Goal: Check status: Check status

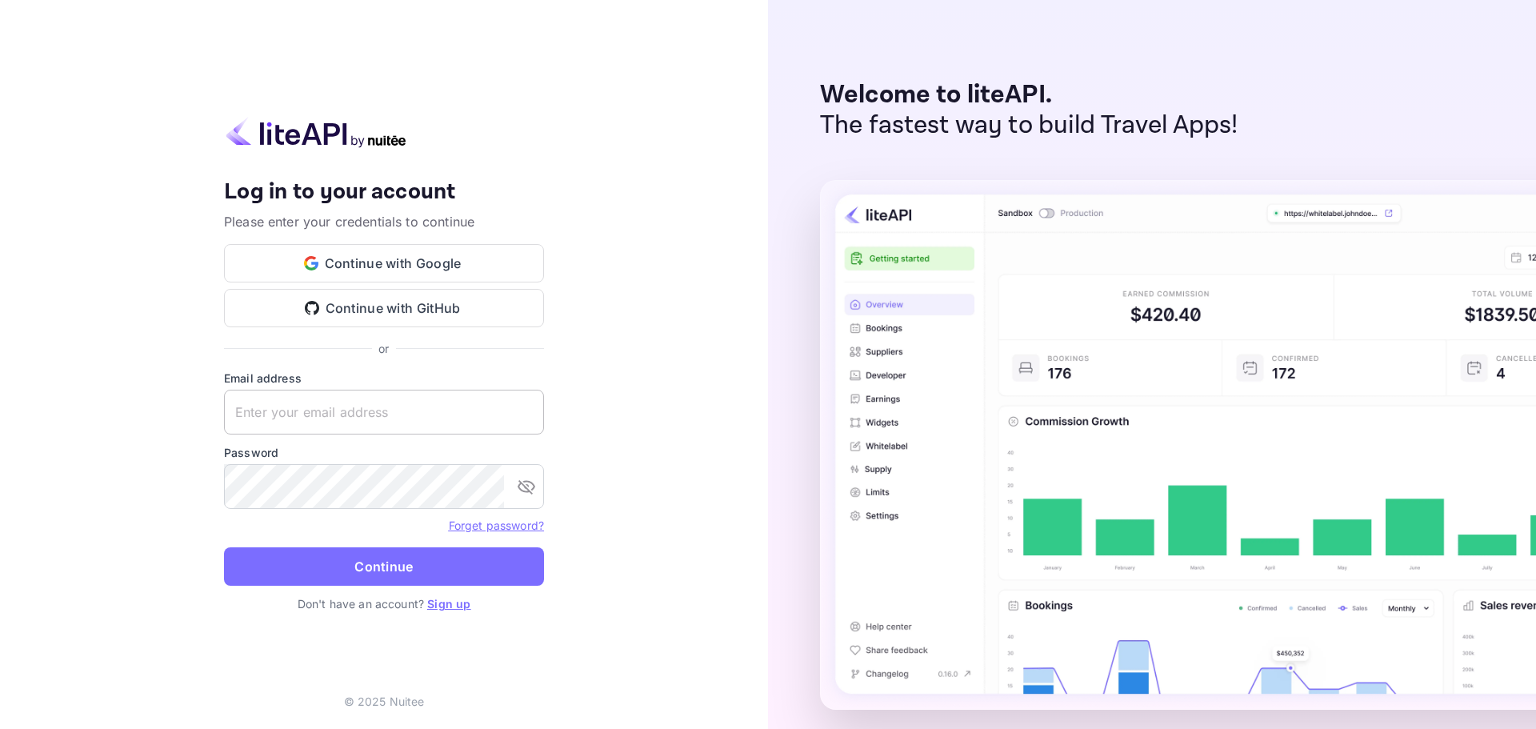
click at [358, 415] on input "text" at bounding box center [384, 412] width 320 height 45
paste input "[EMAIL_ADDRESS][DOMAIN_NAME]"
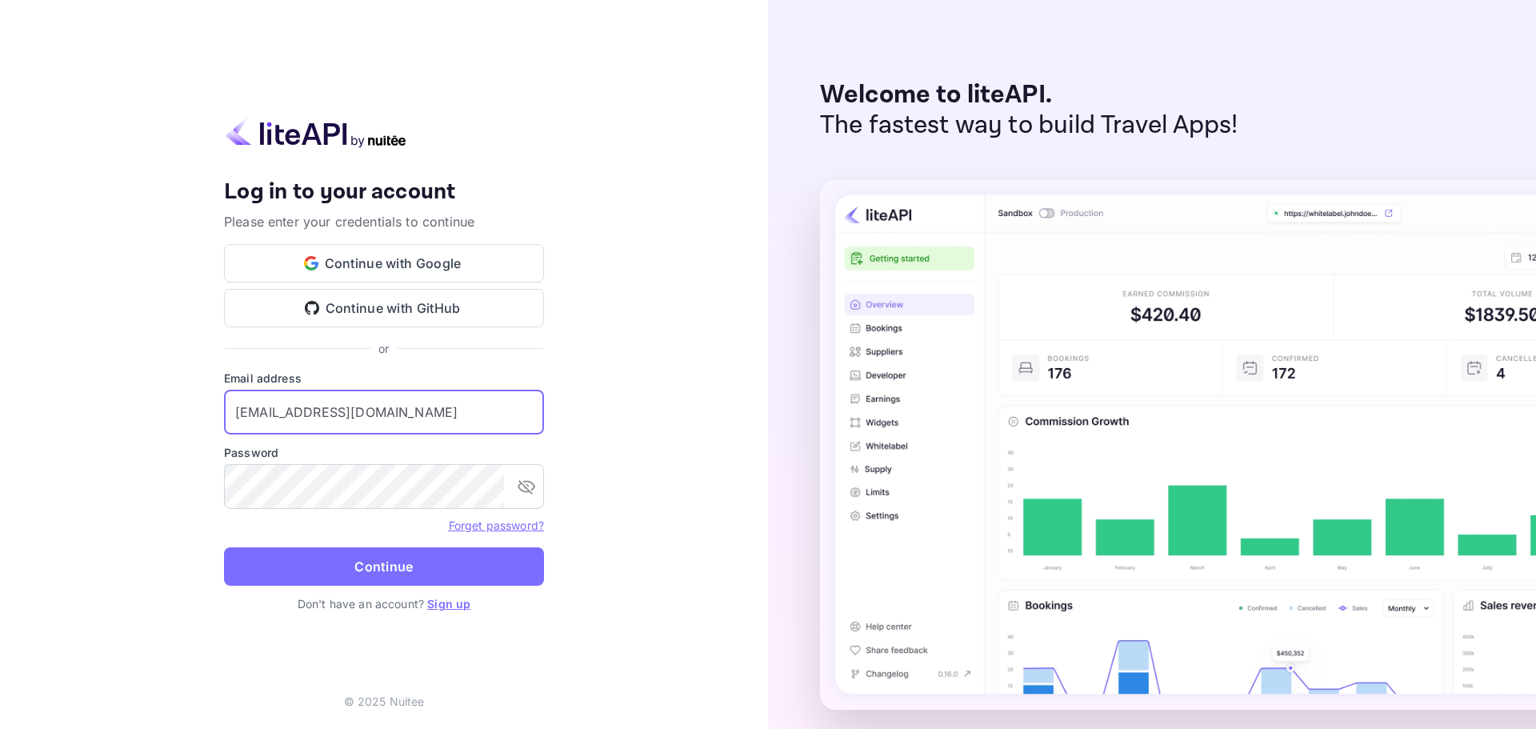
type input "[EMAIL_ADDRESS][DOMAIN_NAME]"
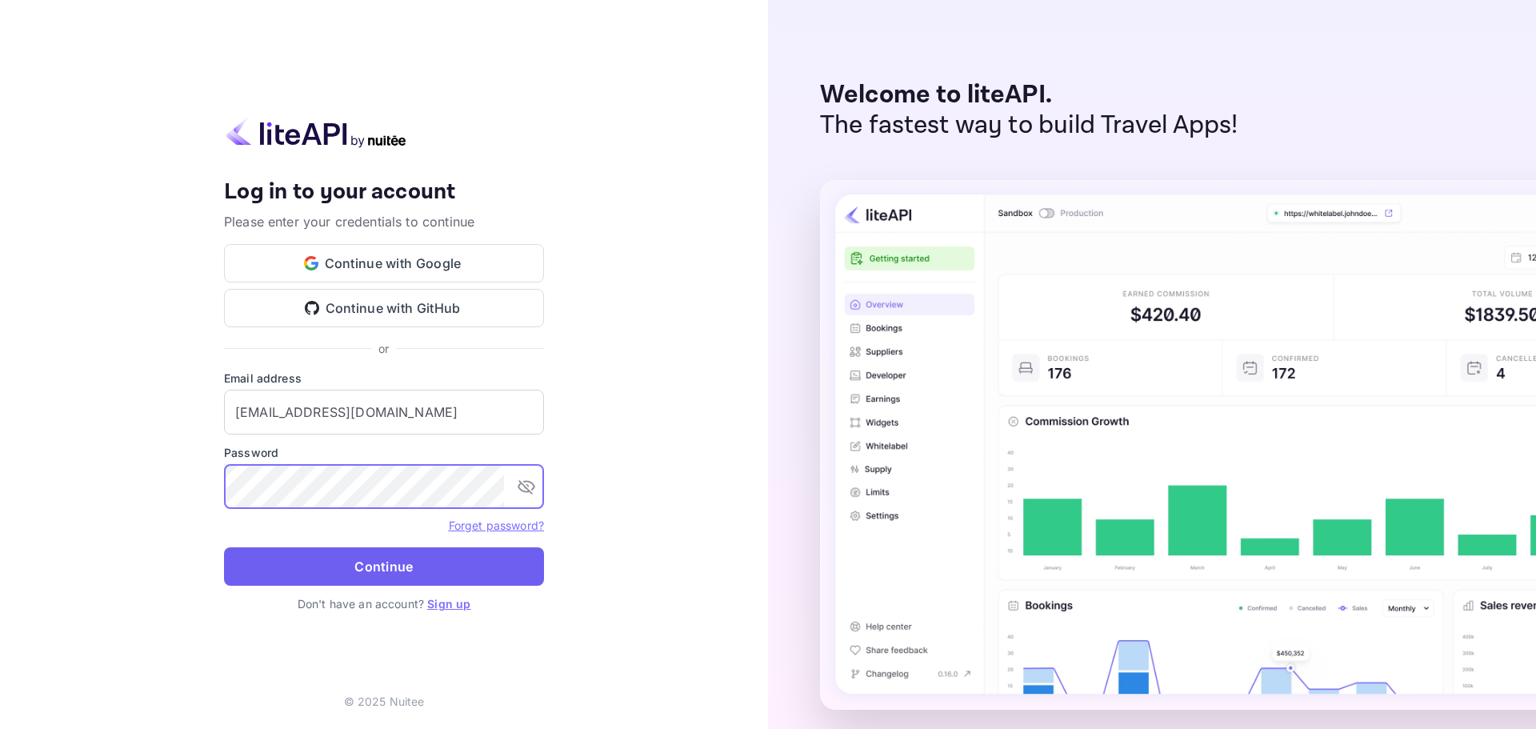
click at [386, 567] on button "Continue" at bounding box center [384, 566] width 320 height 38
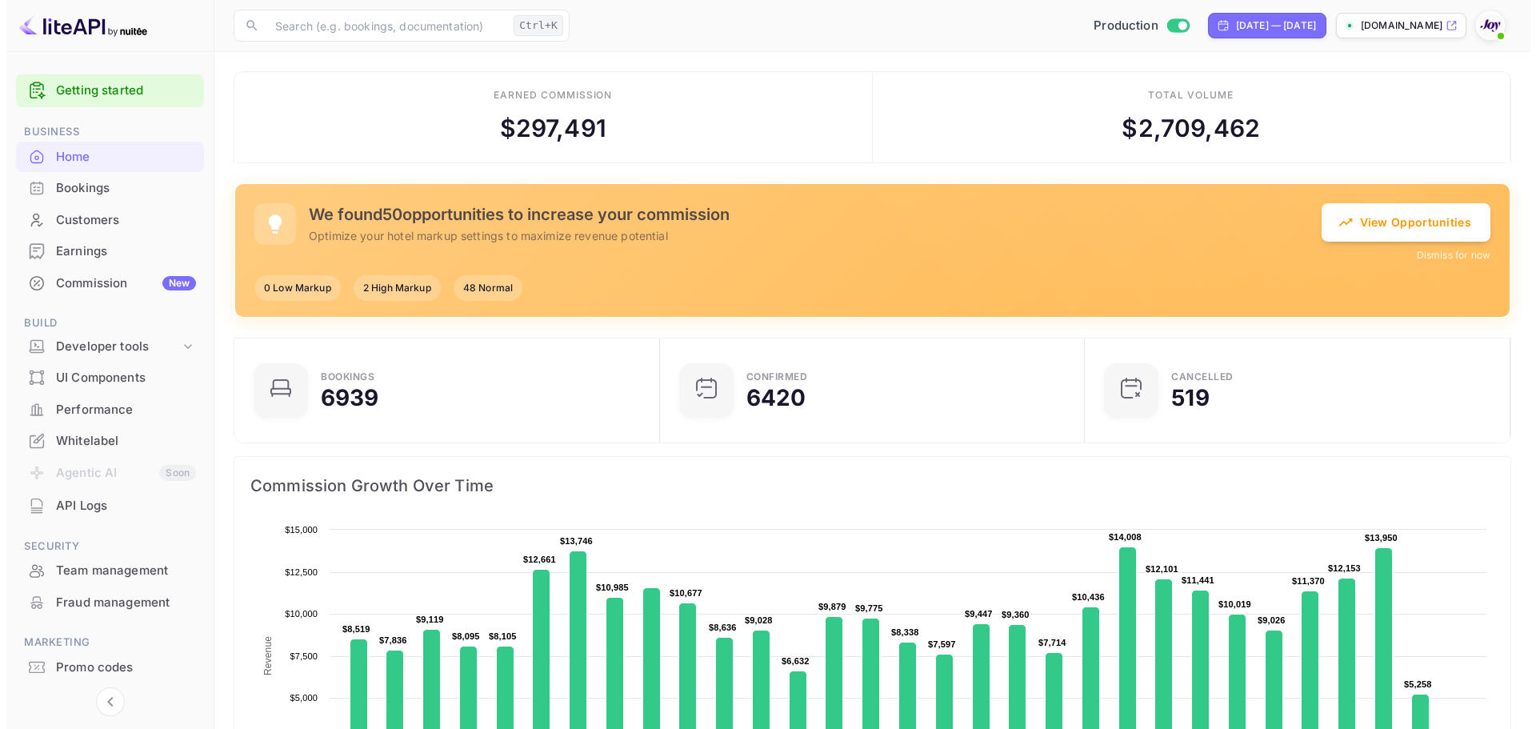
scroll to position [13, 13]
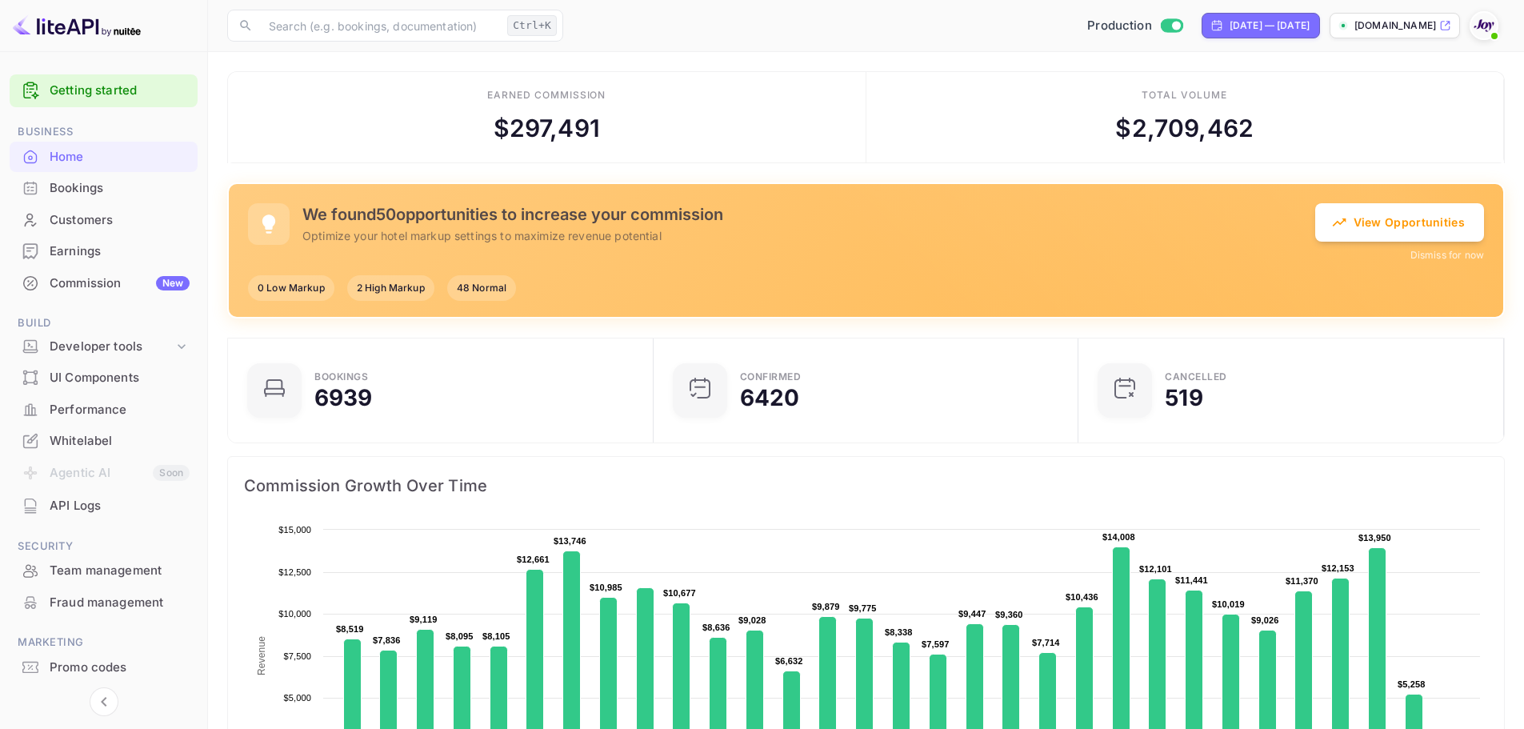
click at [99, 195] on div "Bookings" at bounding box center [120, 188] width 140 height 18
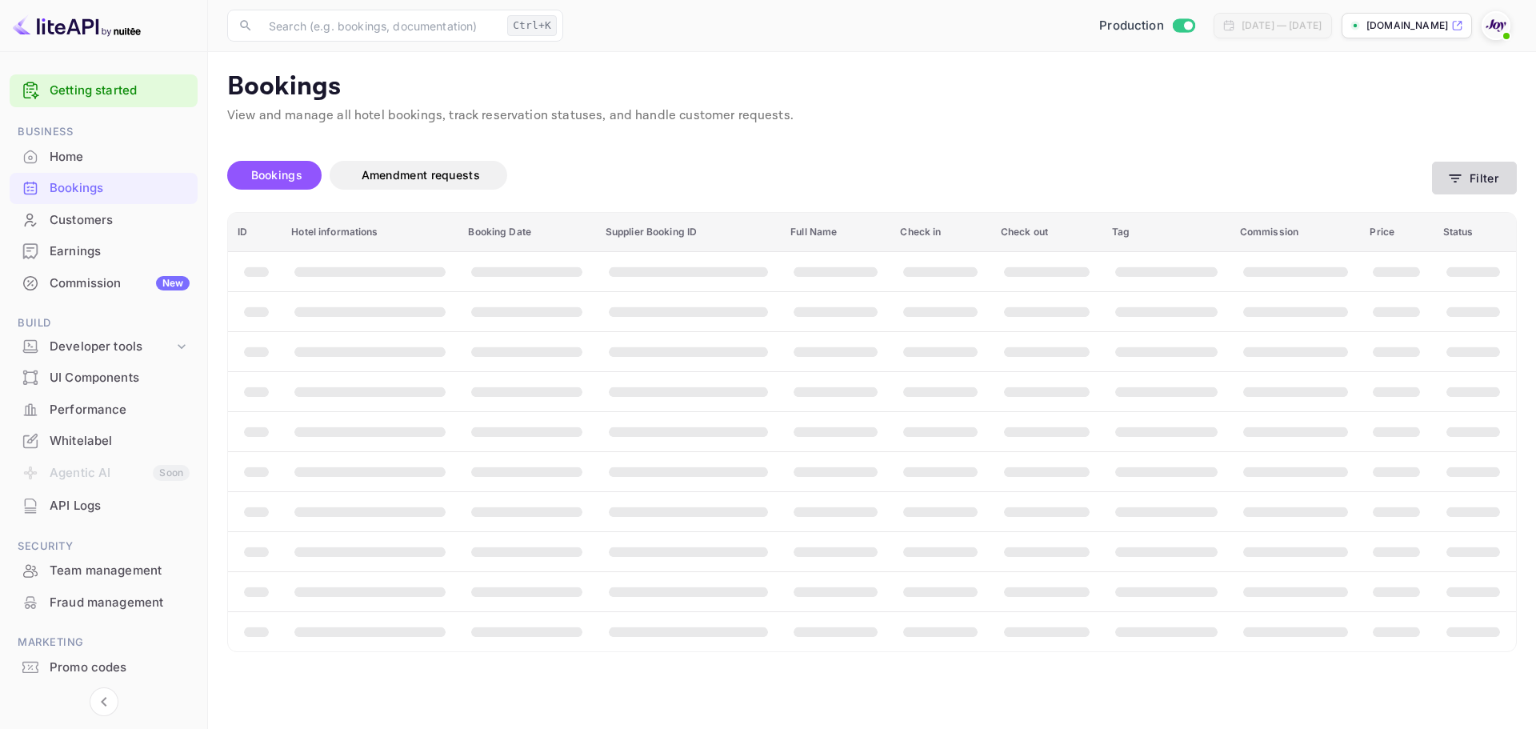
click at [1484, 173] on button "Filter" at bounding box center [1474, 178] width 85 height 33
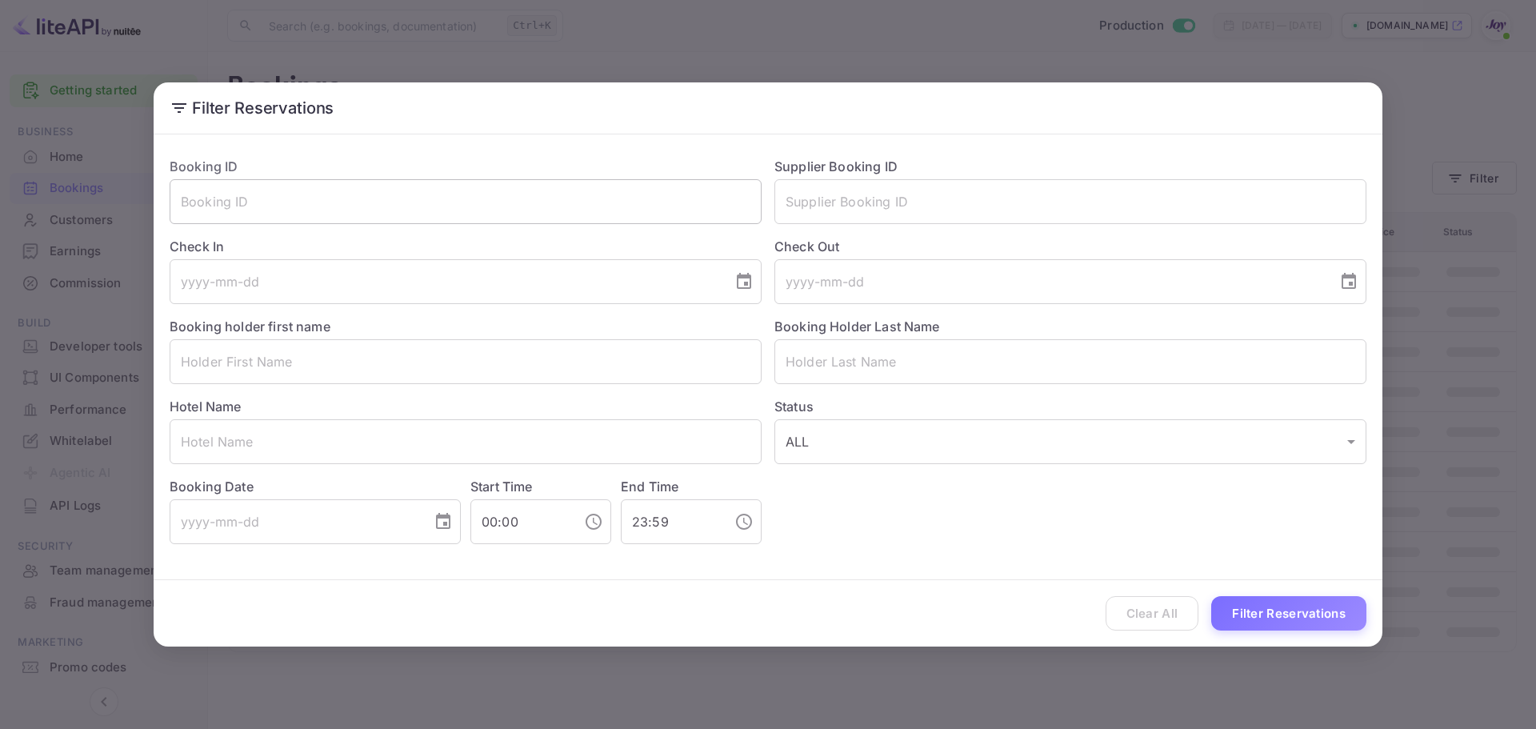
click at [265, 198] on input "text" at bounding box center [466, 201] width 592 height 45
paste input "lTF9WyMLL"
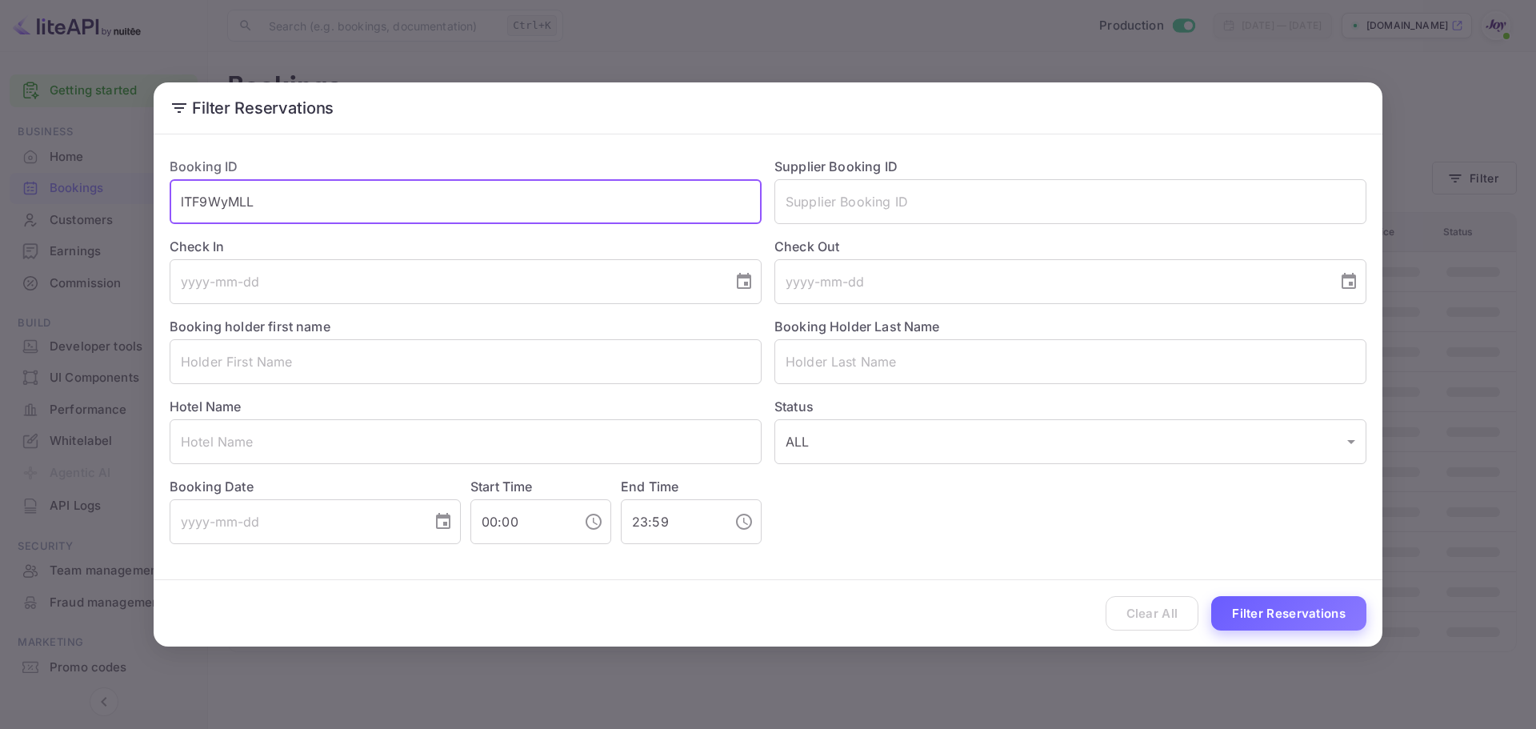
type input "lTF9WyMLL"
click at [1283, 617] on button "Filter Reservations" at bounding box center [1289, 613] width 155 height 34
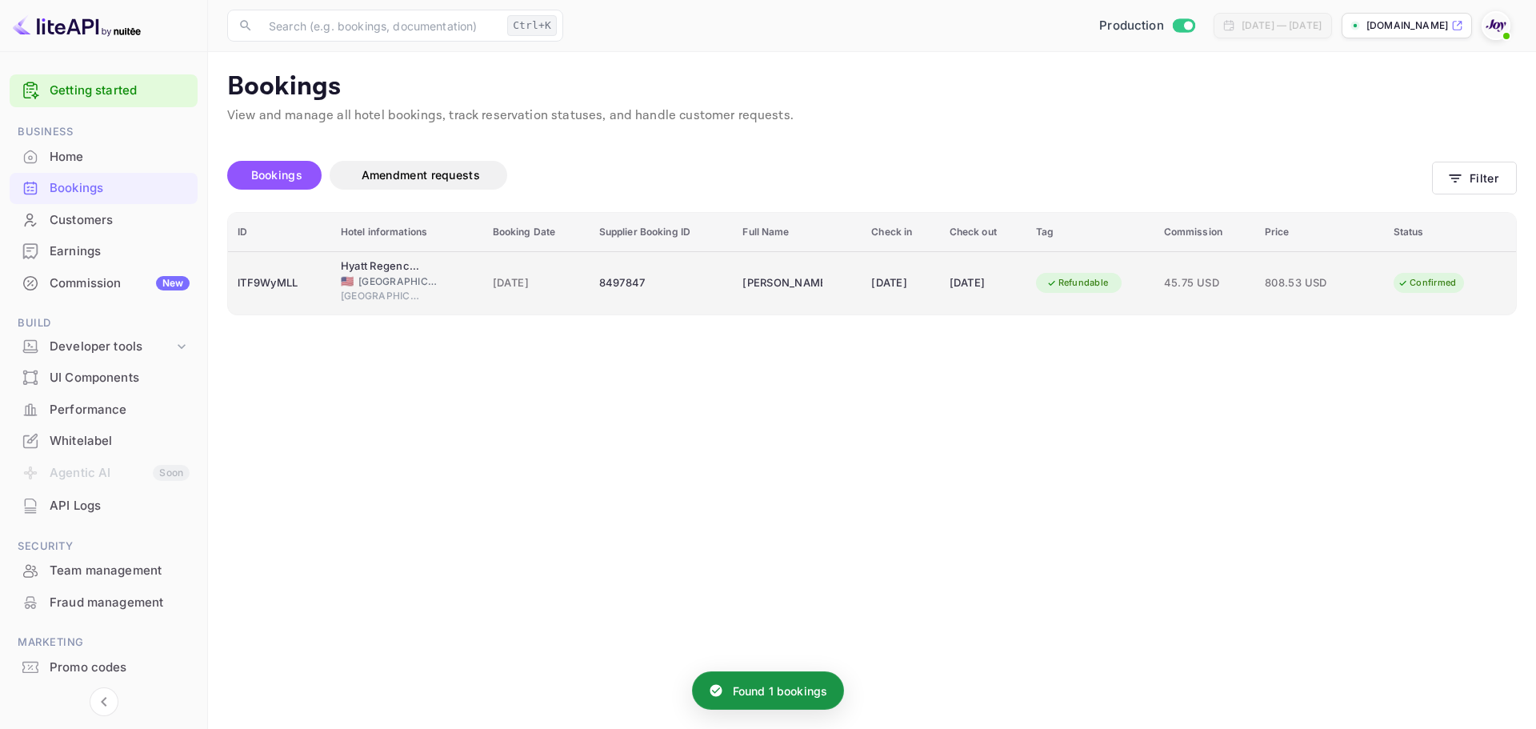
click at [1045, 301] on td "Refundable" at bounding box center [1091, 282] width 128 height 63
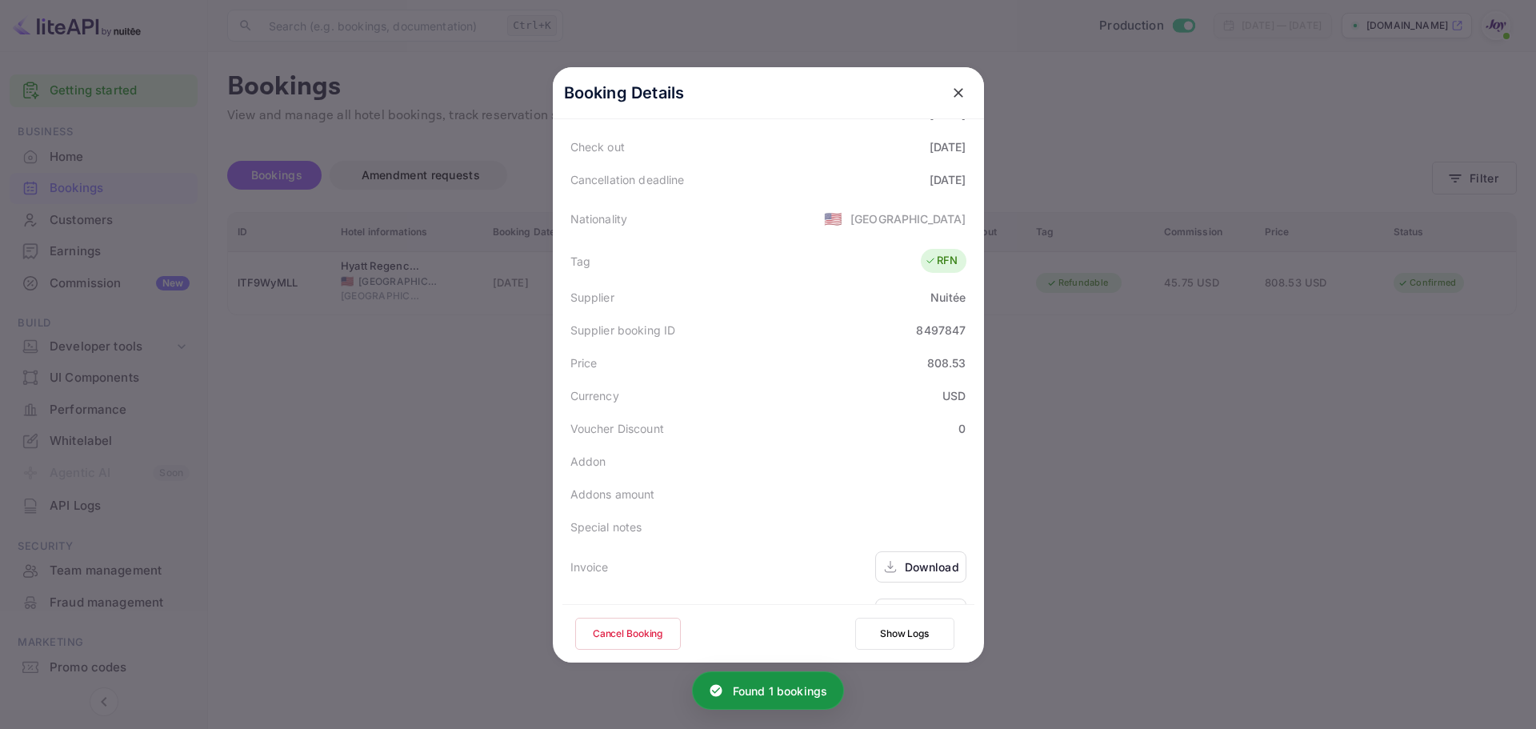
scroll to position [355, 0]
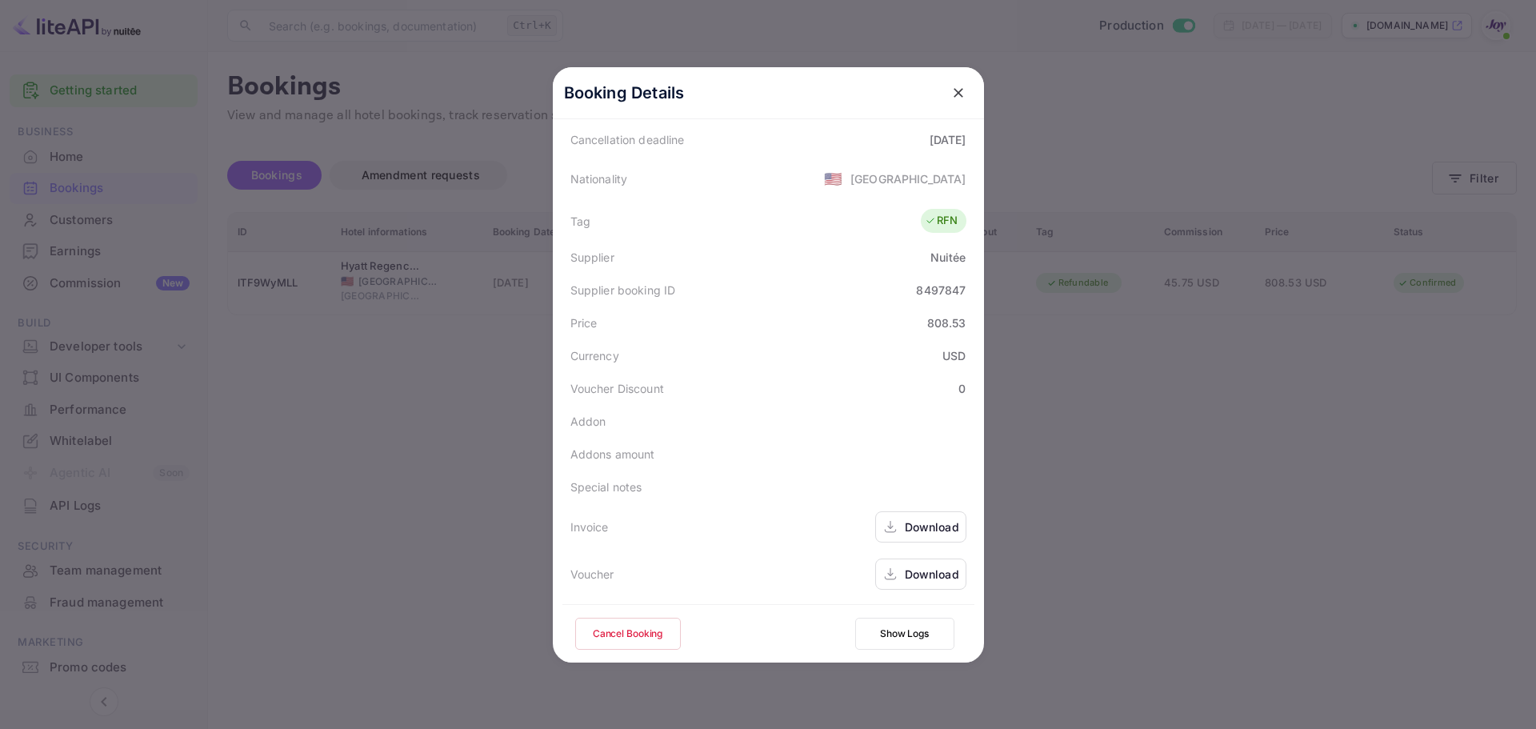
click at [640, 633] on button "Cancel Booking" at bounding box center [628, 634] width 106 height 32
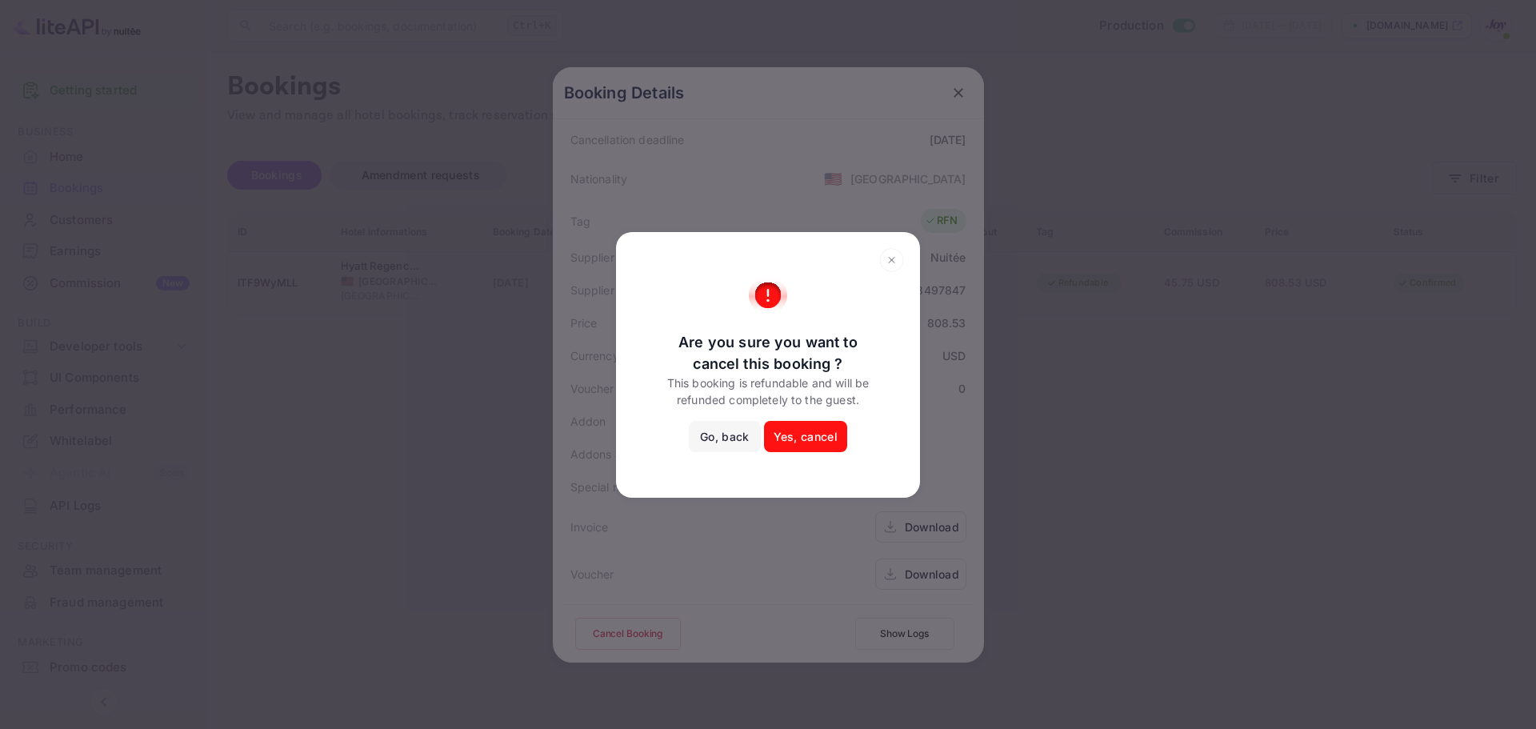
click at [815, 434] on button "Yes, cancel" at bounding box center [805, 437] width 83 height 32
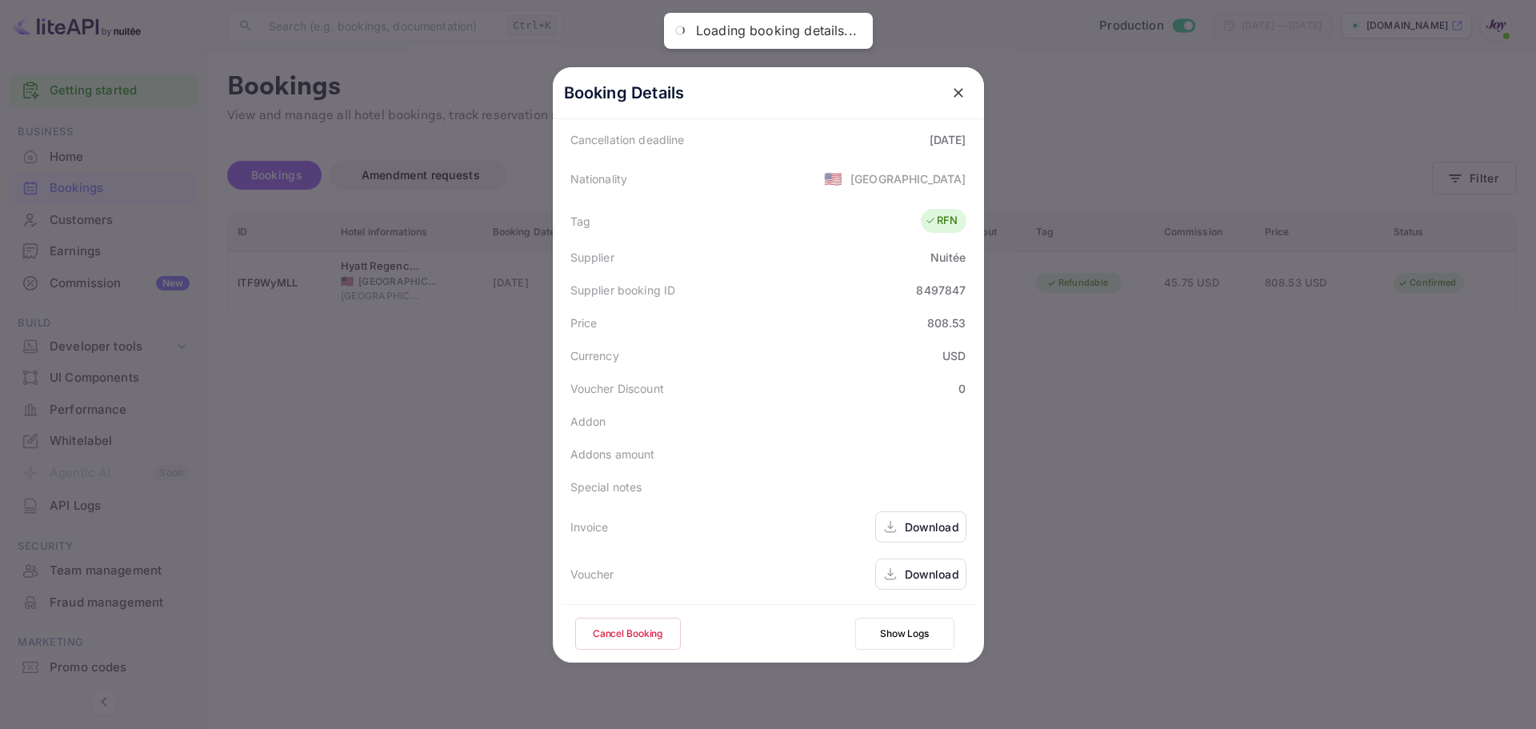
drag, startPoint x: 1151, startPoint y: 521, endPoint x: 1204, endPoint y: 498, distance: 57.7
click at [1153, 520] on div at bounding box center [768, 364] width 1536 height 729
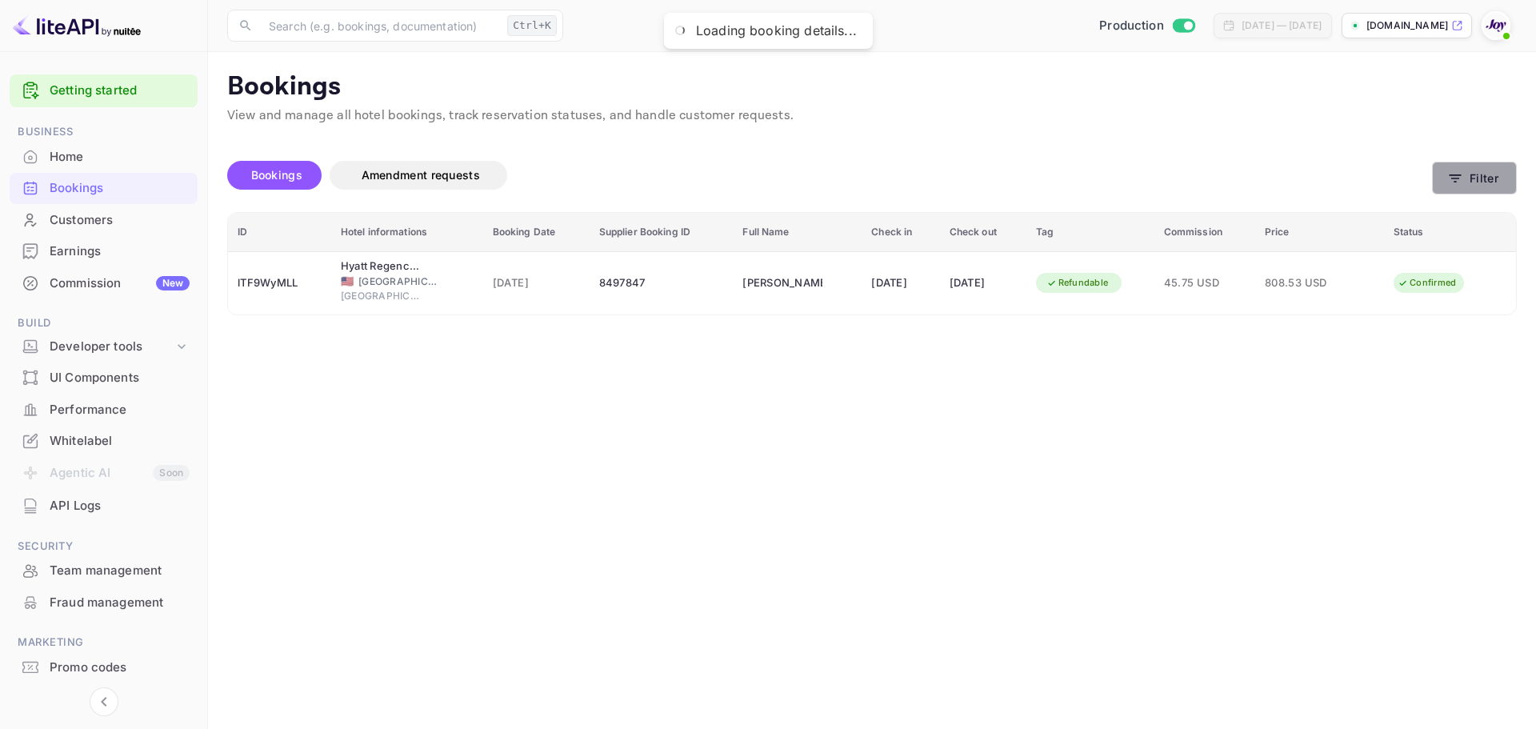
click at [1467, 189] on button "Filter" at bounding box center [1474, 178] width 85 height 33
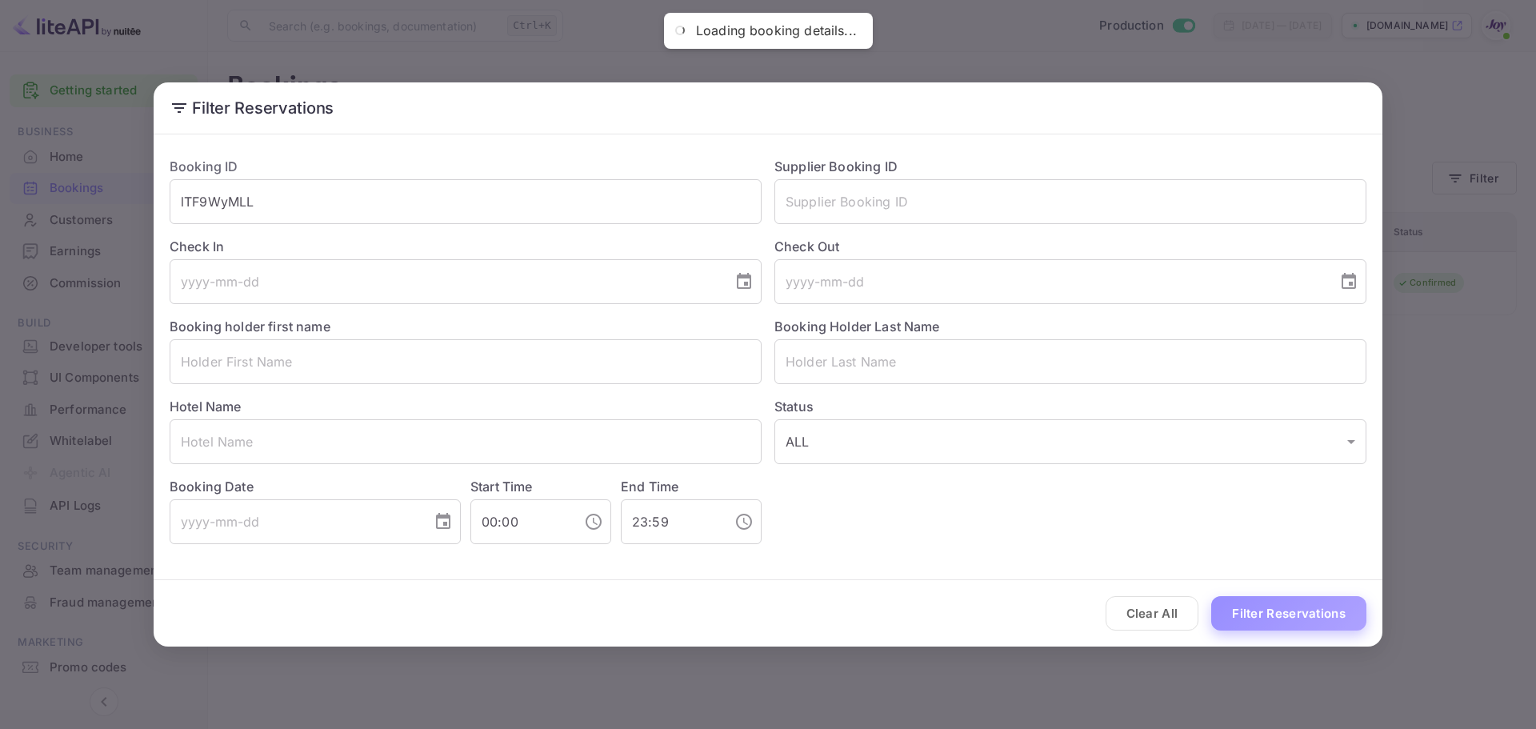
click at [1270, 603] on button "Filter Reservations" at bounding box center [1289, 613] width 155 height 34
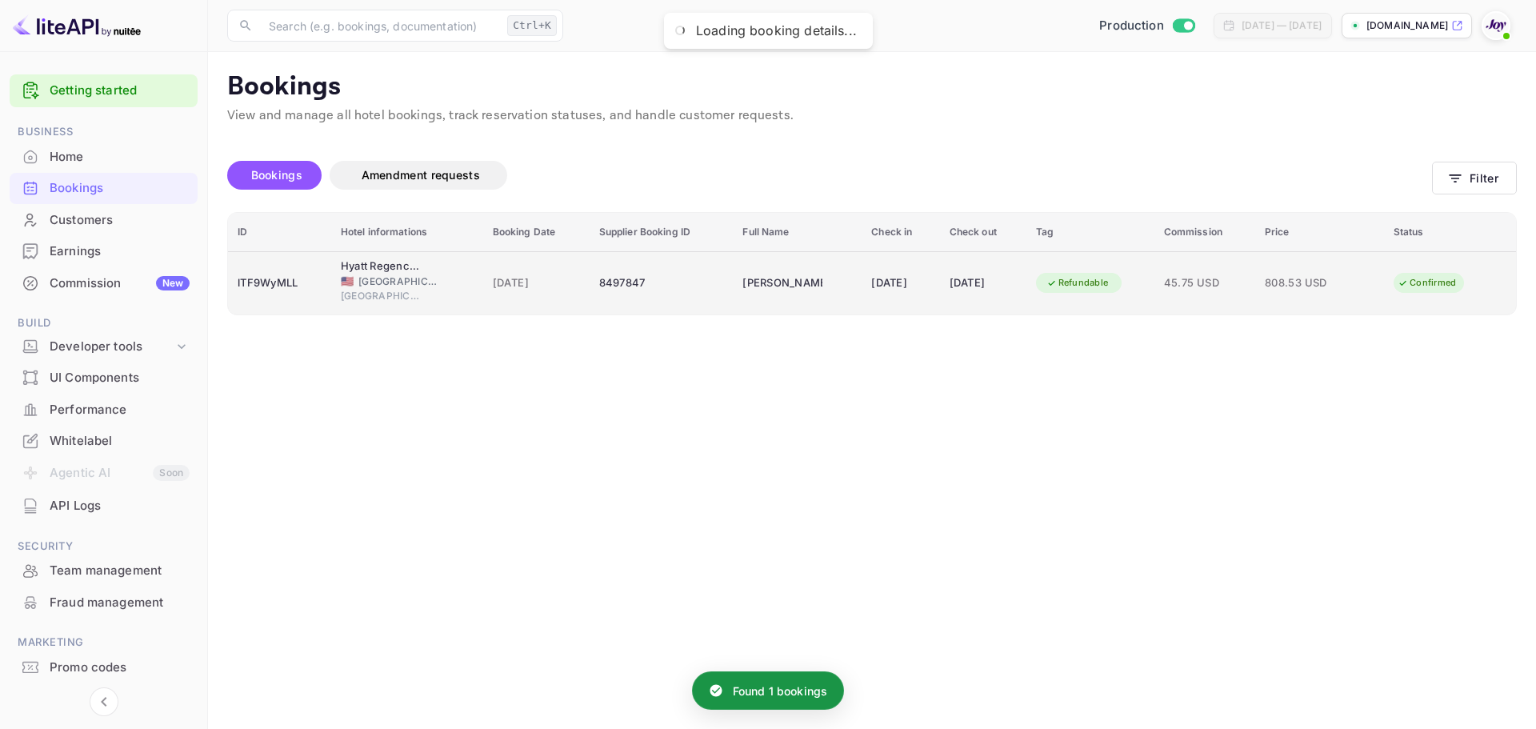
click at [623, 294] on div "8497847" at bounding box center [661, 283] width 125 height 26
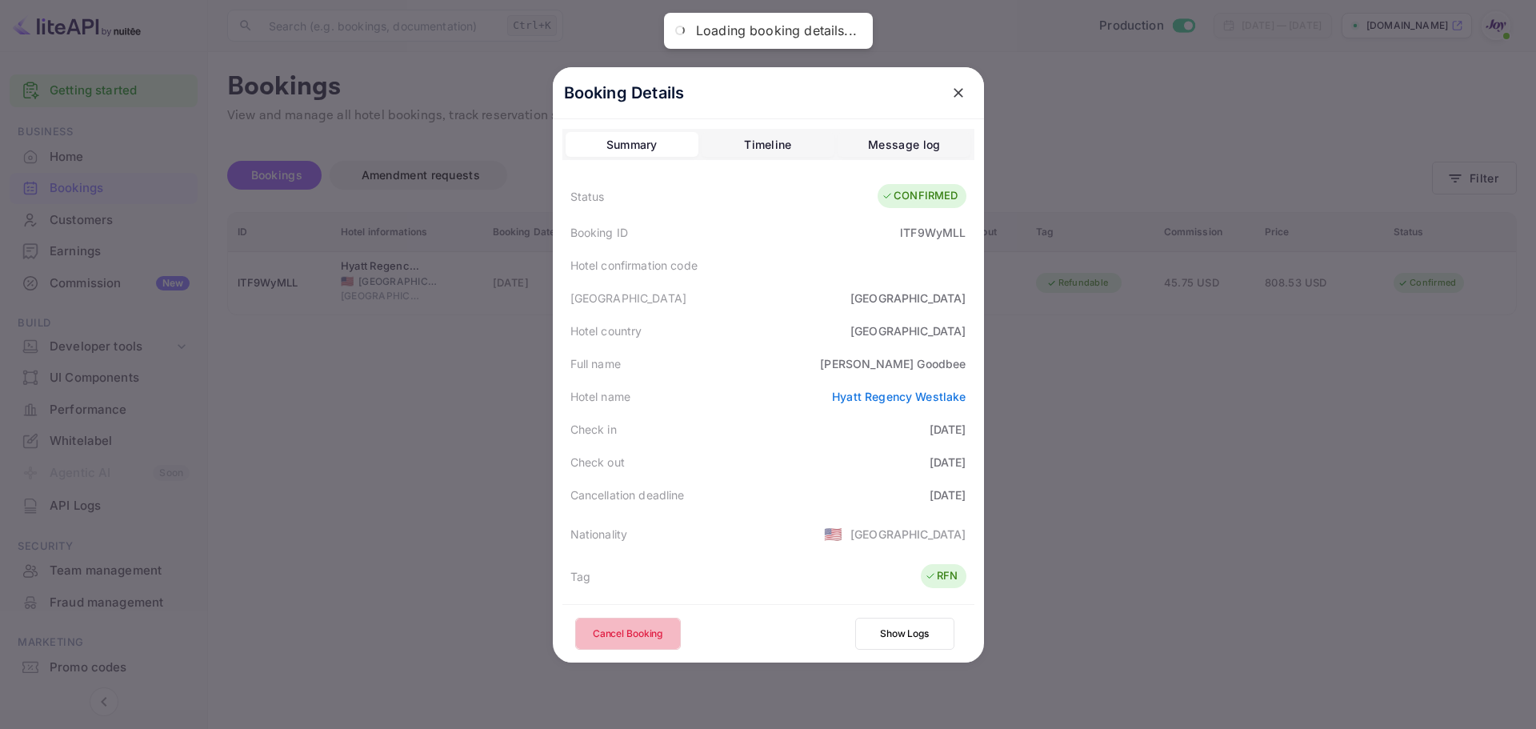
click at [612, 633] on button "Cancel Booking" at bounding box center [628, 634] width 106 height 32
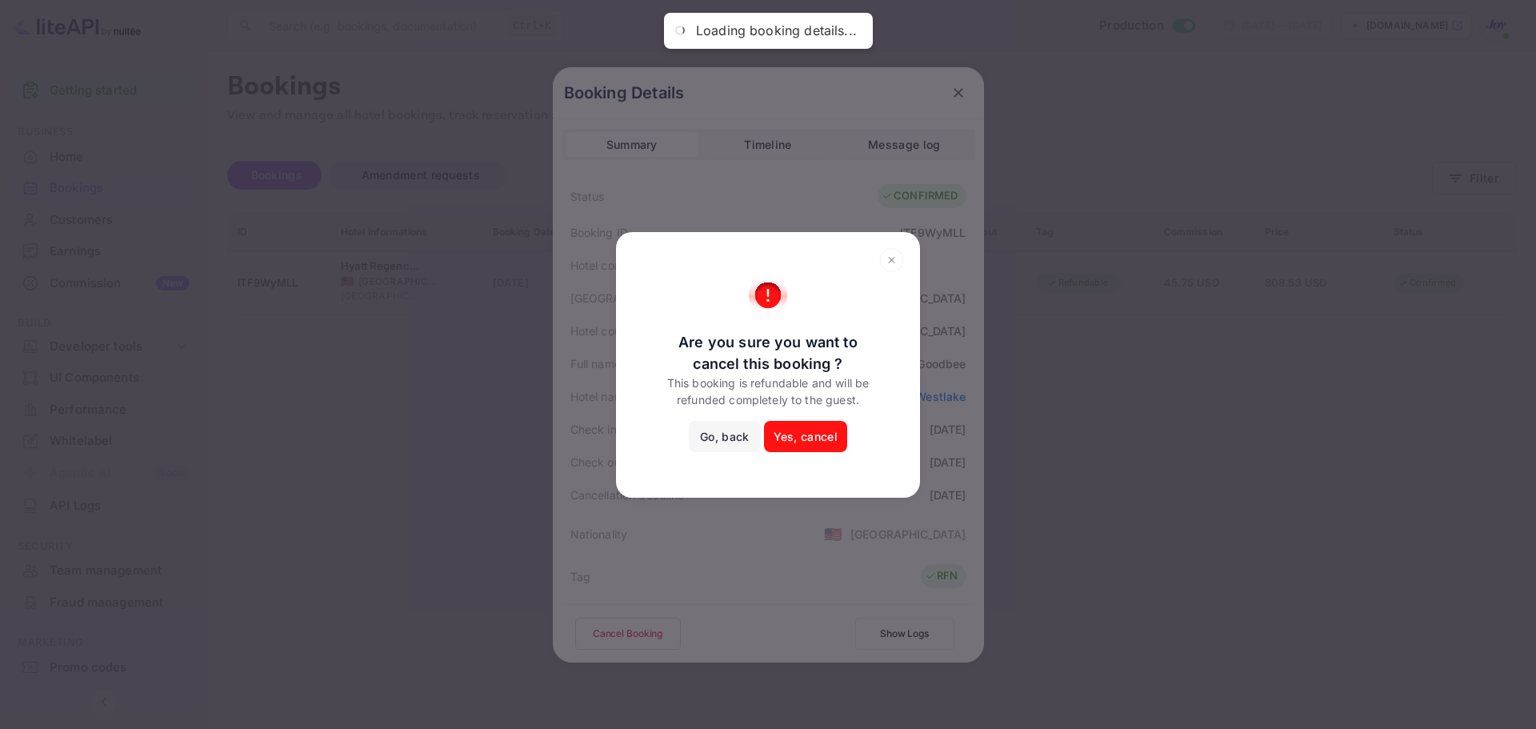
click at [815, 443] on button "Yes, cancel" at bounding box center [805, 437] width 83 height 32
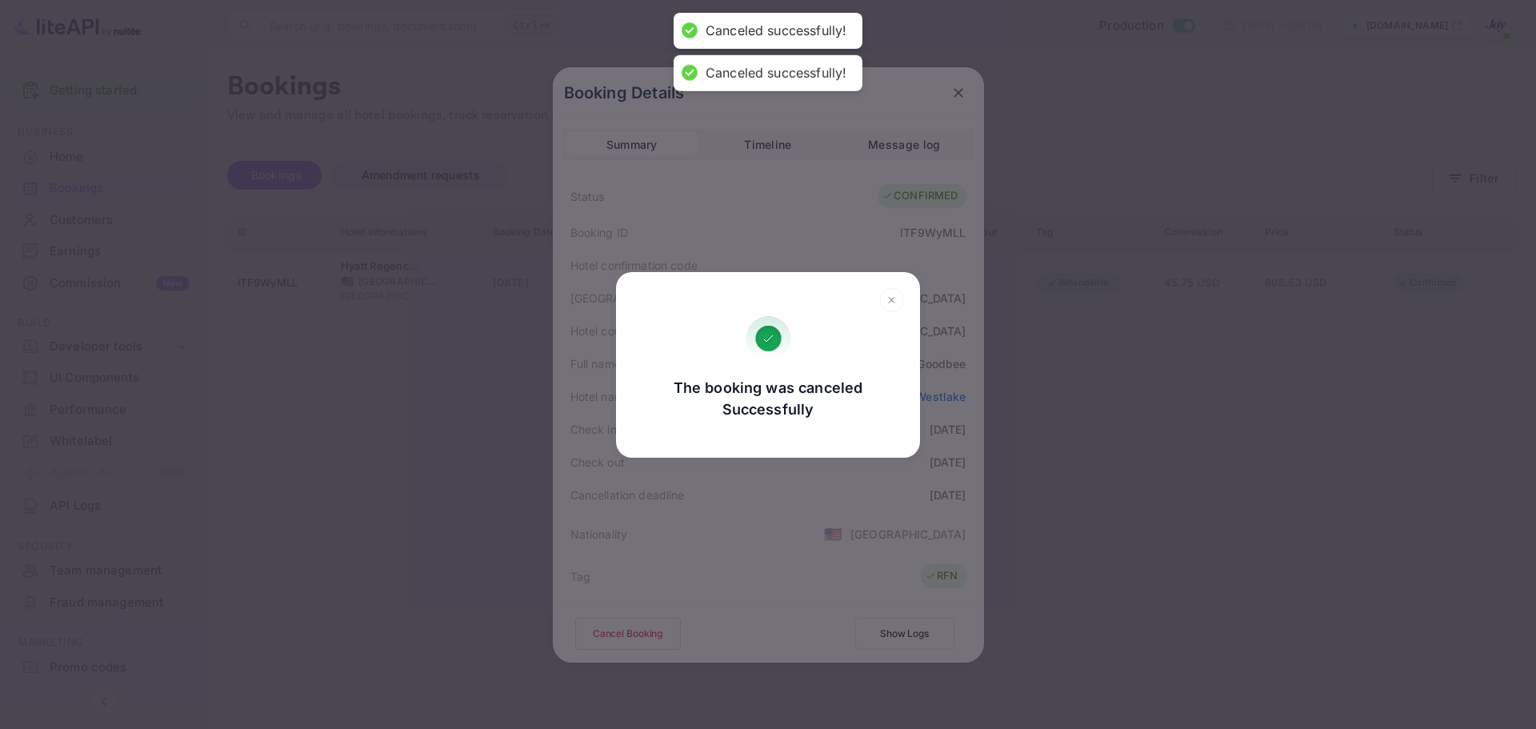
click at [1171, 422] on div "The booking was canceled Successfully Go, back Yes, cancel" at bounding box center [768, 364] width 1536 height 729
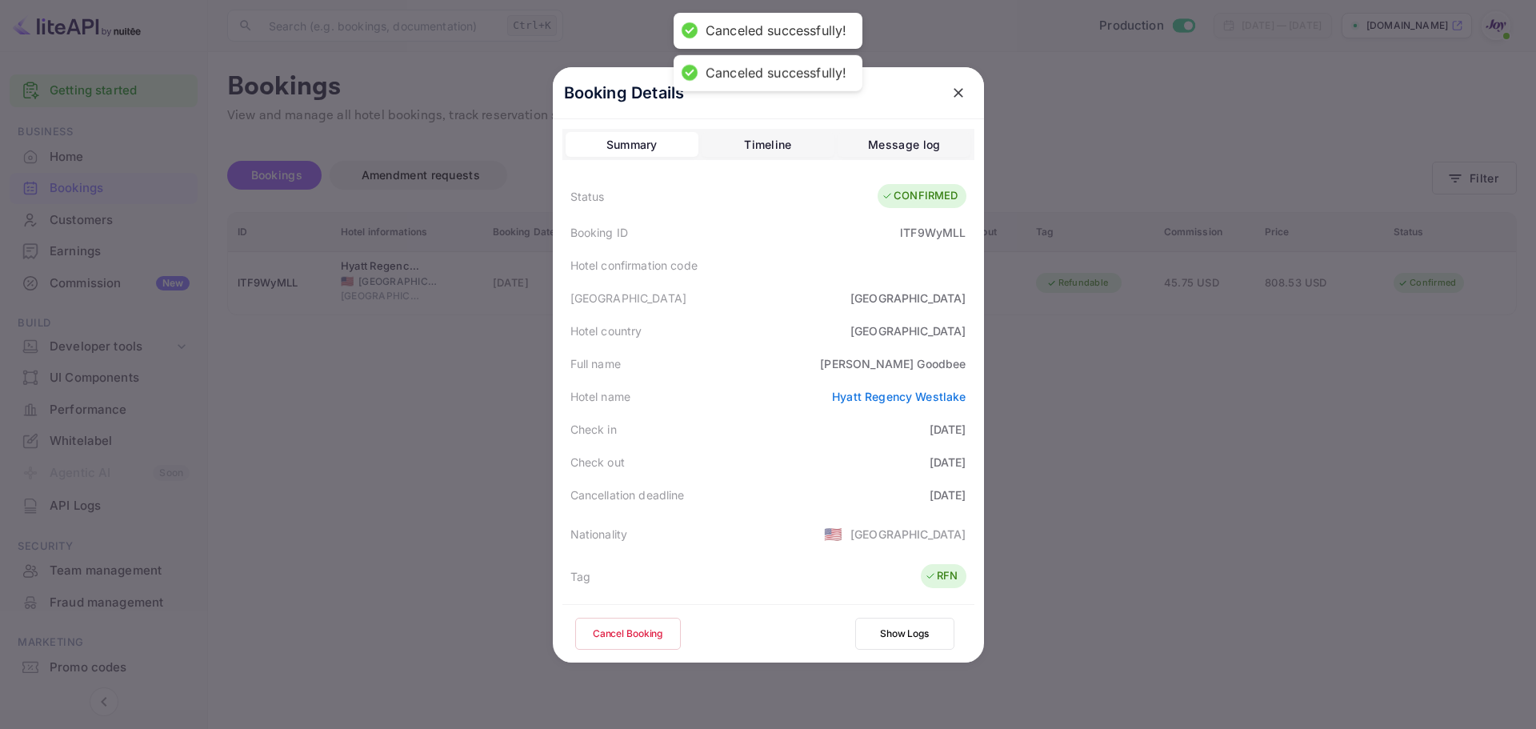
drag, startPoint x: 1185, startPoint y: 415, endPoint x: 1264, endPoint y: 399, distance: 80.0
click at [1187, 415] on div at bounding box center [768, 364] width 1536 height 729
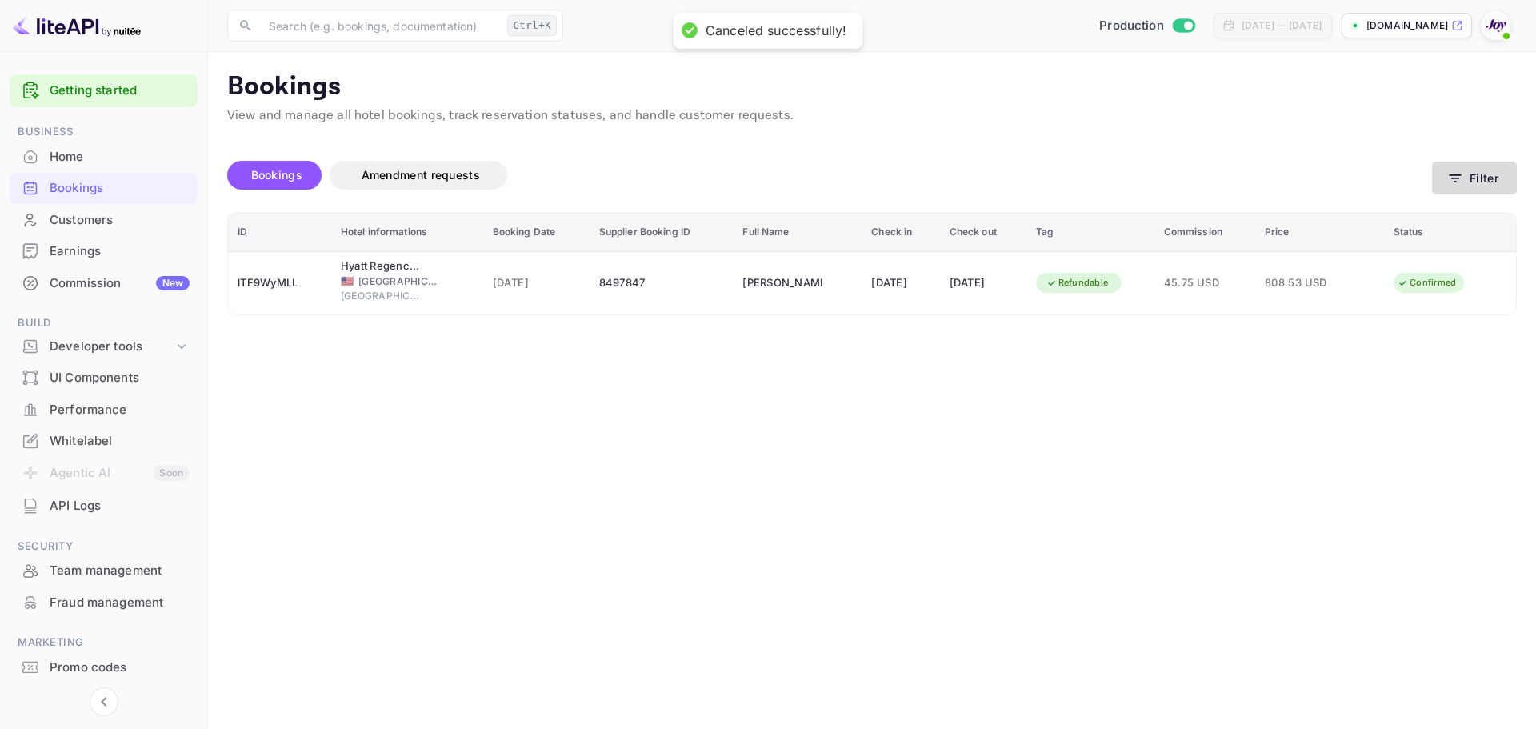
click at [1456, 177] on icon "button" at bounding box center [1456, 178] width 16 height 16
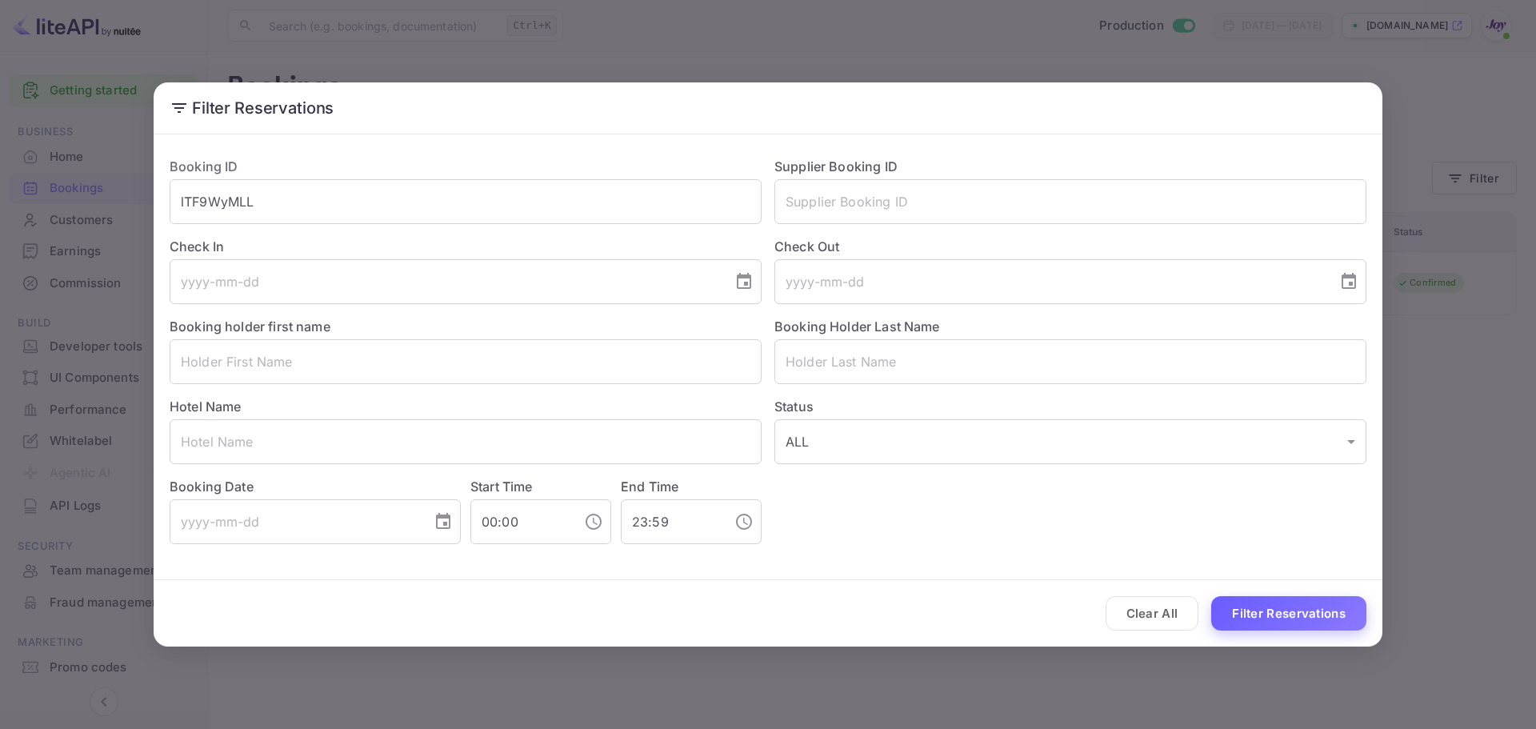
click at [1301, 616] on button "Filter Reservations" at bounding box center [1289, 613] width 155 height 34
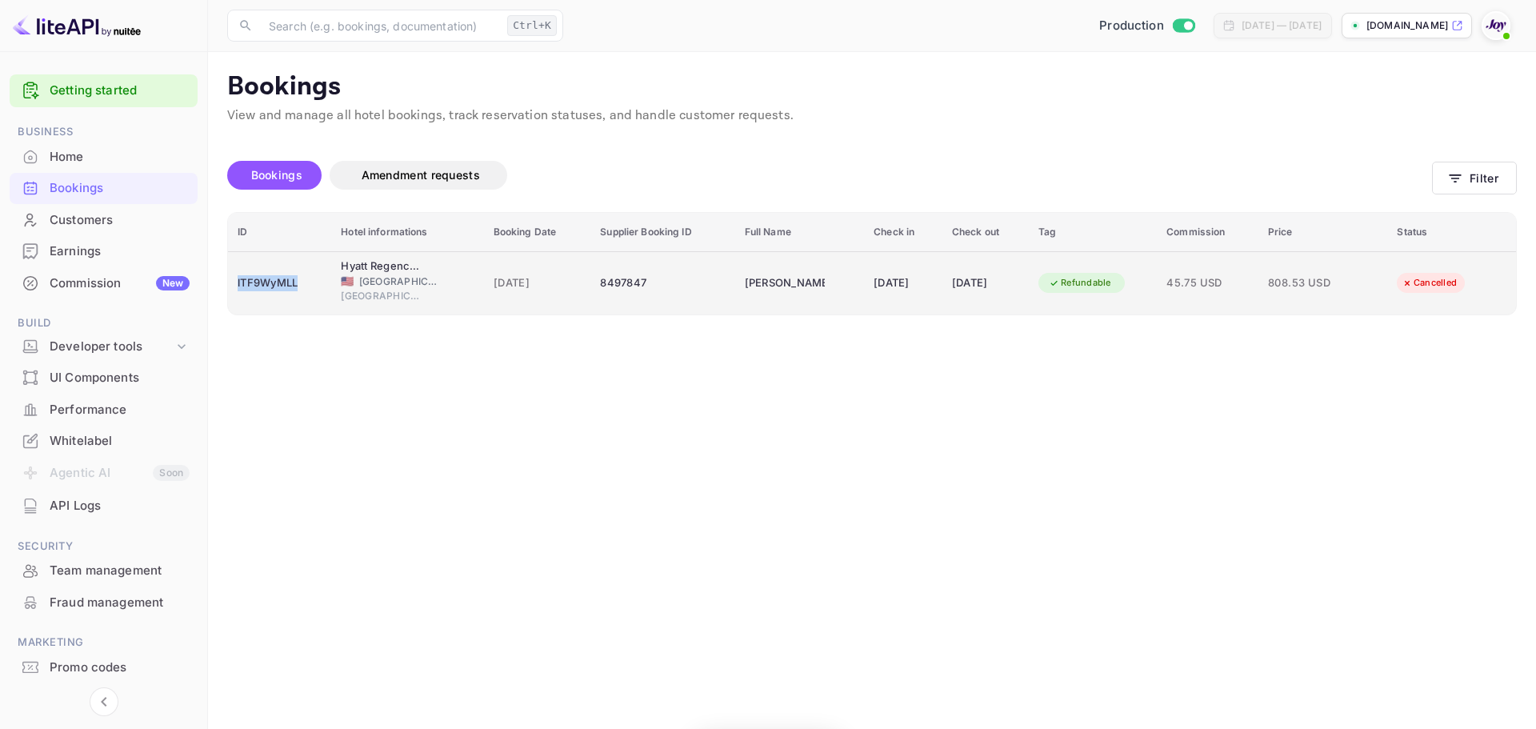
drag, startPoint x: 298, startPoint y: 279, endPoint x: 234, endPoint y: 283, distance: 64.9
click at [234, 283] on td "lTF9WyMLL" at bounding box center [279, 282] width 103 height 63
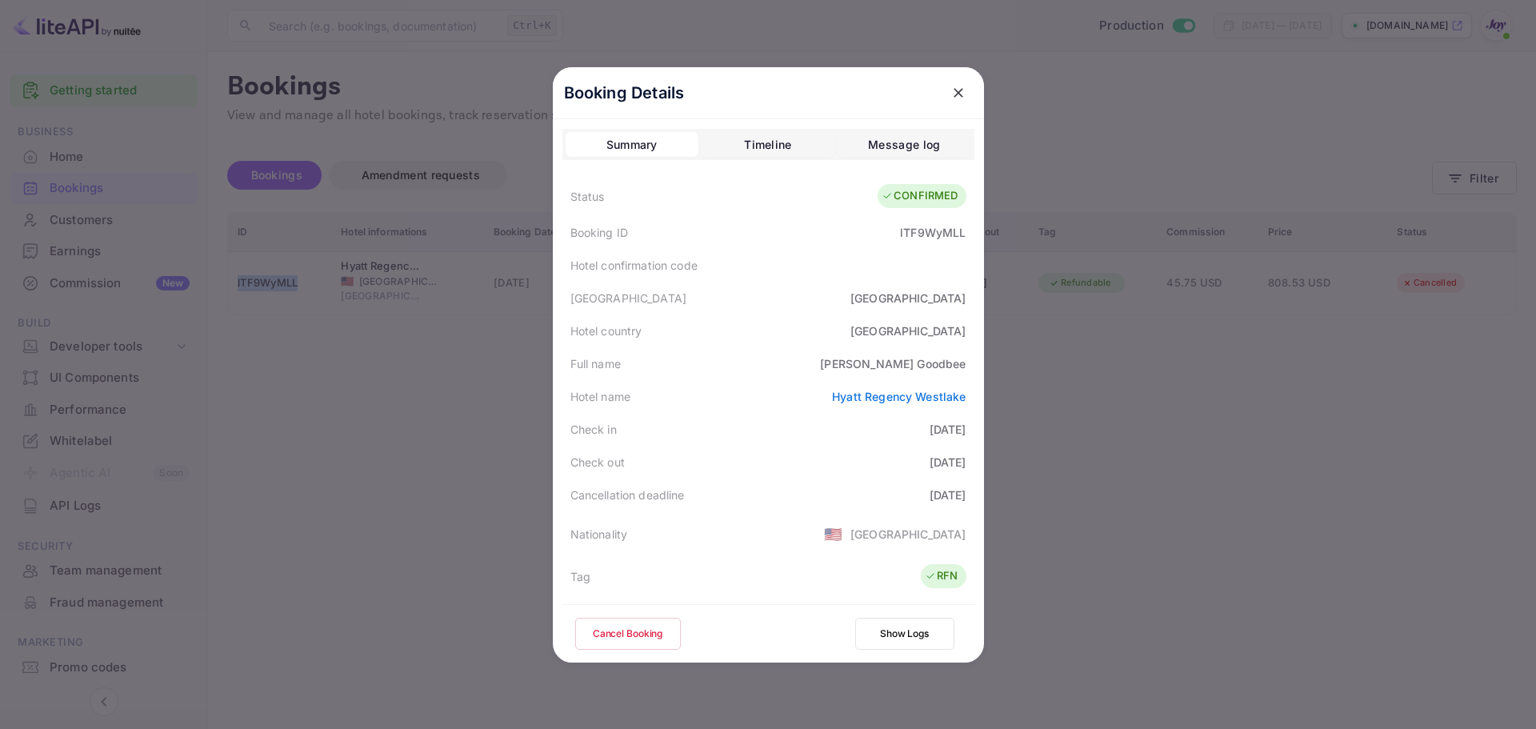
copy div "lTF9WyMLL"
drag, startPoint x: 911, startPoint y: 362, endPoint x: 957, endPoint y: 362, distance: 45.6
click at [957, 362] on div "[PERSON_NAME]" at bounding box center [893, 363] width 146 height 17
copy div "Goodbee"
click at [1192, 336] on div at bounding box center [768, 364] width 1536 height 729
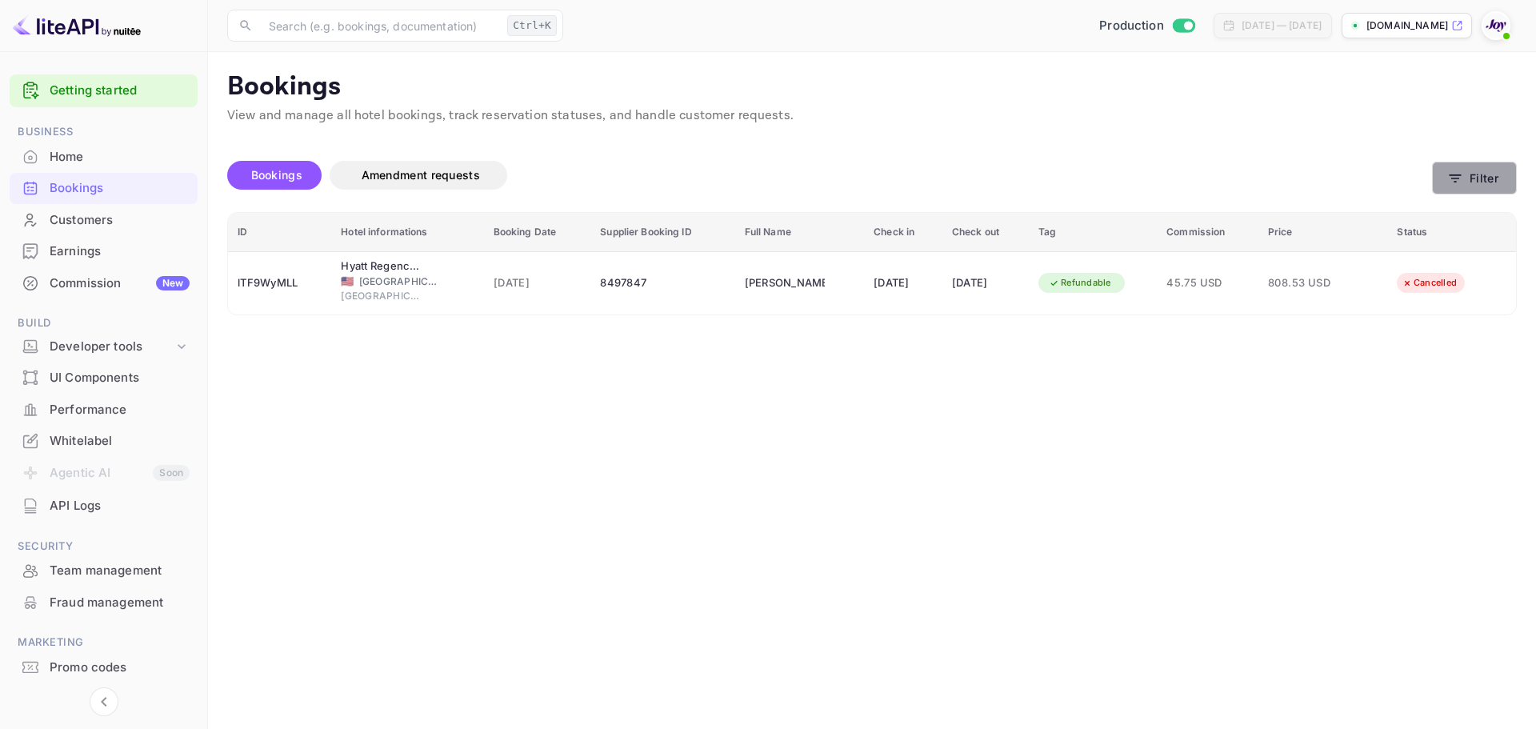
click at [1512, 194] on button "Filter" at bounding box center [1474, 178] width 85 height 33
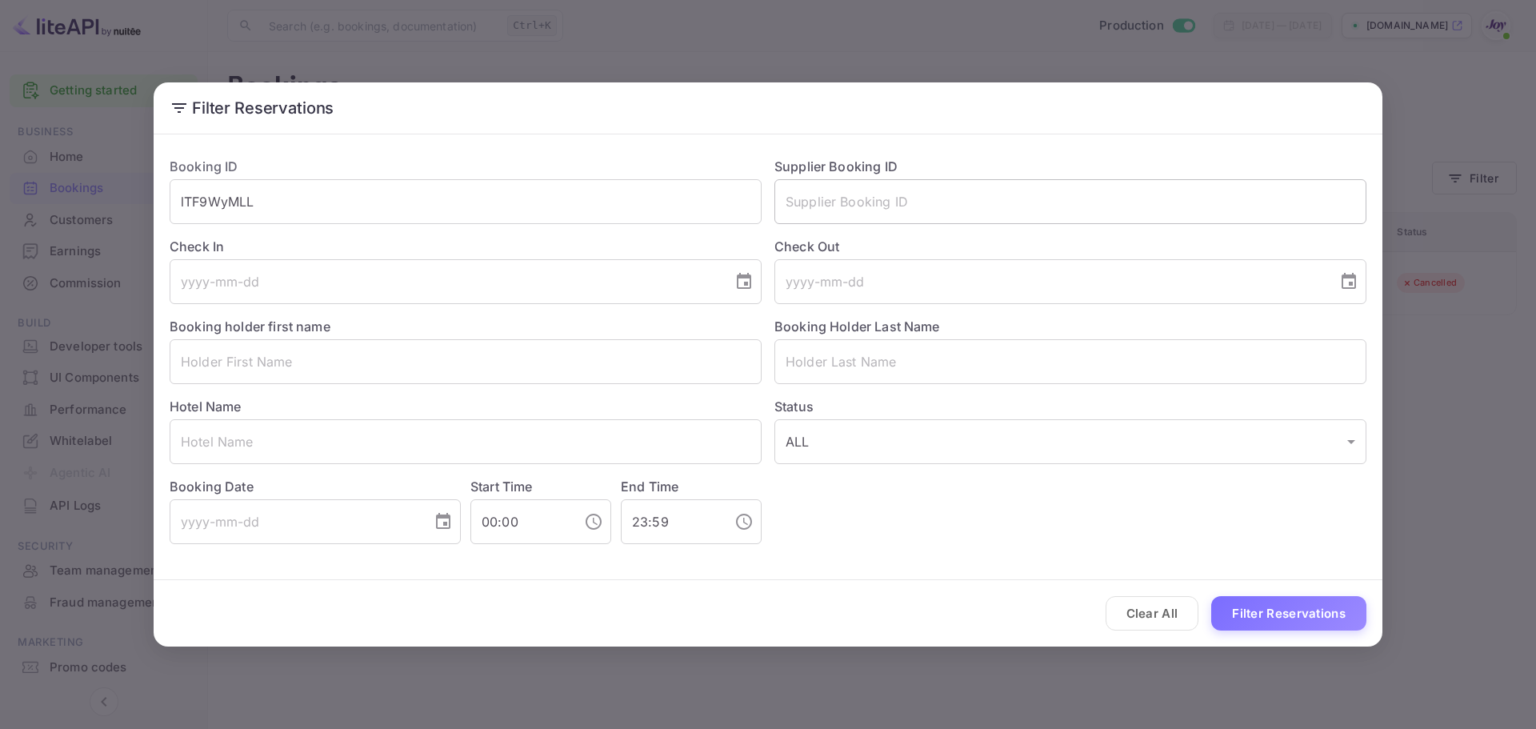
click at [843, 195] on input "text" at bounding box center [1071, 201] width 592 height 45
paste input "9310833"
type input "9310833"
drag, startPoint x: 393, startPoint y: 202, endPoint x: 1, endPoint y: 206, distance: 392.1
click at [1, 206] on div "Filter Reservations Booking ID lTF9WyMLL ​ Supplier Booking ID 9310833 ​ Check …" at bounding box center [768, 364] width 1536 height 729
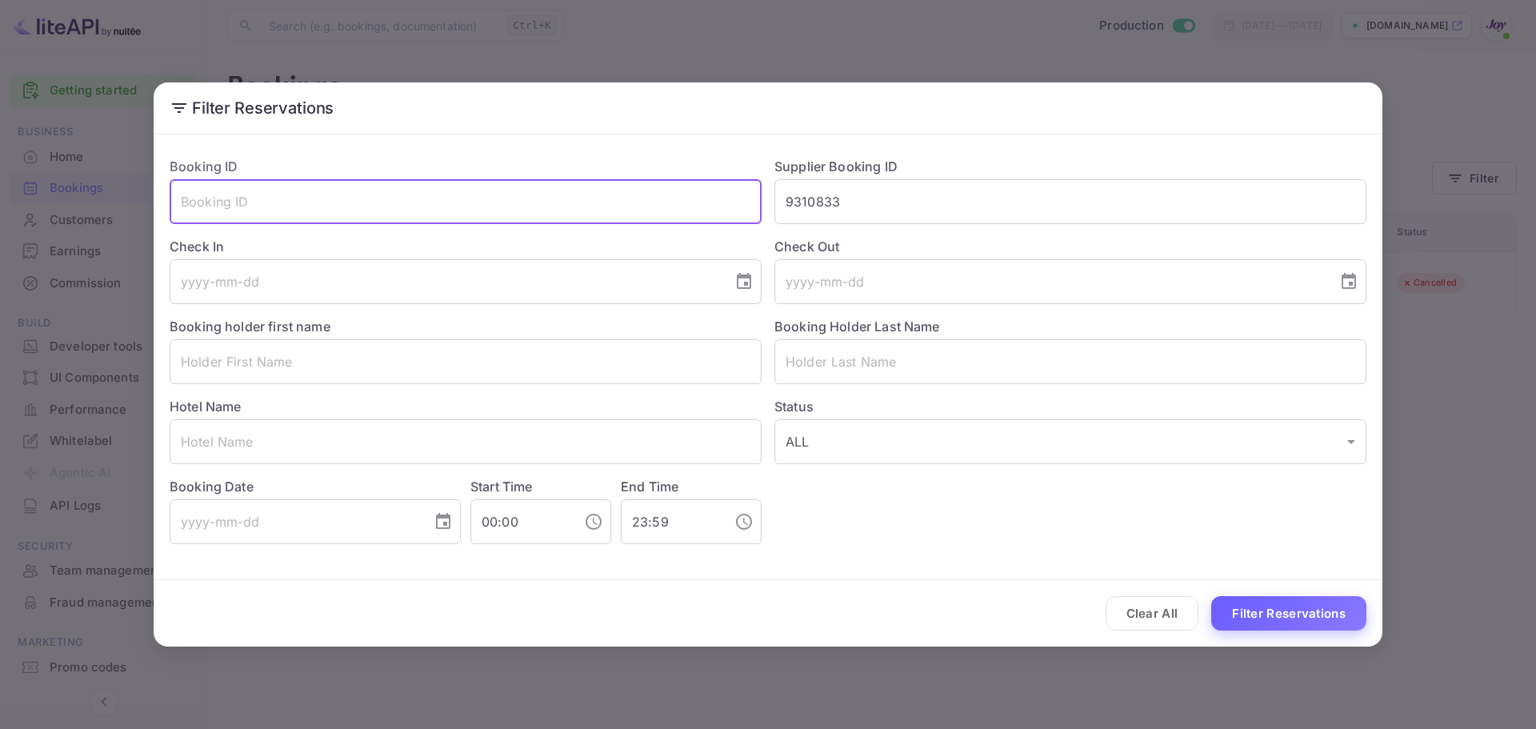
click at [1308, 628] on button "Filter Reservations" at bounding box center [1289, 613] width 155 height 34
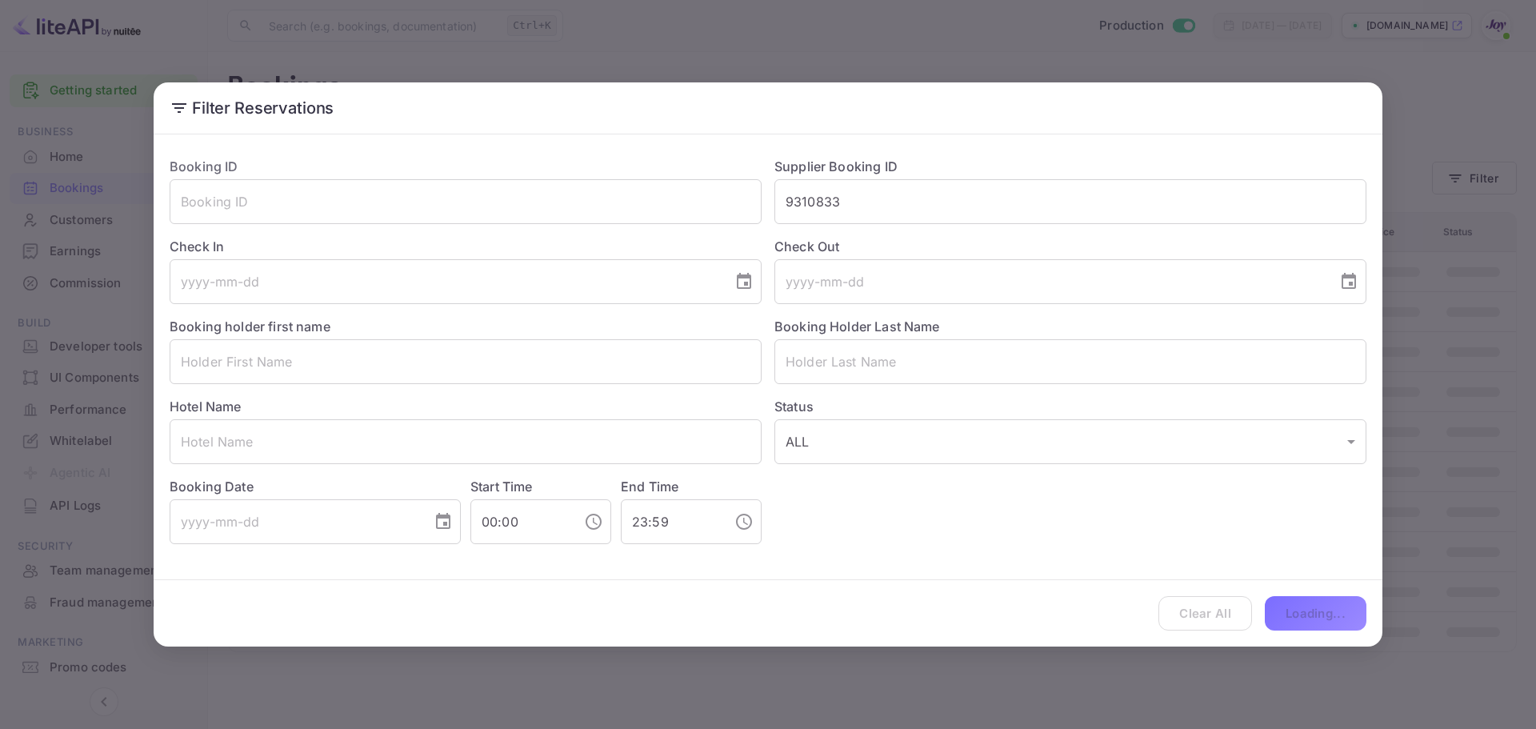
click at [1312, 616] on div "Clear All Loading..." at bounding box center [768, 613] width 1229 height 66
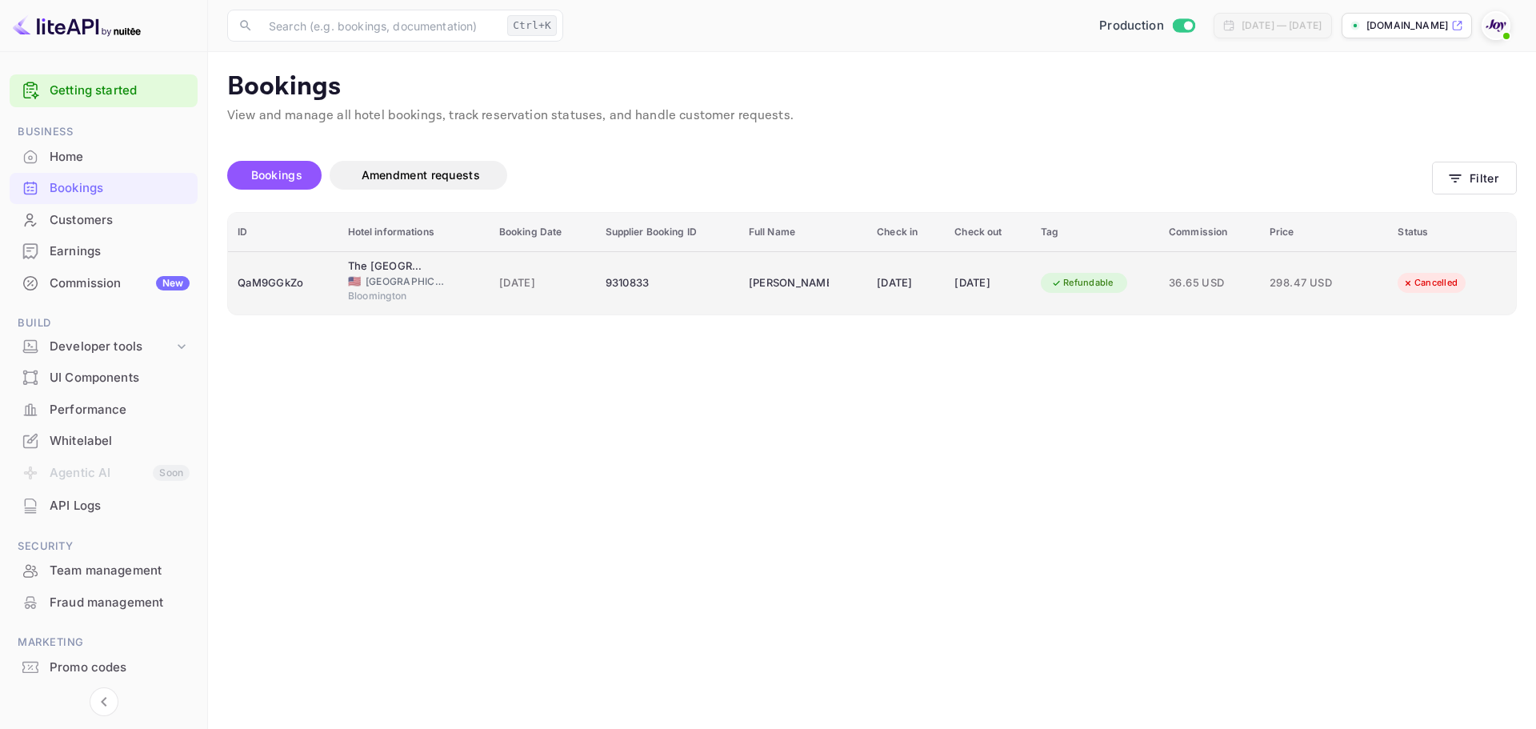
click at [877, 284] on div "[DATE]" at bounding box center [906, 283] width 58 height 26
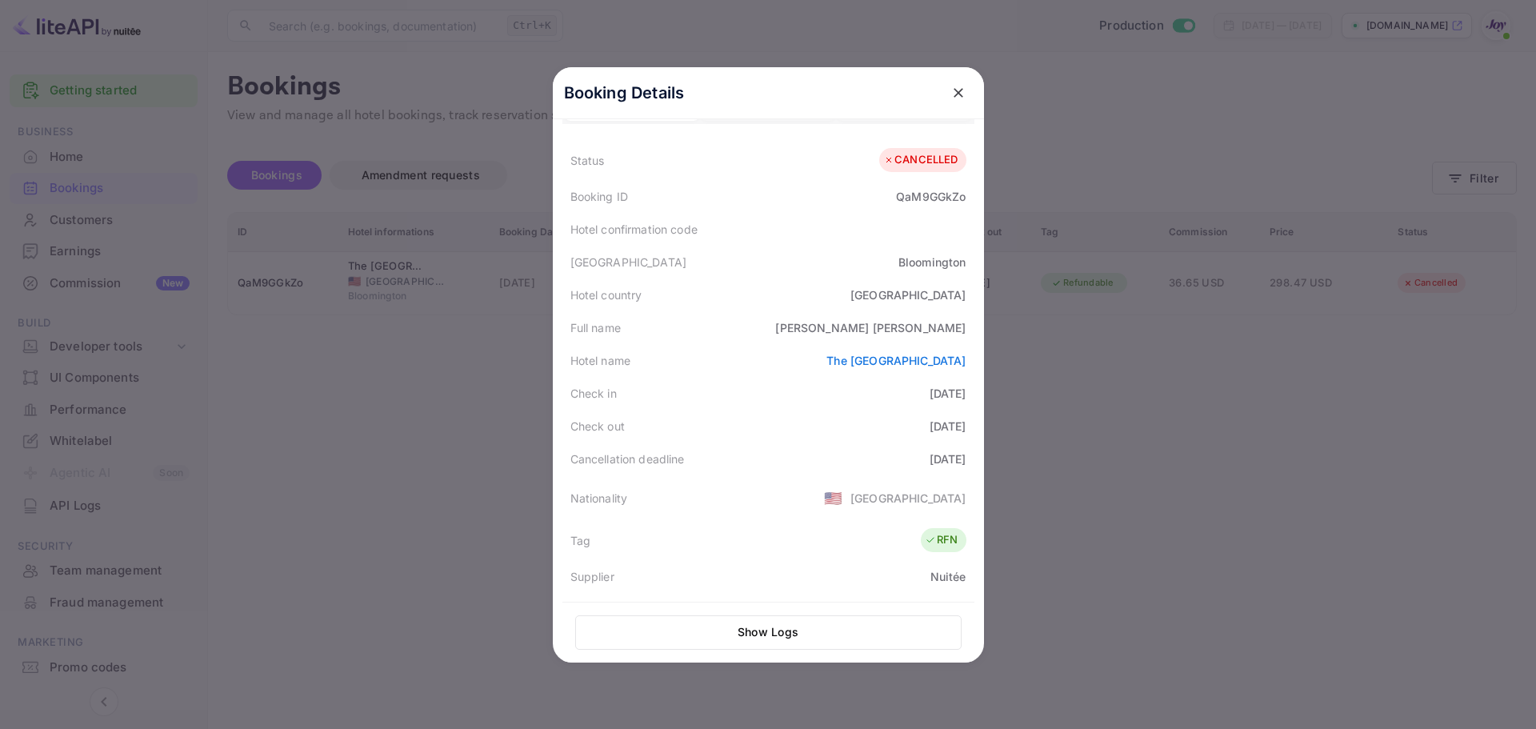
scroll to position [0, 0]
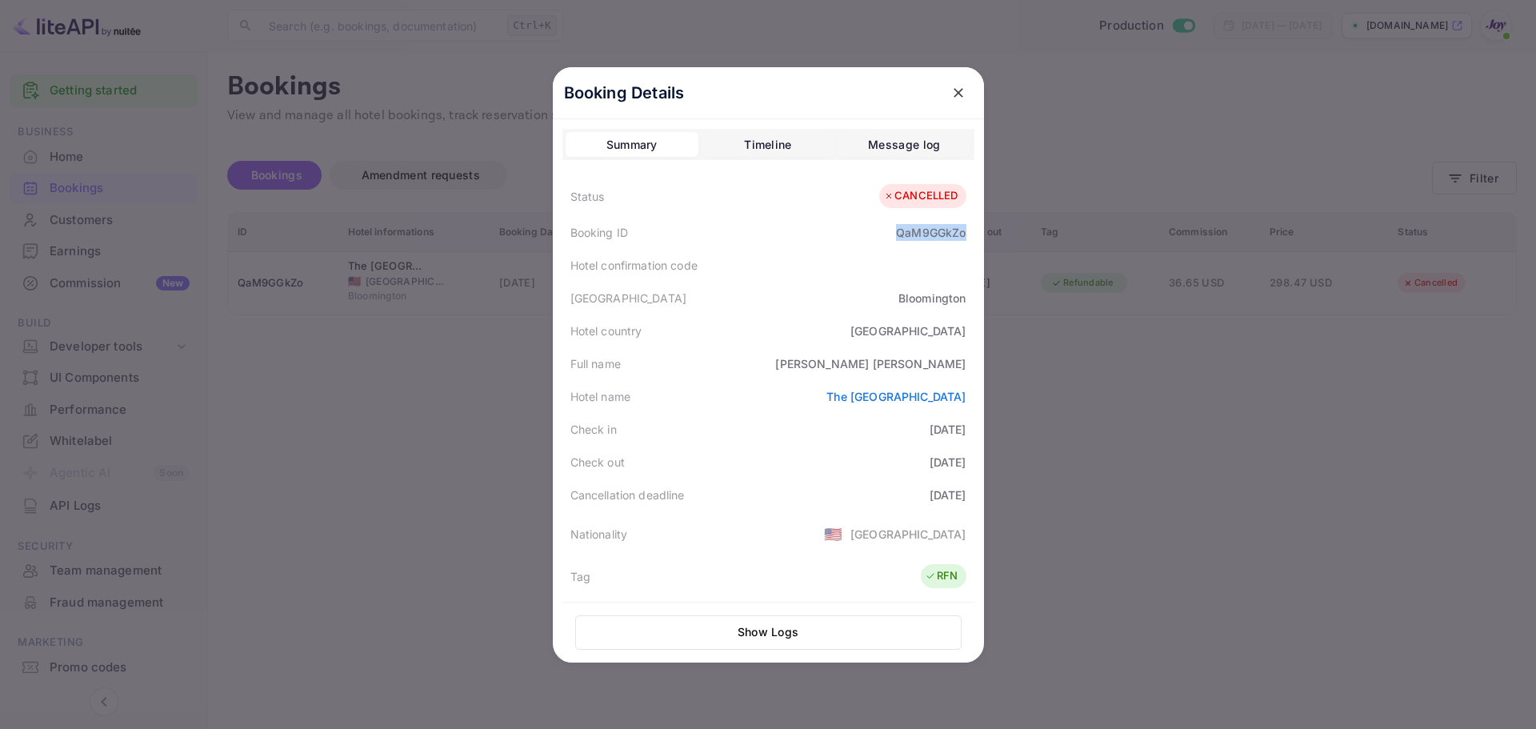
drag, startPoint x: 878, startPoint y: 225, endPoint x: 501, endPoint y: 0, distance: 438.9
click at [964, 230] on div "Booking ID QaM9GGkZo" at bounding box center [769, 232] width 412 height 33
copy div "QaM9GGkZo"
drag, startPoint x: 919, startPoint y: 366, endPoint x: 961, endPoint y: 362, distance: 42.5
click at [961, 362] on div "Full name [PERSON_NAME]" at bounding box center [769, 363] width 412 height 33
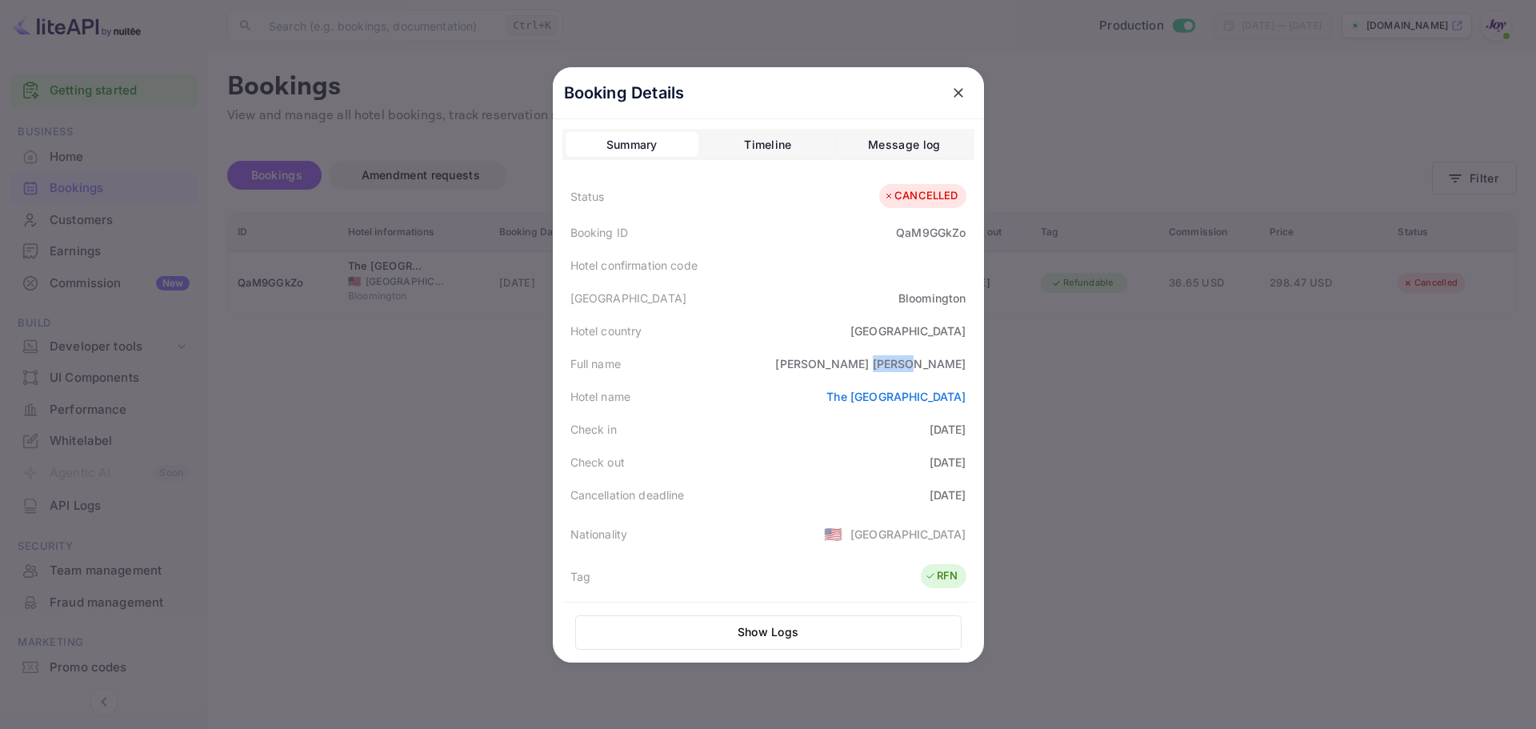
copy div "[PERSON_NAME]"
click at [763, 142] on div "Timeline" at bounding box center [767, 144] width 47 height 19
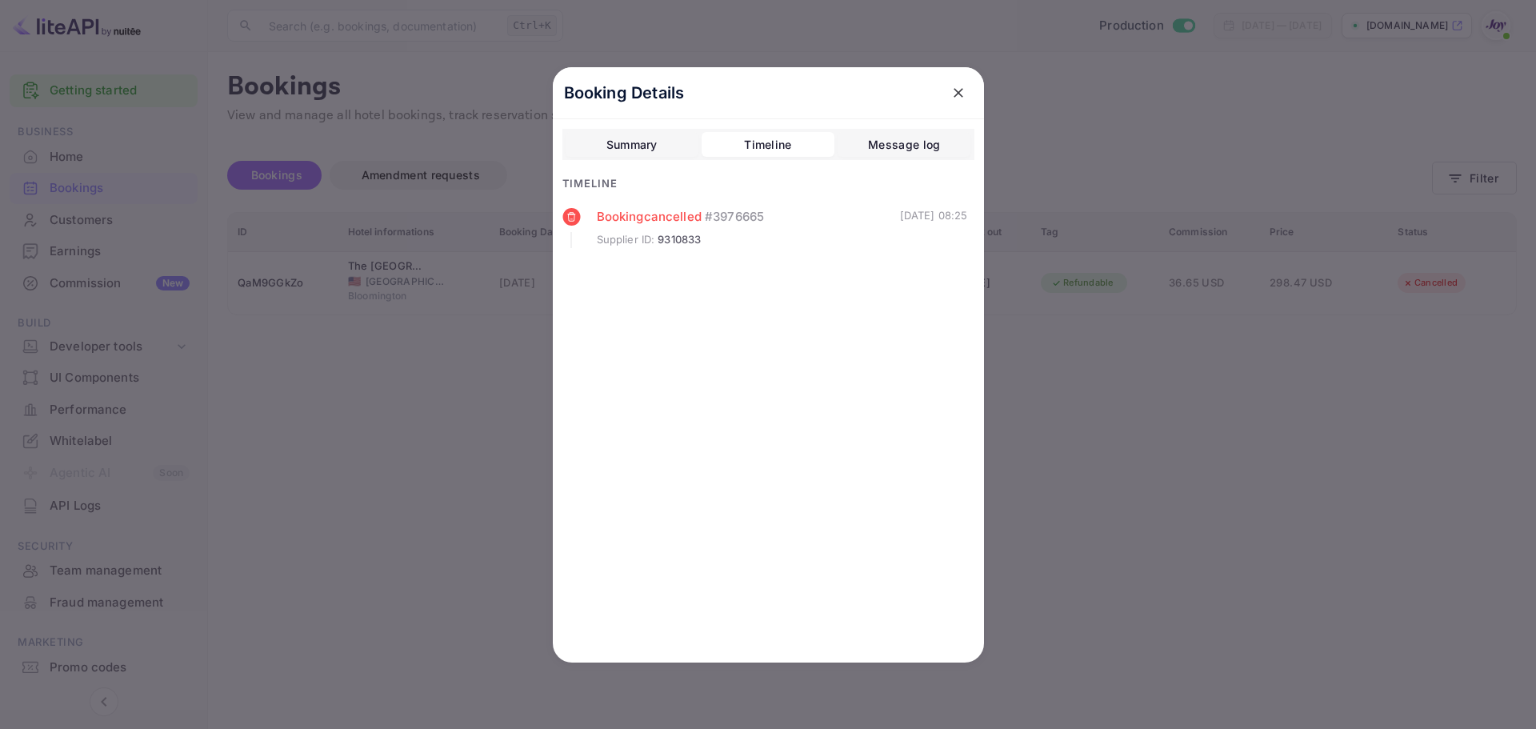
click at [1099, 414] on div at bounding box center [768, 364] width 1536 height 729
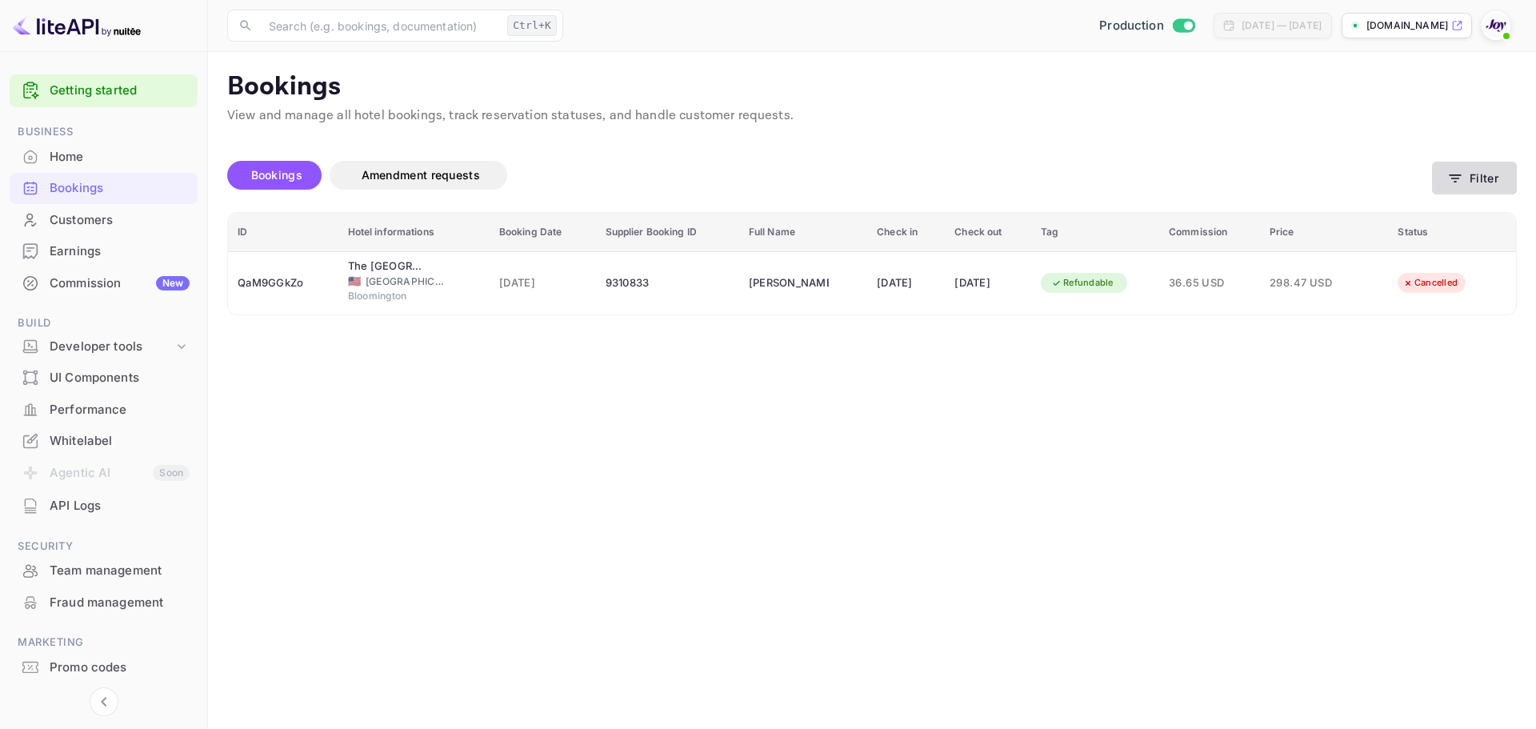
click at [1478, 178] on button "Filter" at bounding box center [1474, 178] width 85 height 33
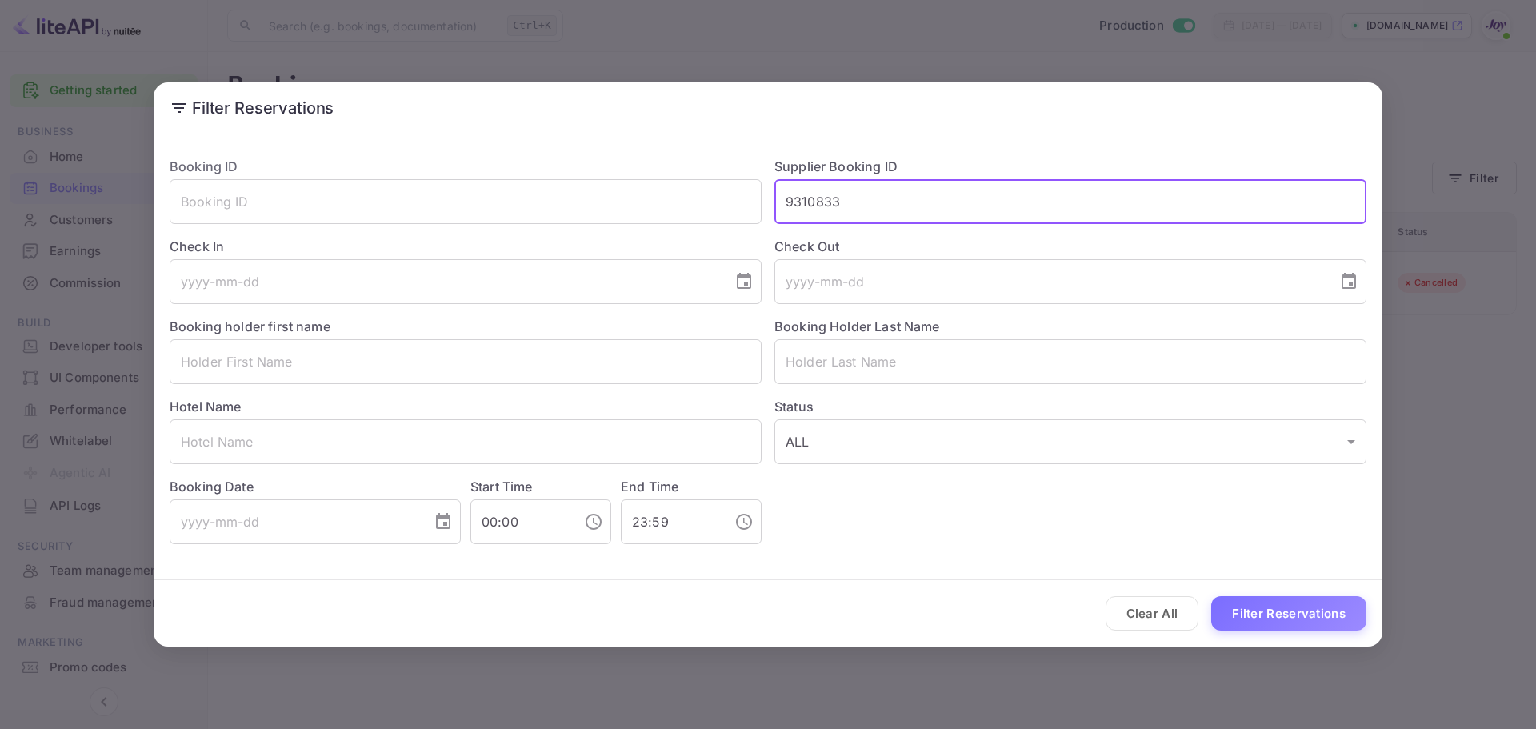
click at [840, 198] on input "9310833" at bounding box center [1071, 201] width 592 height 45
paste input "1012"
type input "9311012"
click at [1313, 632] on div "Clear All Filter Reservations" at bounding box center [768, 613] width 1229 height 66
click at [1316, 627] on button "Filter Reservations" at bounding box center [1289, 613] width 155 height 34
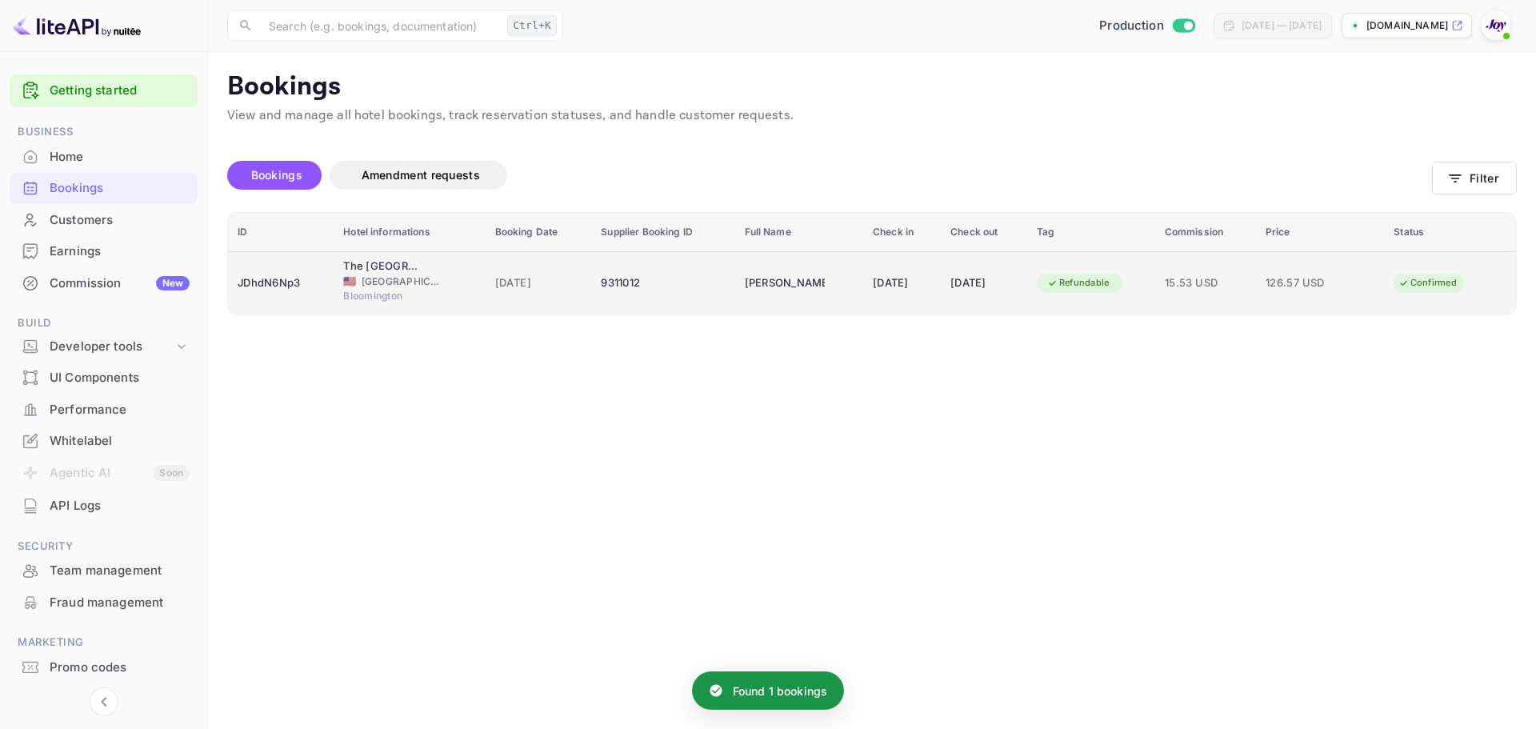
click at [389, 289] on span "Bloomington" at bounding box center [383, 296] width 80 height 14
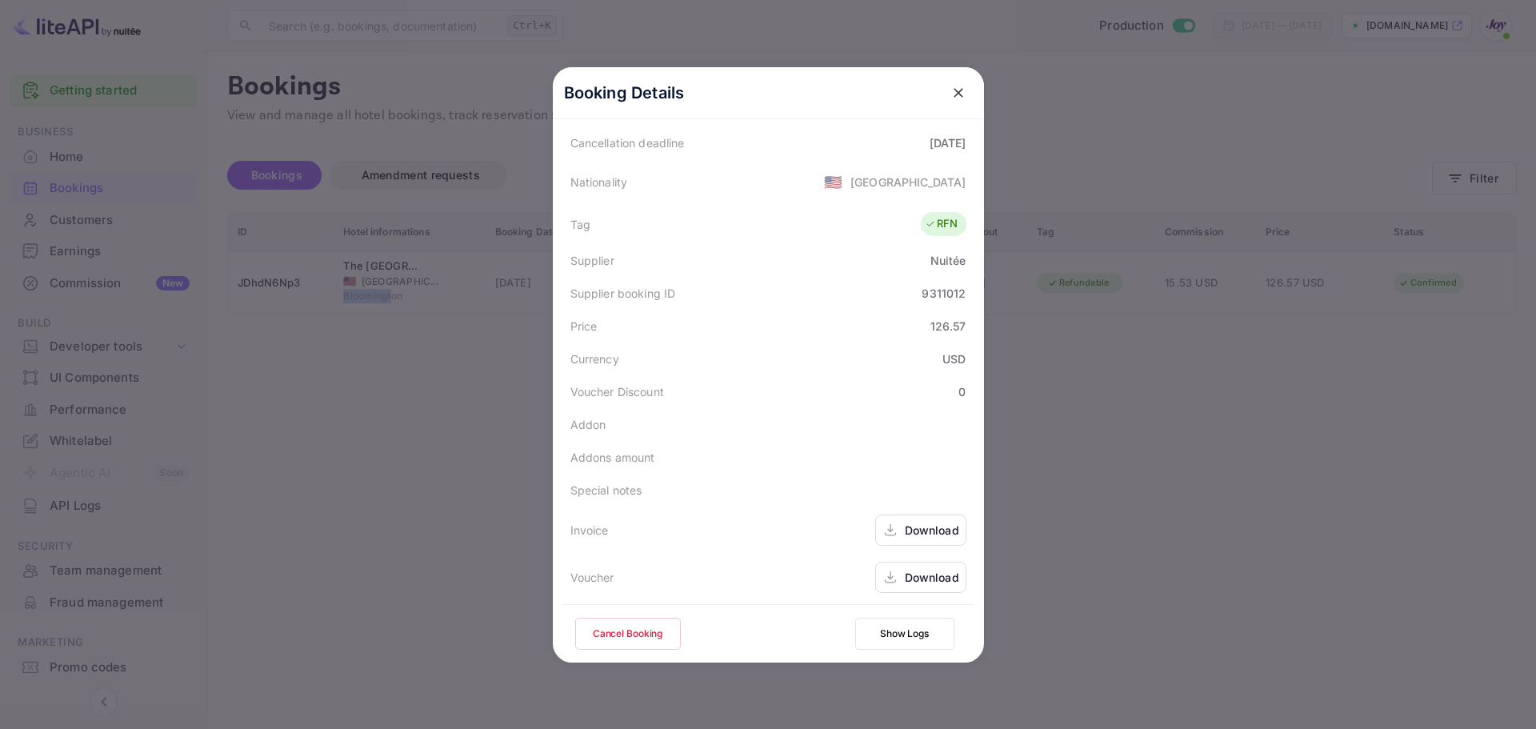
scroll to position [355, 0]
click at [907, 581] on div "Download" at bounding box center [932, 574] width 54 height 17
click at [1133, 249] on div at bounding box center [768, 364] width 1536 height 729
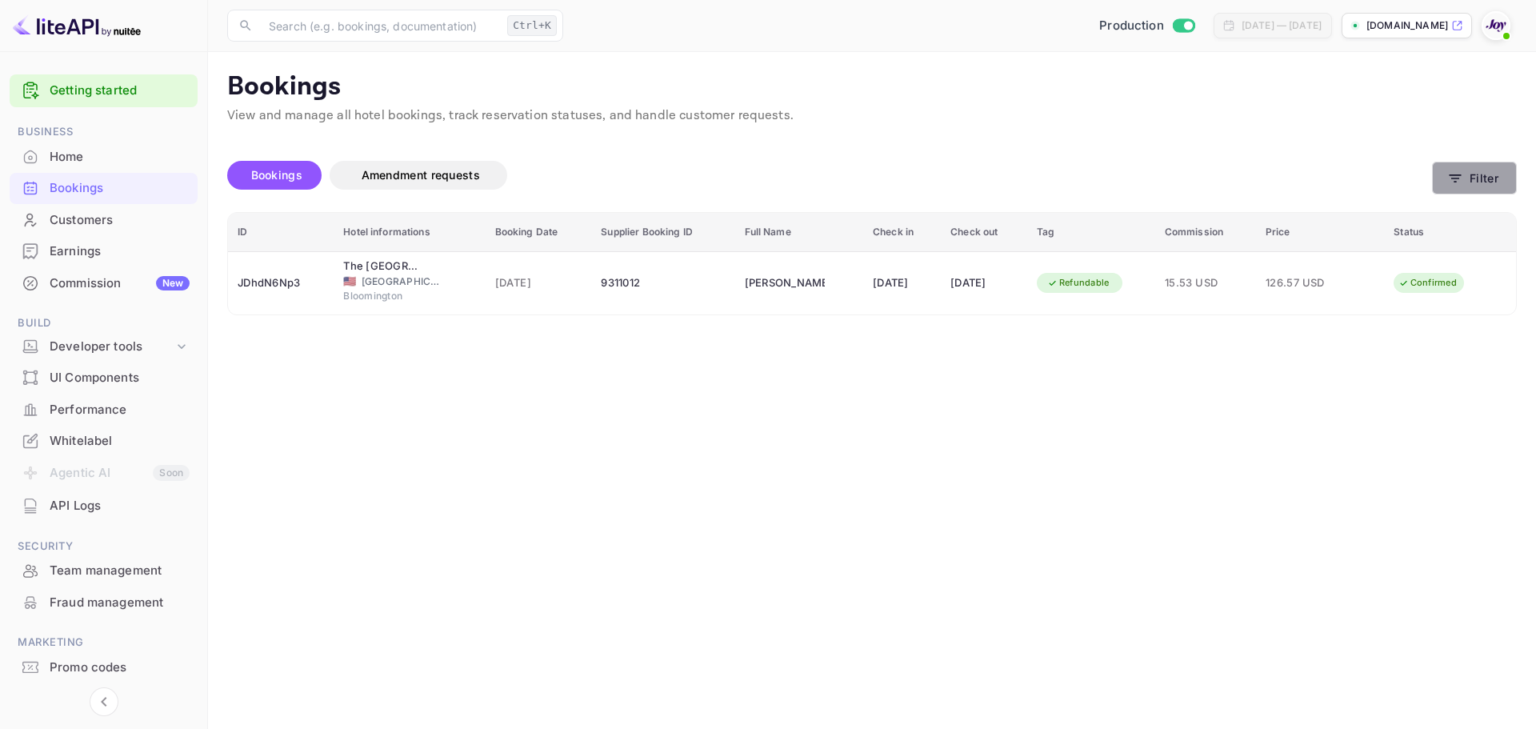
click at [1493, 176] on button "Filter" at bounding box center [1474, 178] width 85 height 33
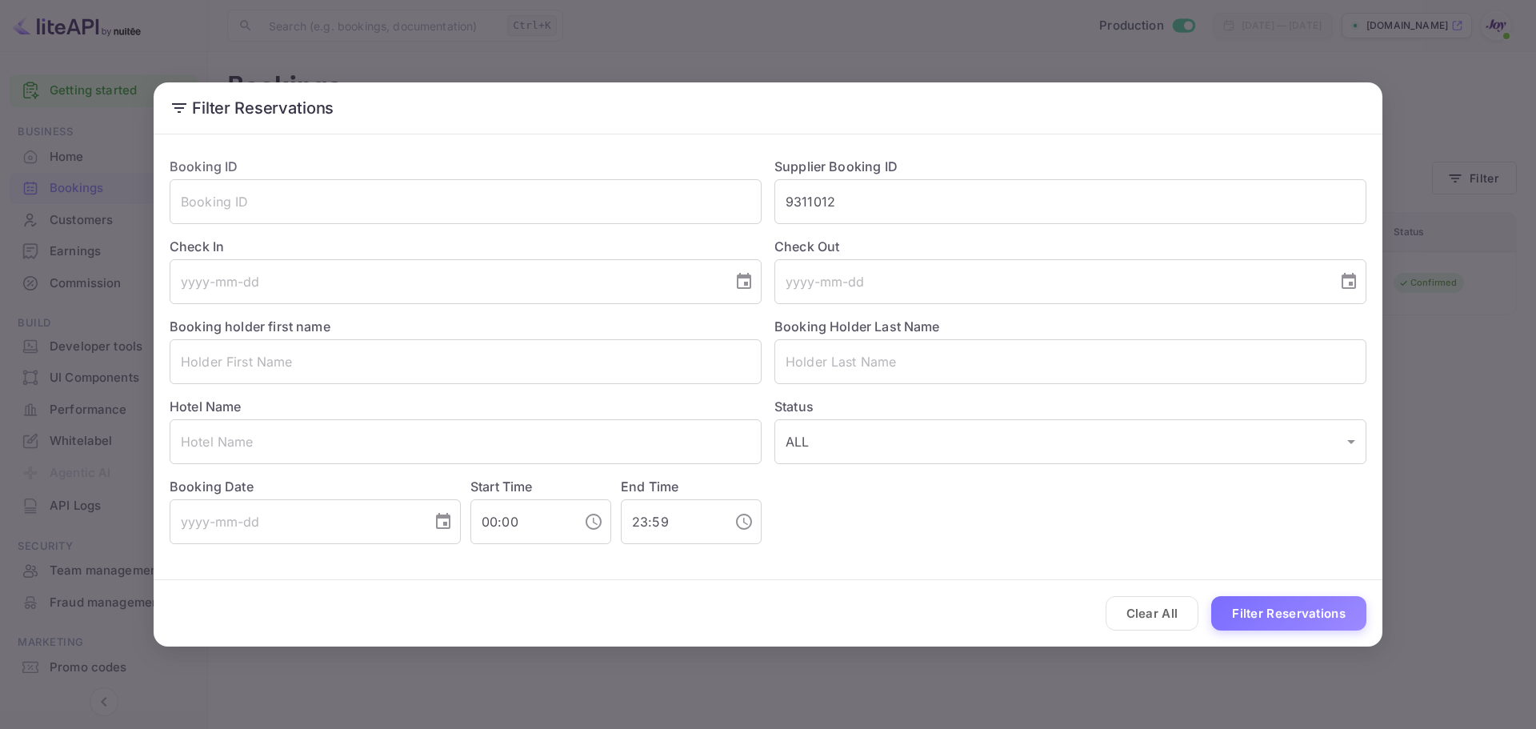
click at [1484, 595] on div "Filter Reservations Booking ID ​ Supplier Booking ID 9311012 ​ Check In ​ Check…" at bounding box center [768, 364] width 1536 height 729
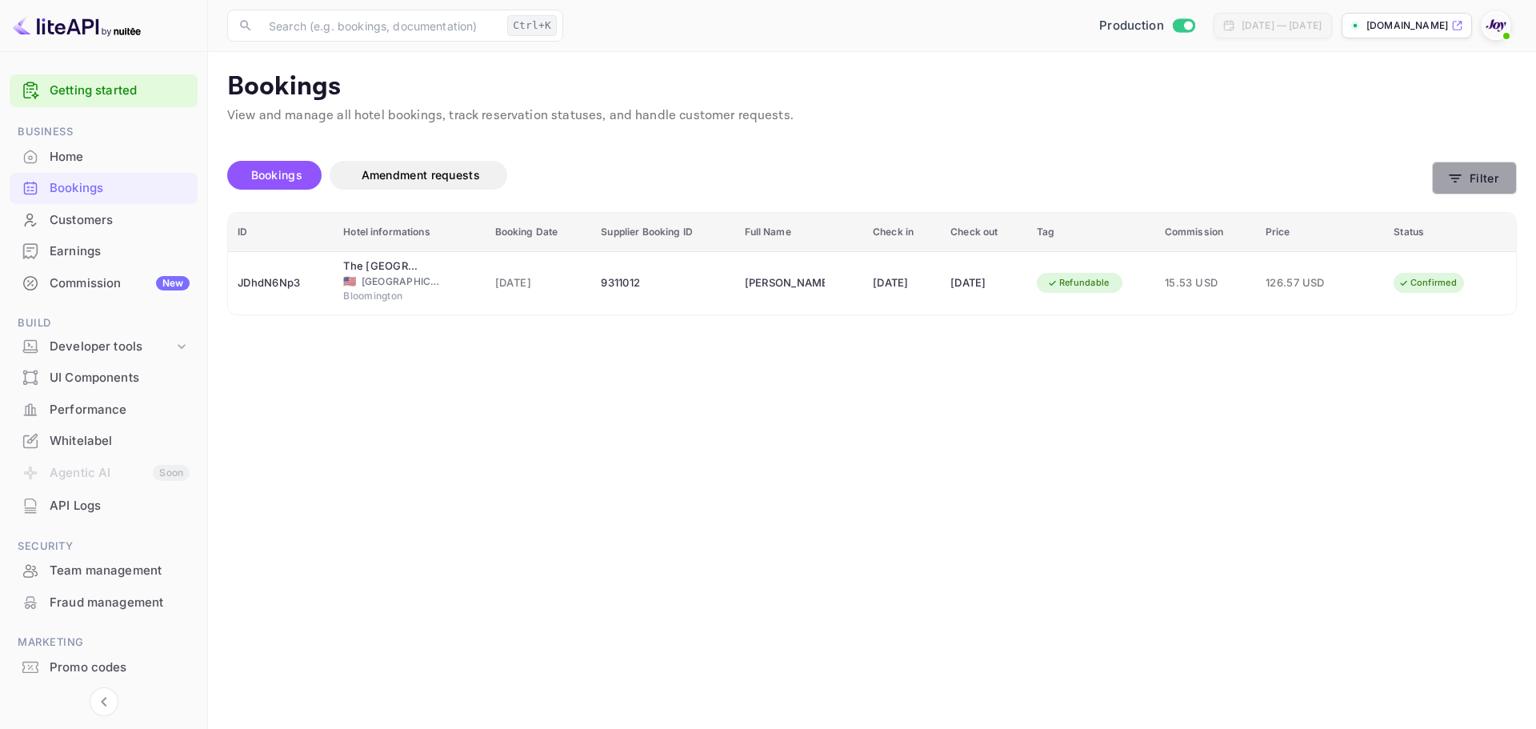
click at [1450, 184] on icon "button" at bounding box center [1456, 178] width 16 height 16
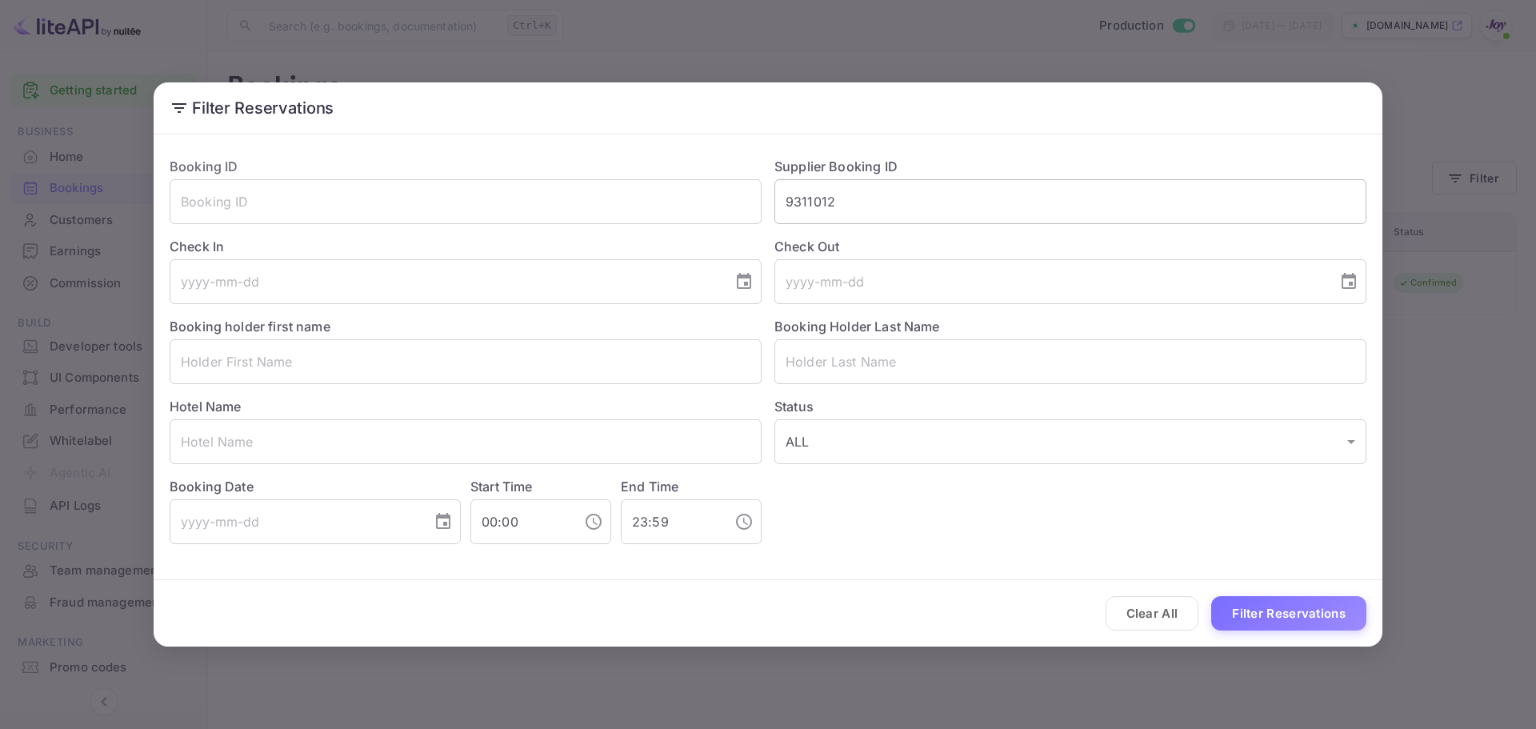
click at [836, 202] on input "9311012" at bounding box center [1071, 201] width 592 height 45
paste input "703945"
type input "7039452"
click at [1301, 627] on button "Filter Reservations" at bounding box center [1289, 613] width 155 height 34
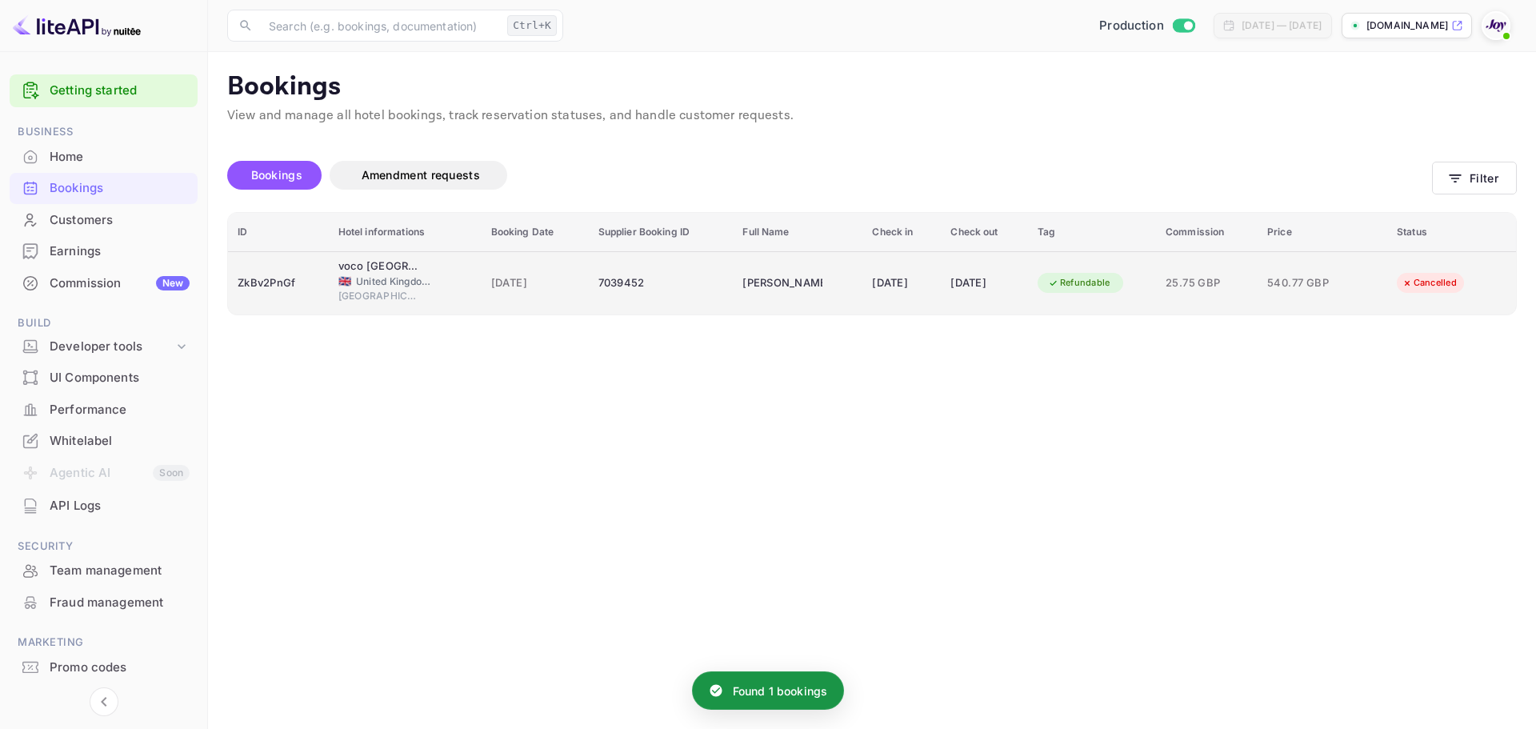
click at [863, 299] on td "[DATE]" at bounding box center [902, 282] width 78 height 63
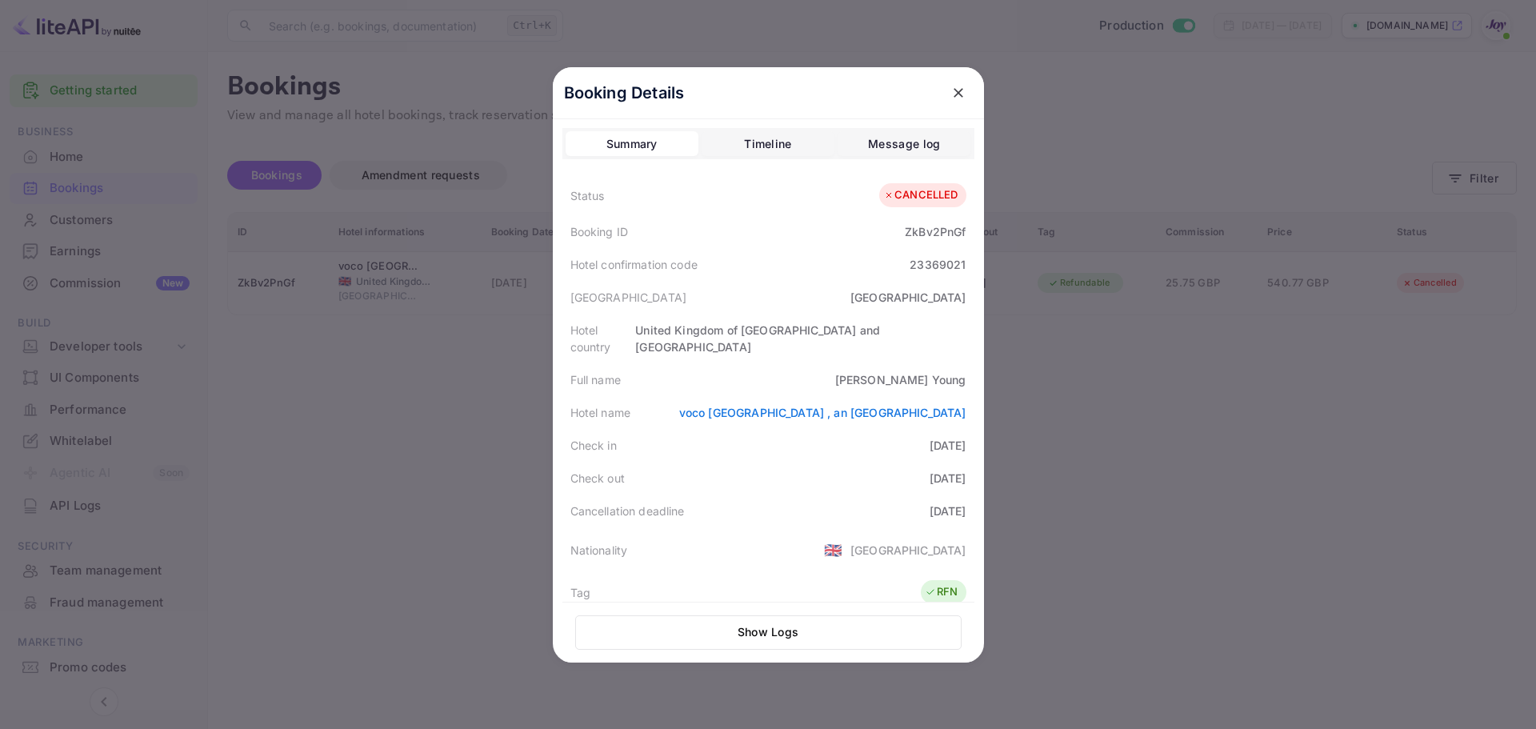
scroll to position [0, 0]
click at [761, 137] on div "Timeline" at bounding box center [767, 144] width 47 height 19
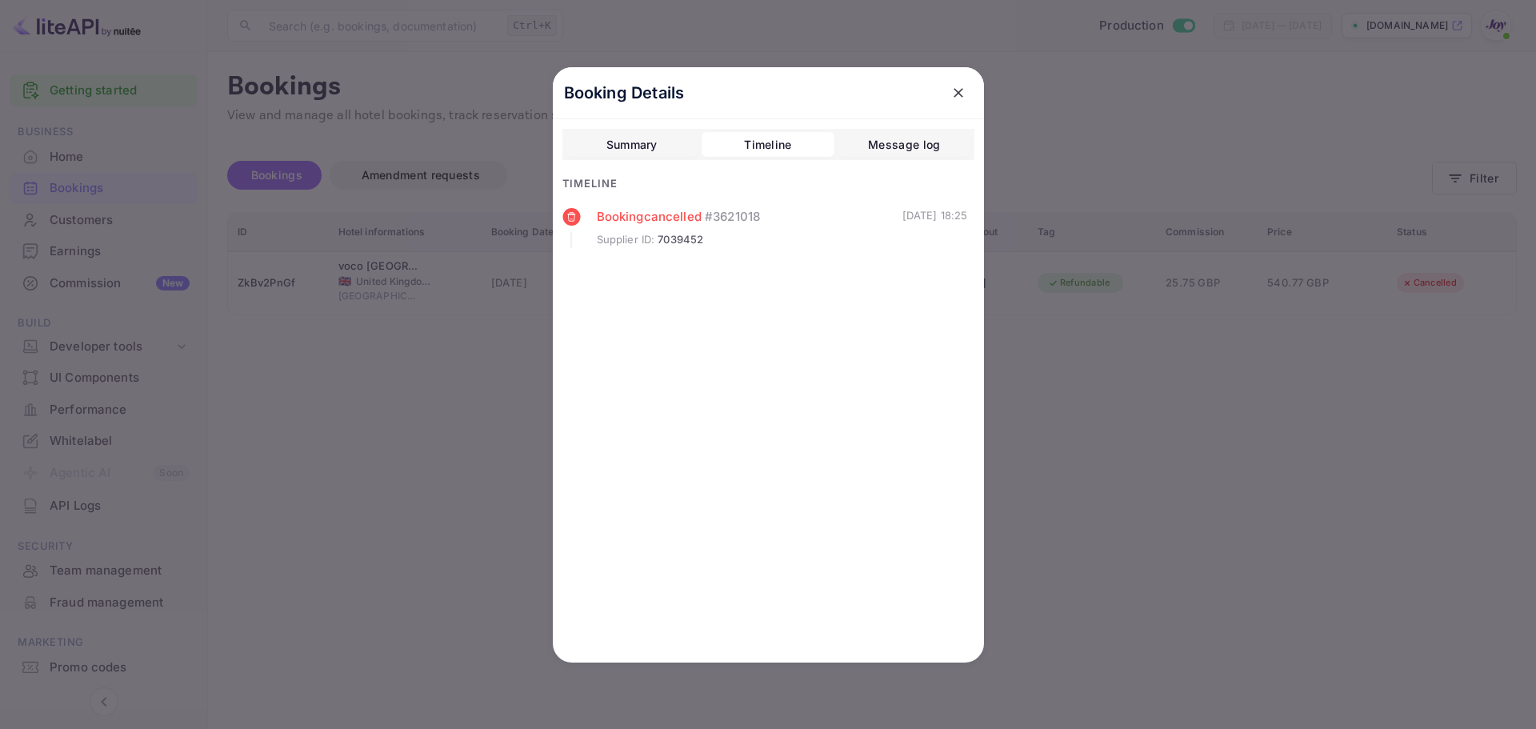
click at [998, 382] on div "Booking Details Summary Timeline Message log Timeline Booking cancelled # 36210…" at bounding box center [768, 364] width 483 height 729
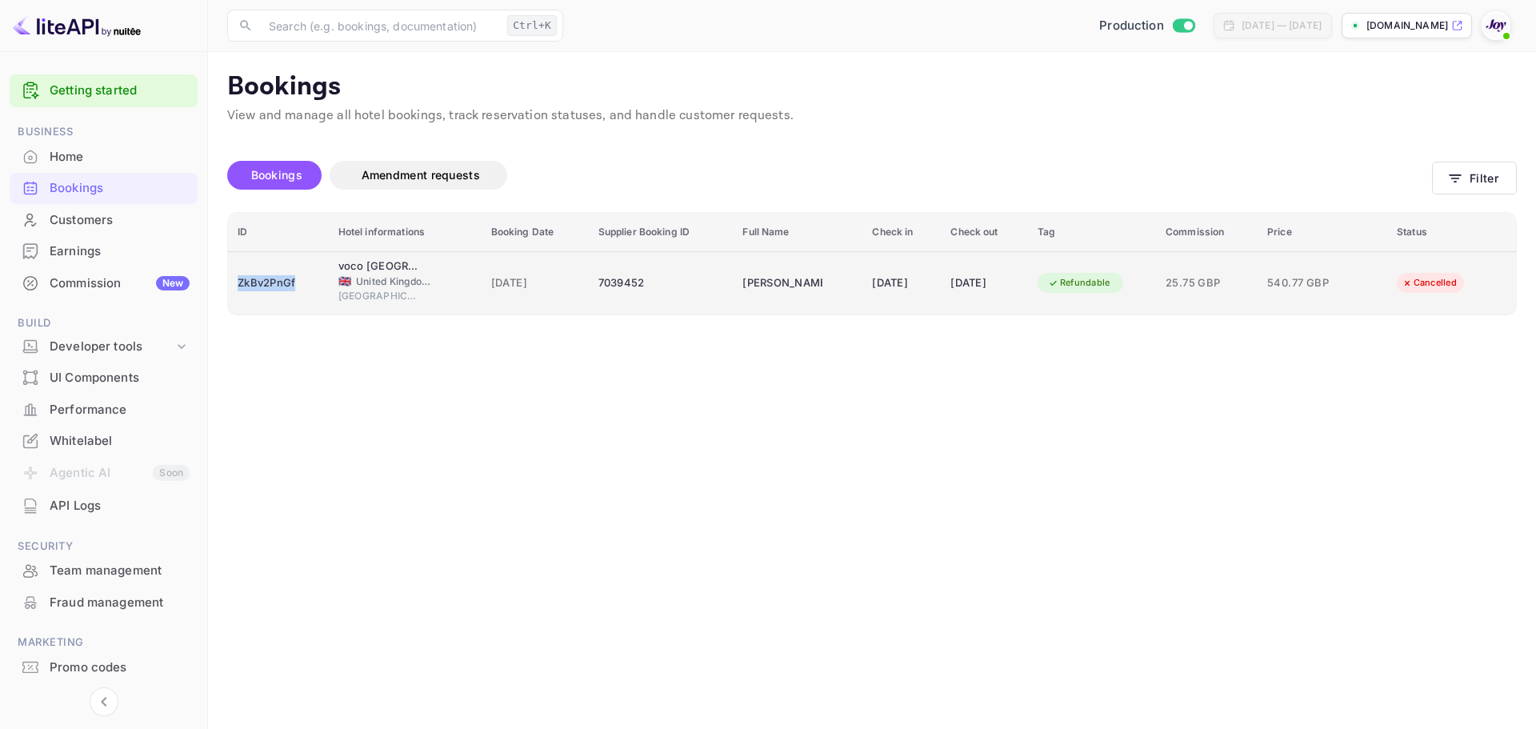
drag, startPoint x: 301, startPoint y: 280, endPoint x: 234, endPoint y: 282, distance: 66.4
click at [234, 282] on td "ZkBv2PnGf" at bounding box center [278, 282] width 101 height 63
copy div "ZkBv2PnGf"
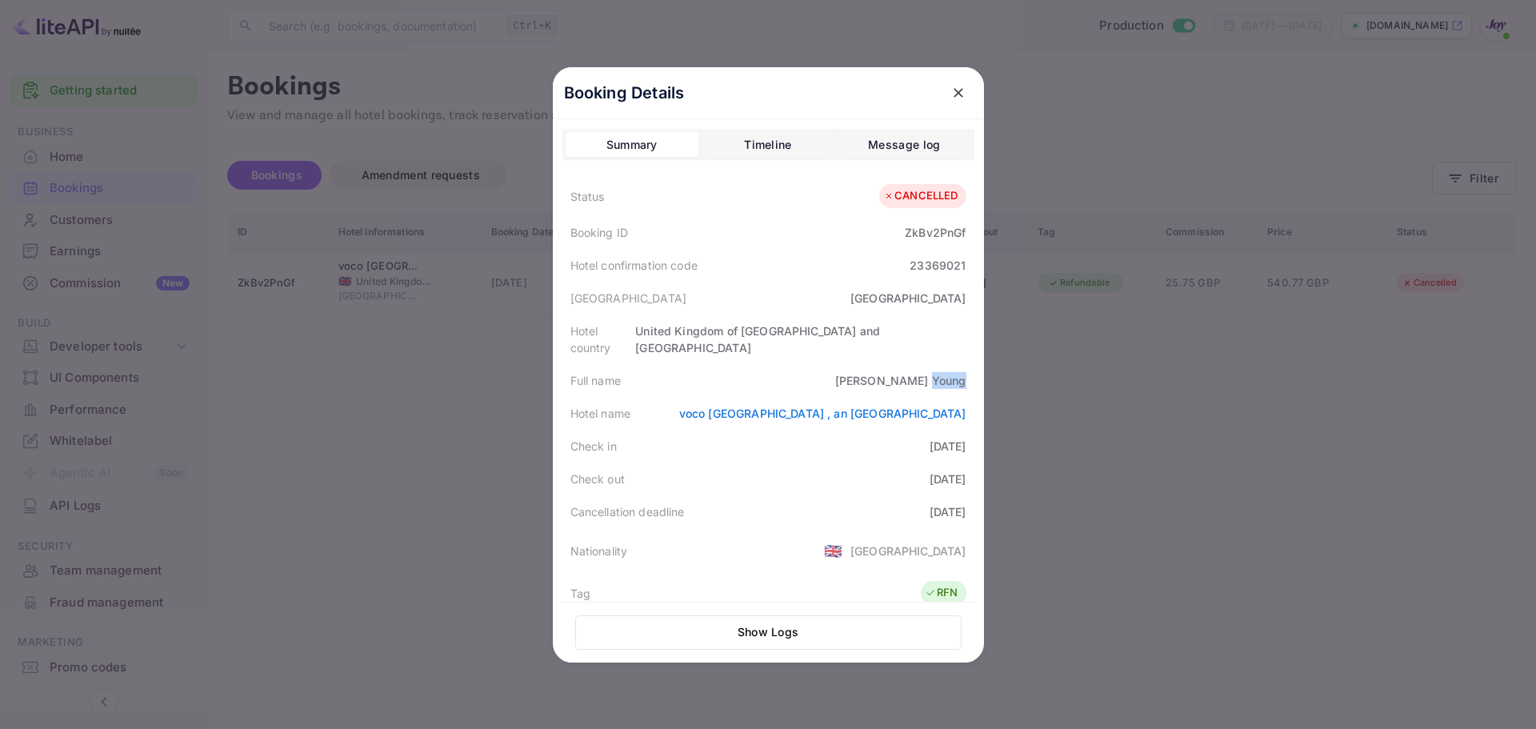
drag, startPoint x: 925, startPoint y: 359, endPoint x: 603, endPoint y: 134, distance: 393.6
click at [960, 364] on div "Full name [PERSON_NAME]" at bounding box center [769, 380] width 412 height 33
copy div "Young"
click at [748, 150] on div "Timeline" at bounding box center [767, 144] width 47 height 19
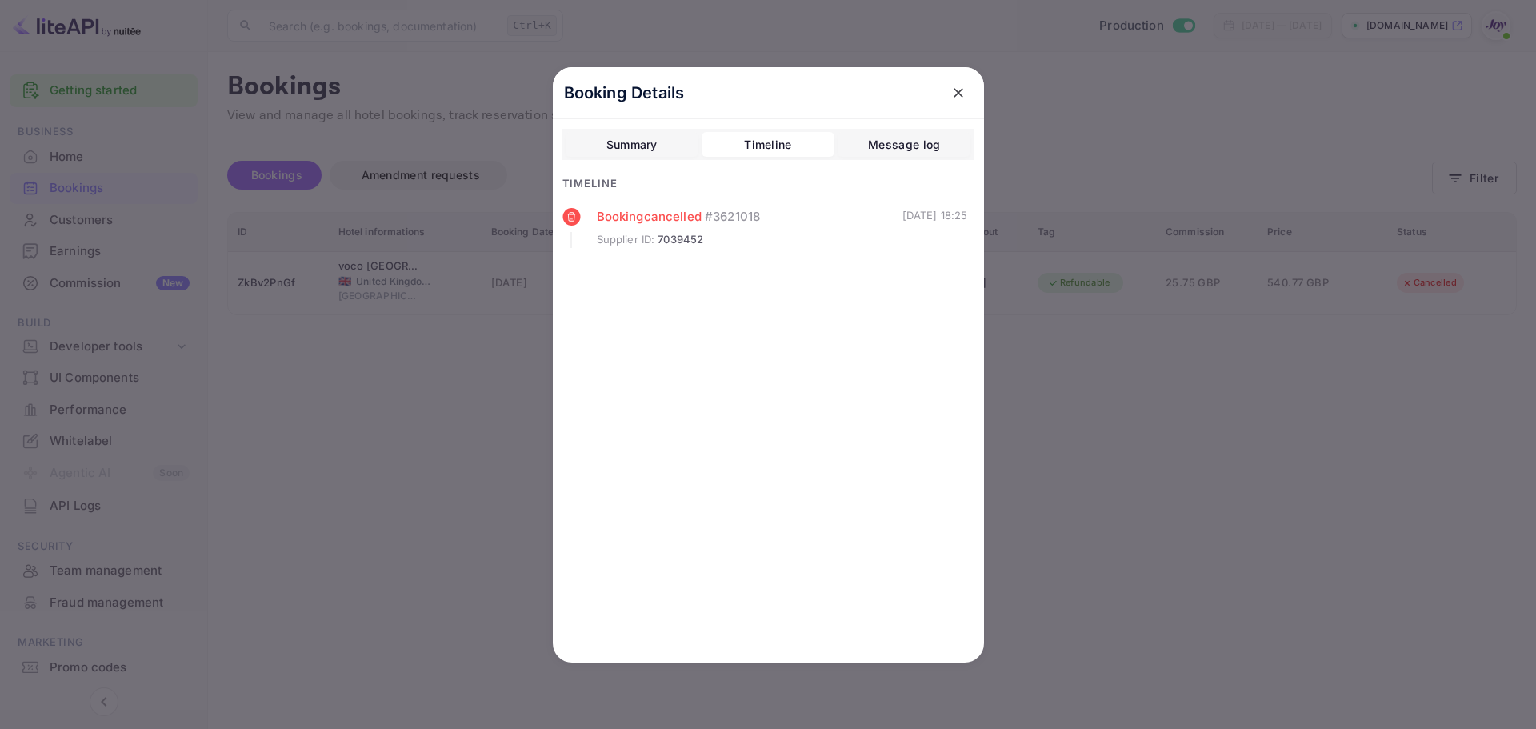
click at [481, 437] on div at bounding box center [768, 364] width 1536 height 729
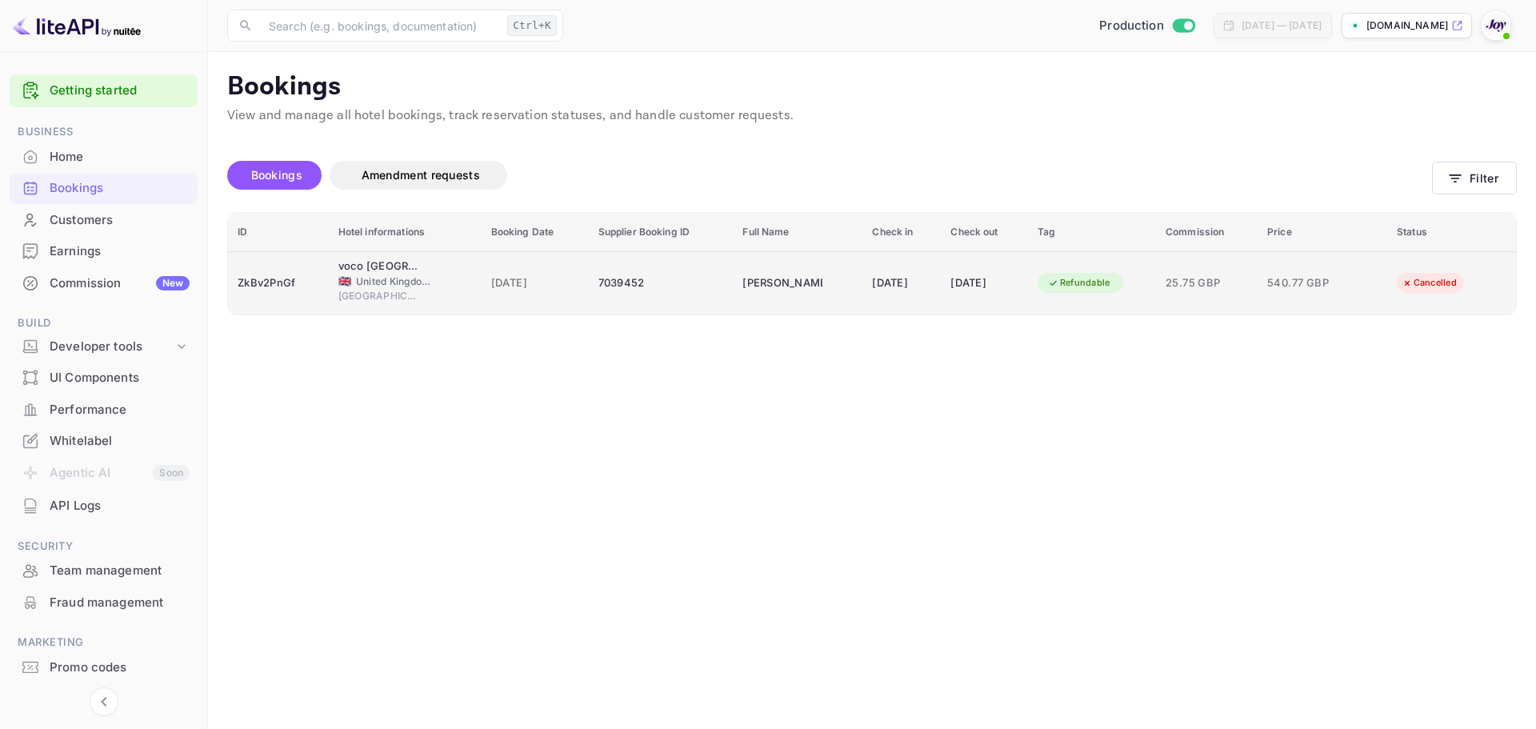
click at [543, 280] on span "[DATE]" at bounding box center [535, 283] width 88 height 18
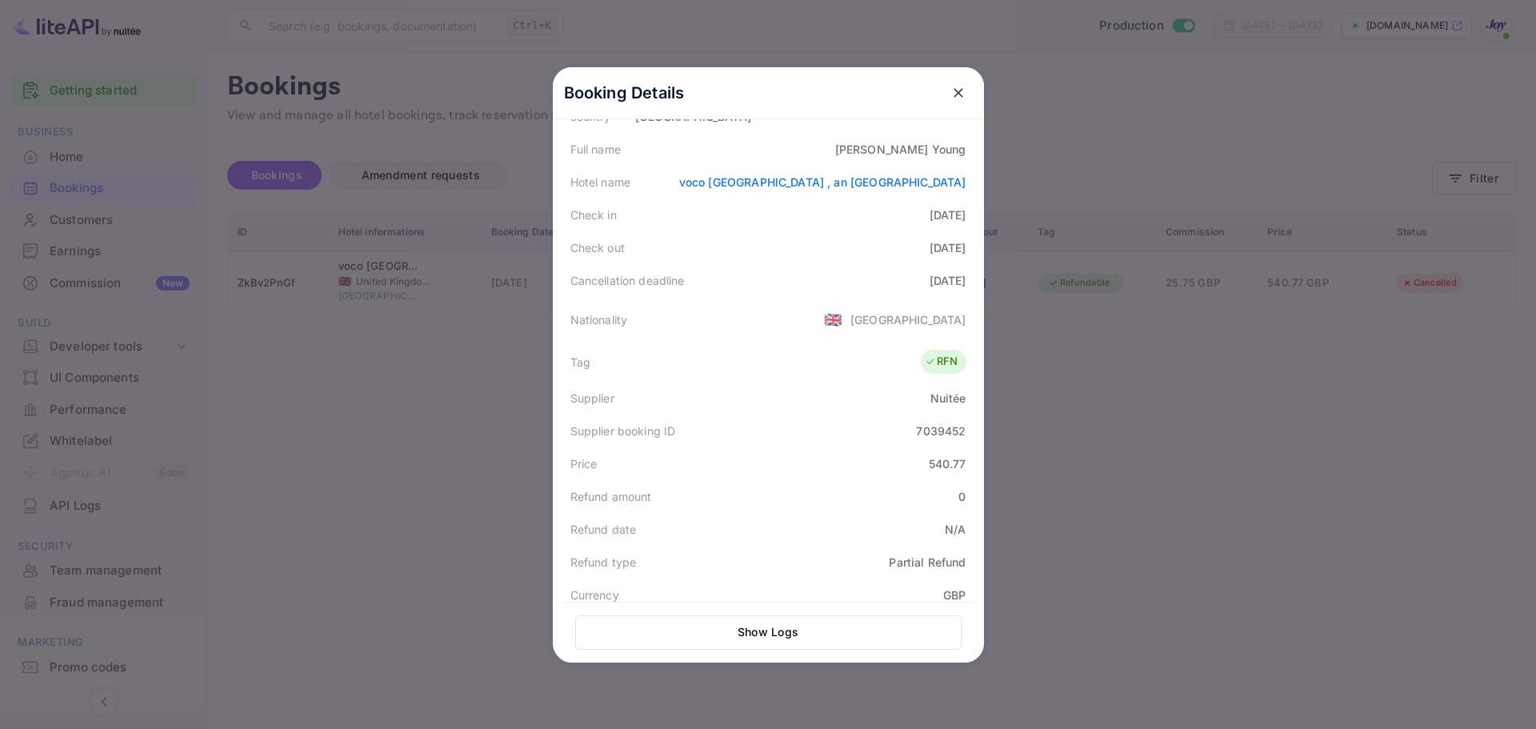
scroll to position [240, 0]
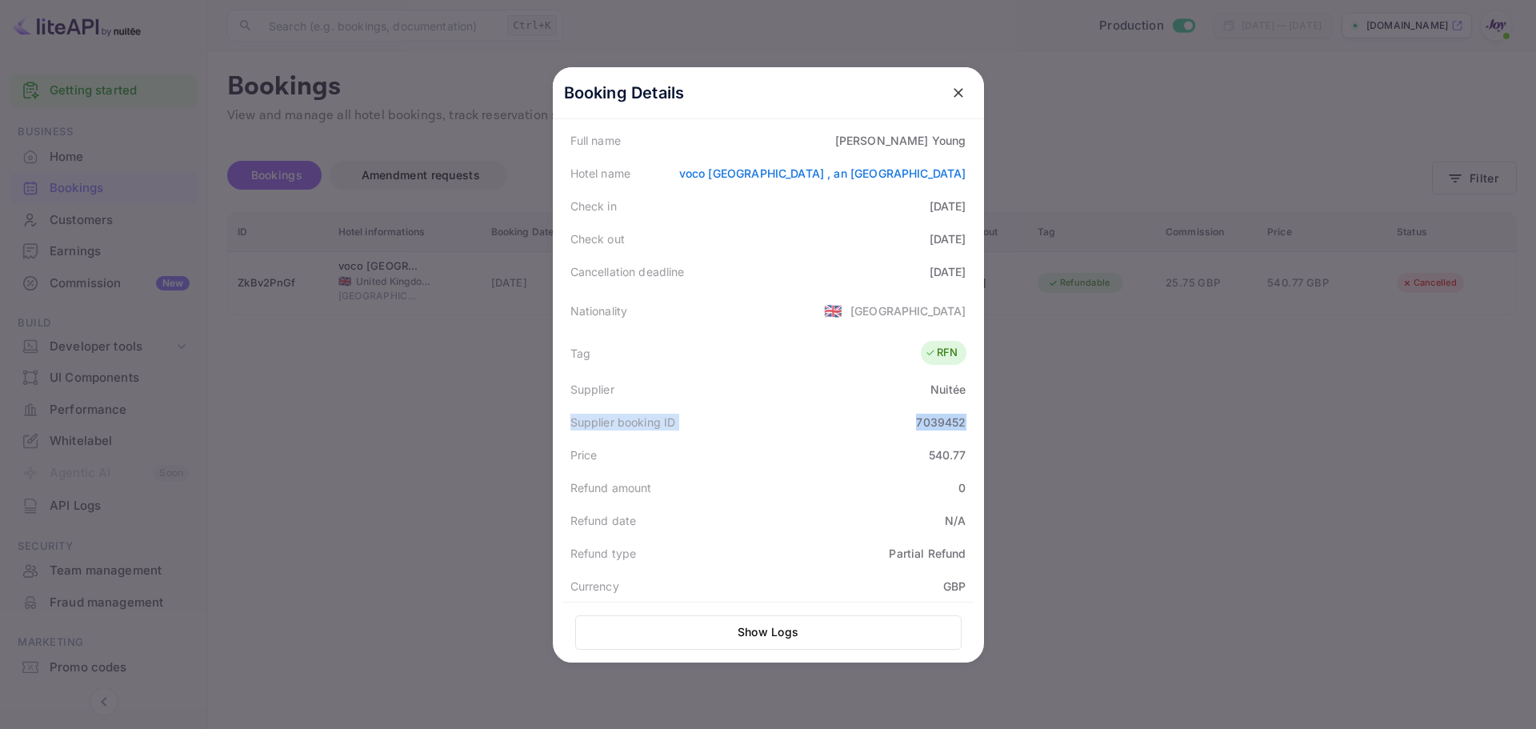
drag, startPoint x: 557, startPoint y: 405, endPoint x: 970, endPoint y: 403, distance: 412.9
click at [970, 403] on div "Booking Details Summary Timeline Message log Status CANCELLED Booking ID ZkBv2P…" at bounding box center [768, 124] width 431 height 595
copy div "Supplier booking ID 7039452"
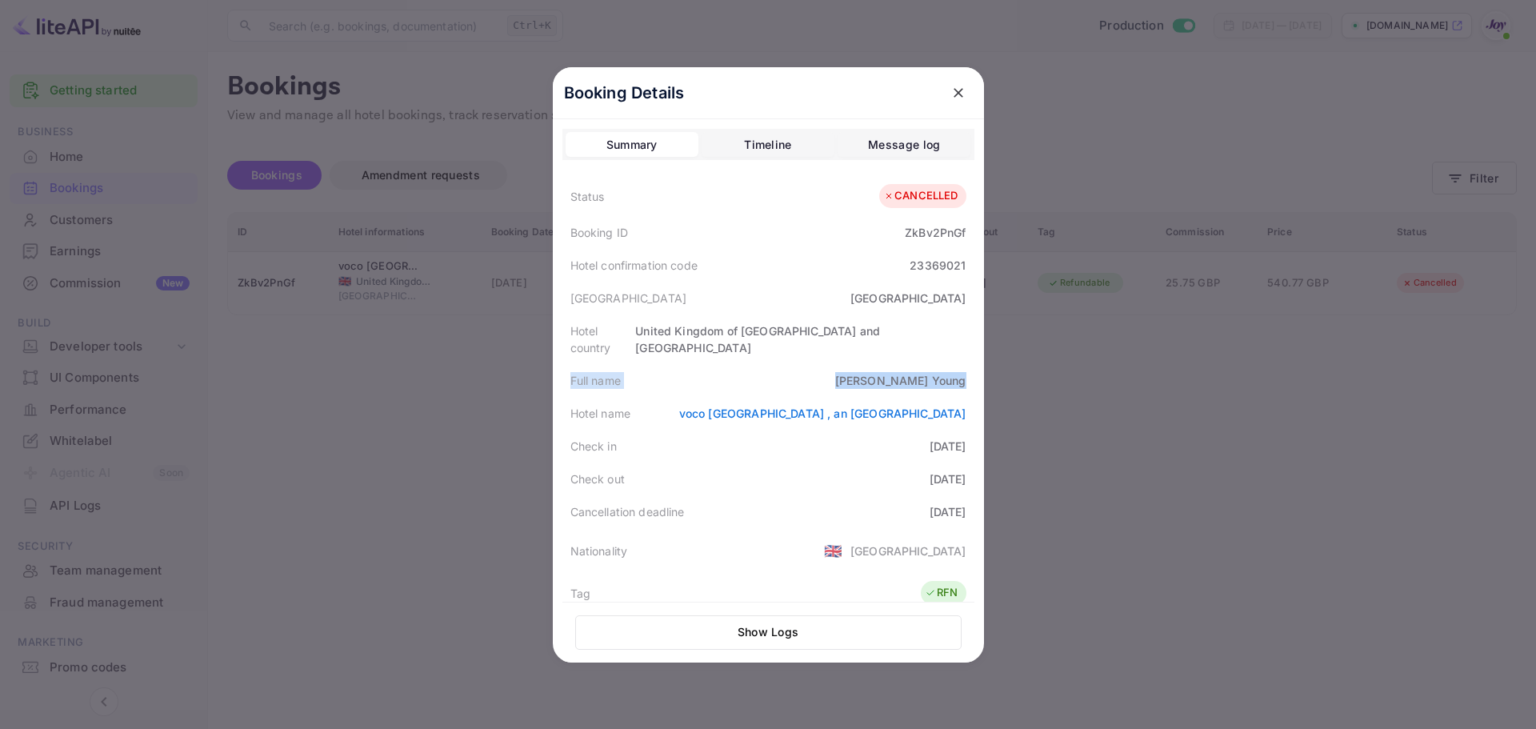
drag, startPoint x: 567, startPoint y: 362, endPoint x: 707, endPoint y: 394, distance: 144.3
click at [965, 366] on div "Full name [PERSON_NAME]" at bounding box center [769, 380] width 412 height 33
copy div "Full name [PERSON_NAME]"
drag, startPoint x: 559, startPoint y: 427, endPoint x: 977, endPoint y: 463, distance: 419.3
click at [977, 463] on div "Booking Details Summary Timeline Message log Status CANCELLED Booking ID ZkBv2P…" at bounding box center [768, 364] width 431 height 595
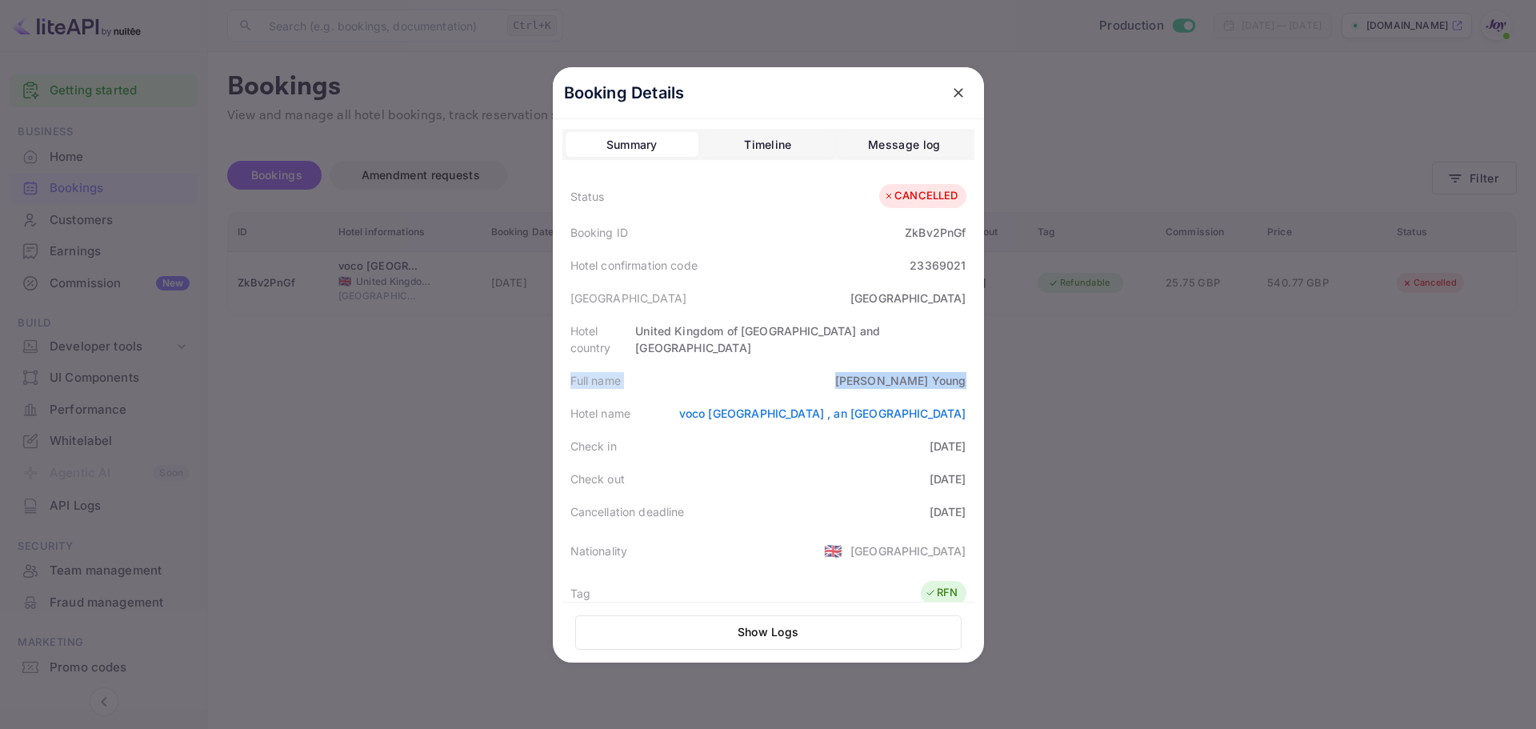
copy div "Check in [DATE] Check out [DATE]"
click at [751, 152] on div "Timeline" at bounding box center [767, 144] width 47 height 19
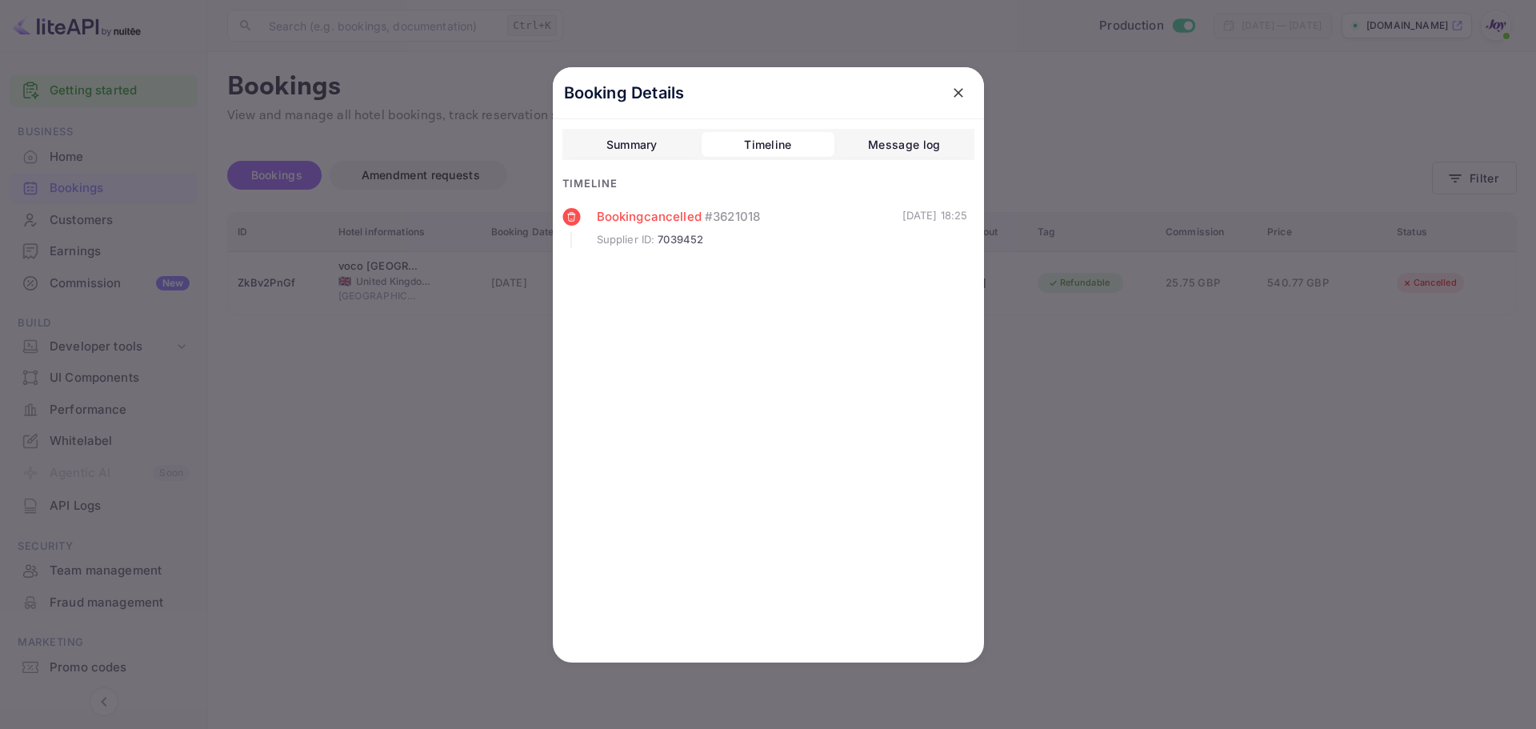
click at [624, 144] on div "Summary" at bounding box center [632, 144] width 51 height 19
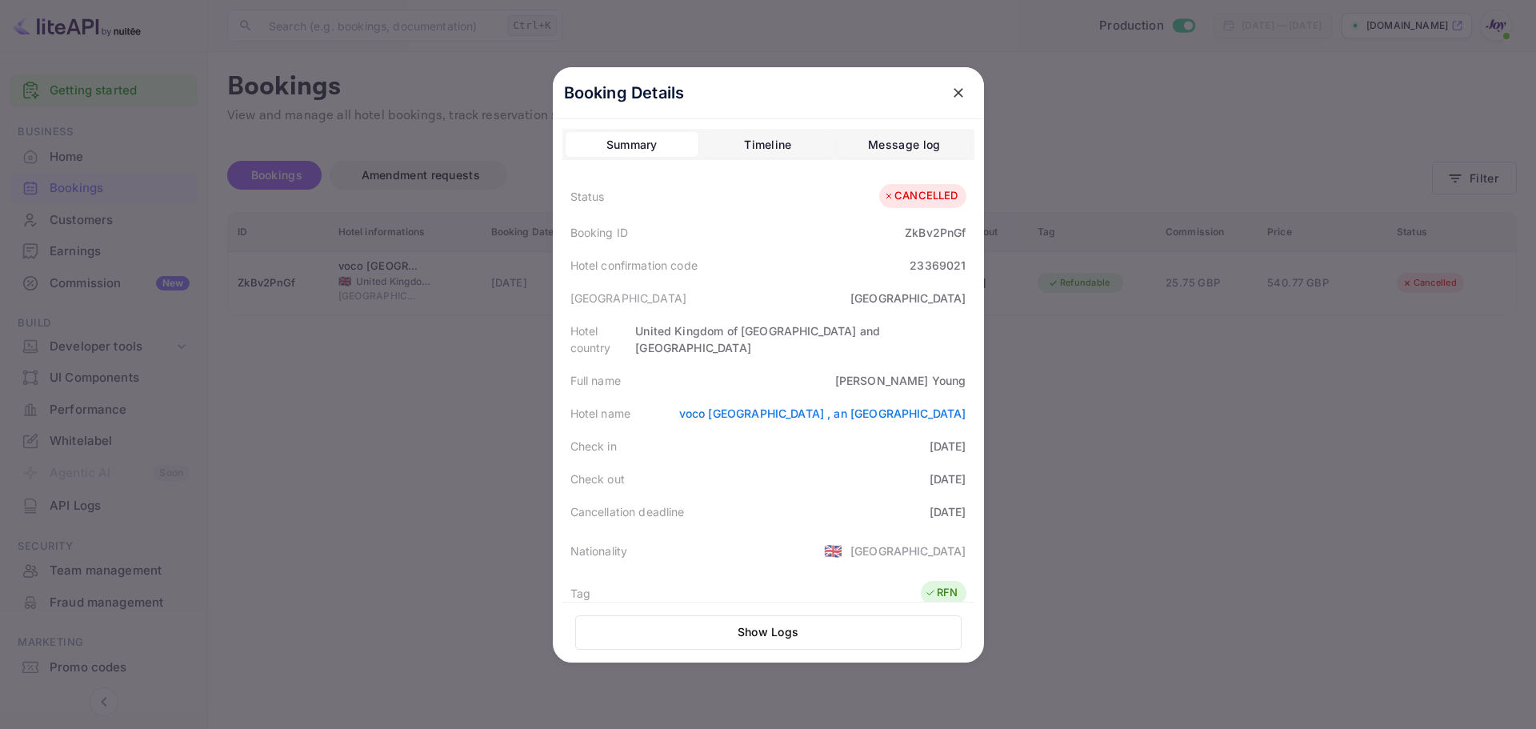
click at [753, 147] on div "Timeline" at bounding box center [767, 144] width 47 height 19
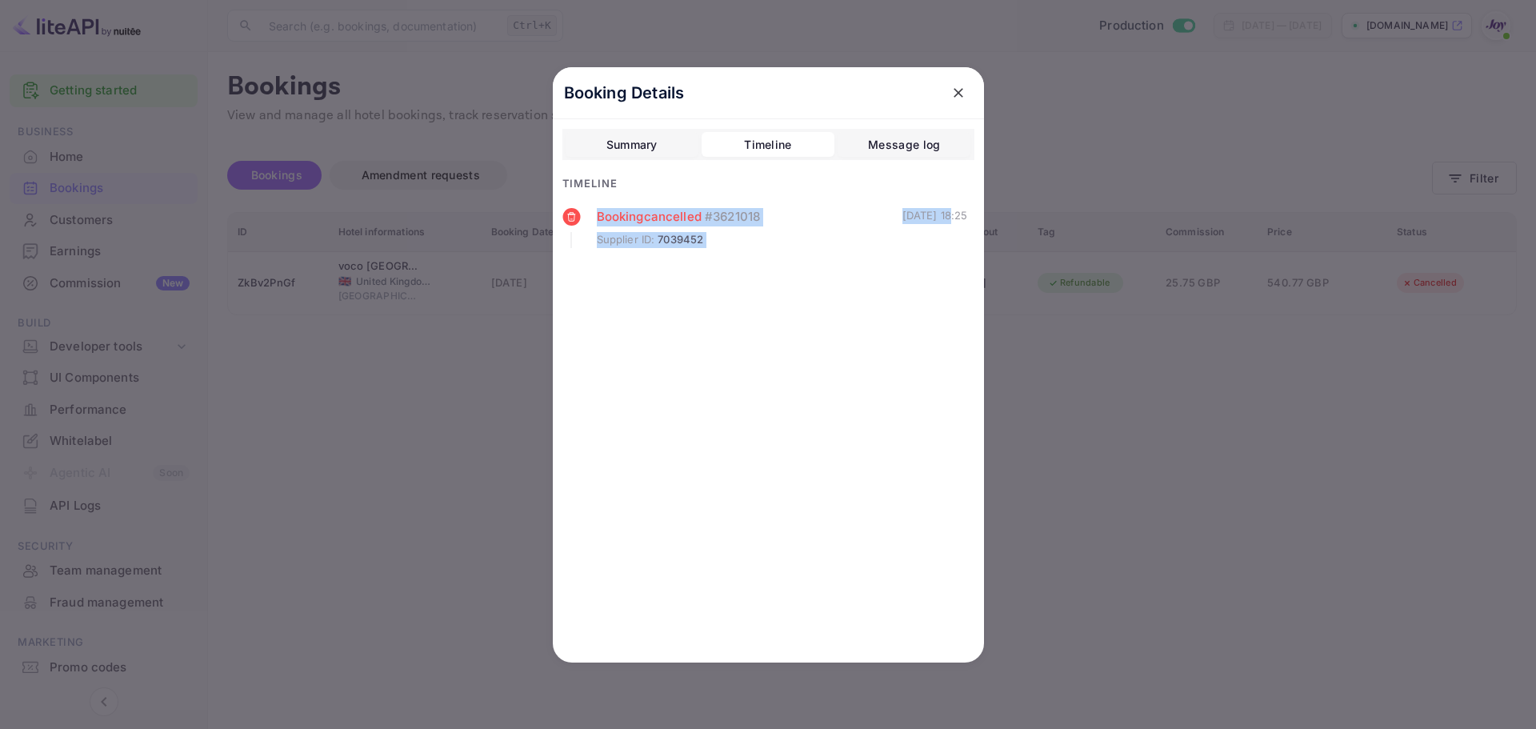
drag, startPoint x: 593, startPoint y: 217, endPoint x: 879, endPoint y: 252, distance: 287.8
click at [926, 214] on div "Booking cancelled # 3621018 Supplier ID : 7039452 [DATE] 18:25" at bounding box center [766, 228] width 406 height 40
click at [861, 275] on div "Booking cancelled # 3621018 Supplier ID : 7039452 [DATE] 18:25" at bounding box center [769, 245] width 412 height 75
click at [655, 139] on div "Summary" at bounding box center [632, 144] width 51 height 19
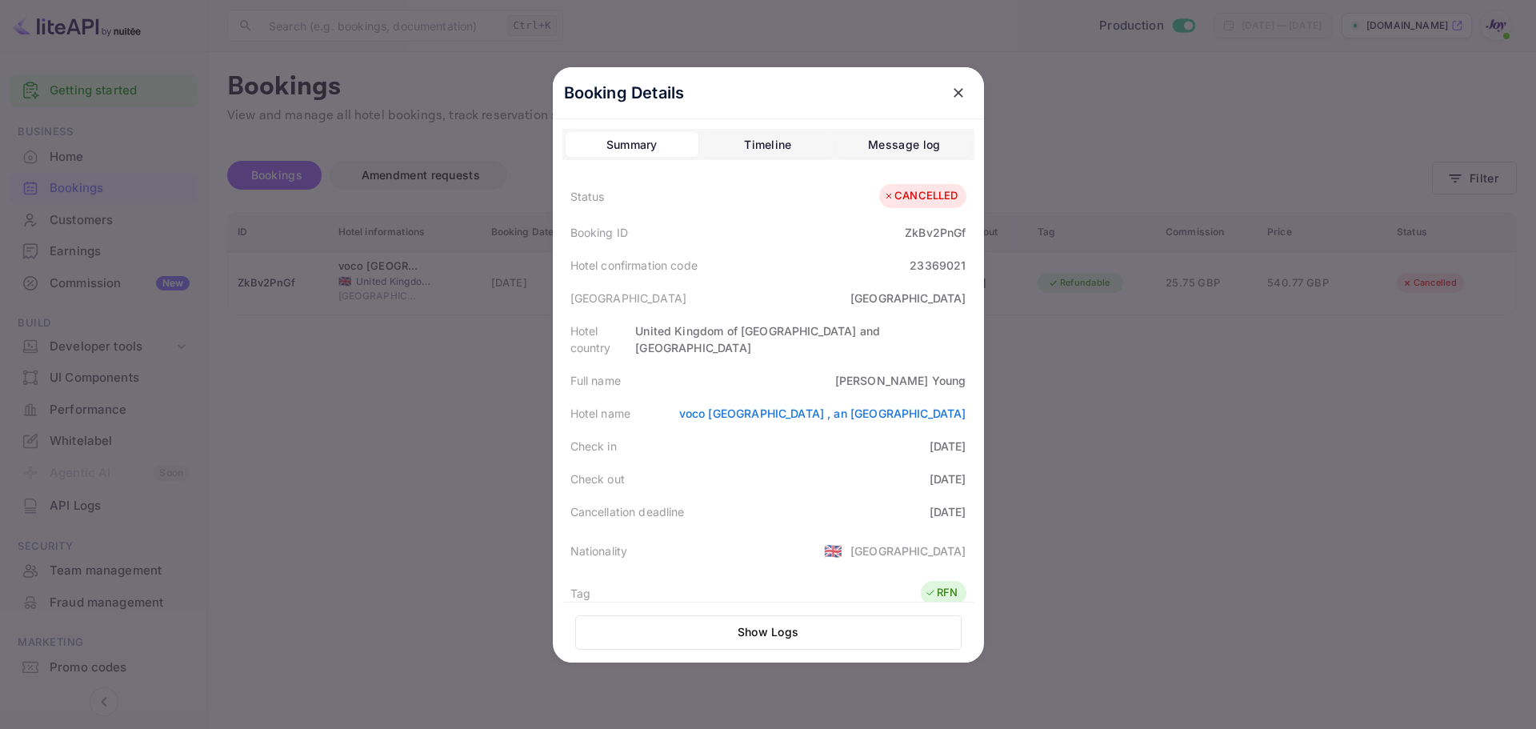
click at [1272, 131] on div at bounding box center [768, 364] width 1536 height 729
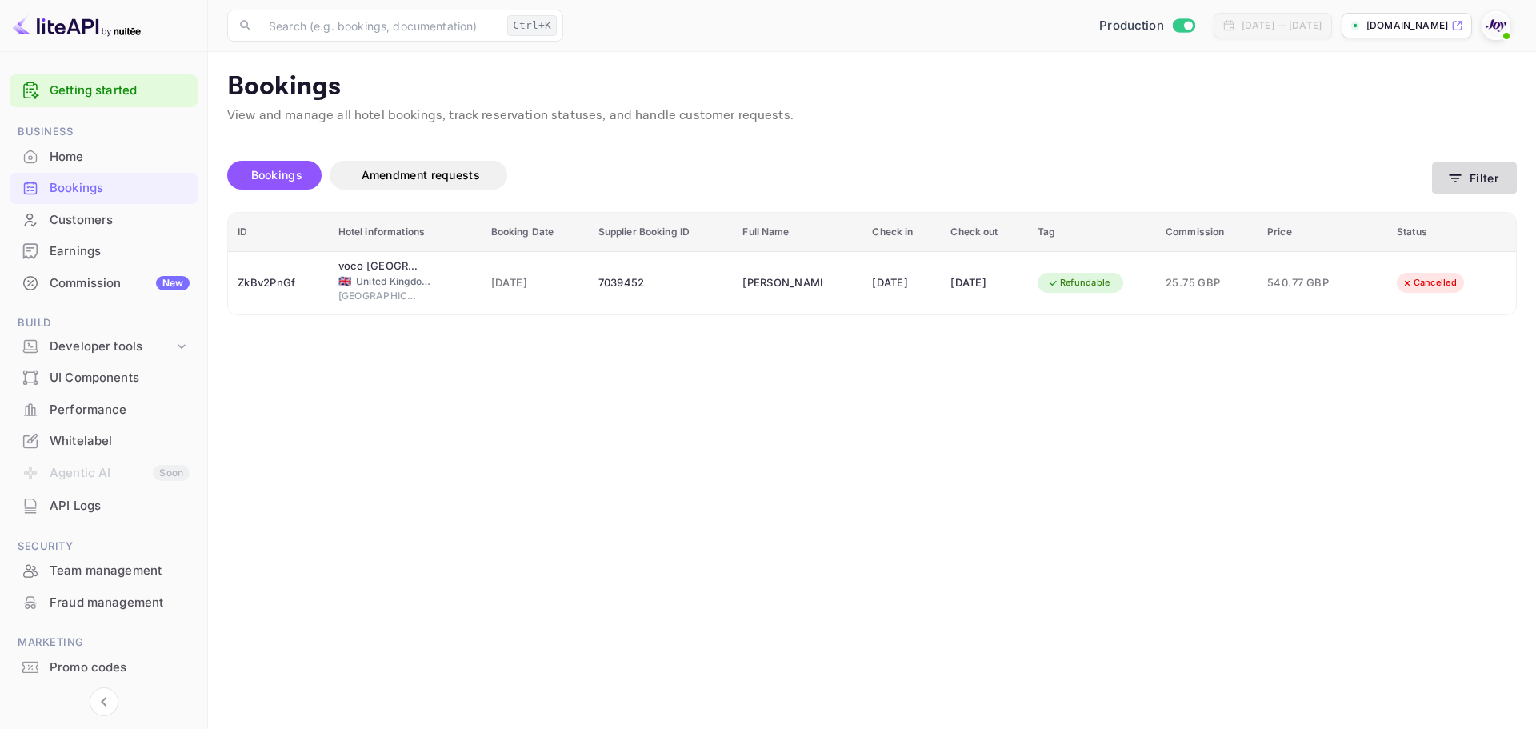
click at [1497, 183] on button "Filter" at bounding box center [1474, 178] width 85 height 33
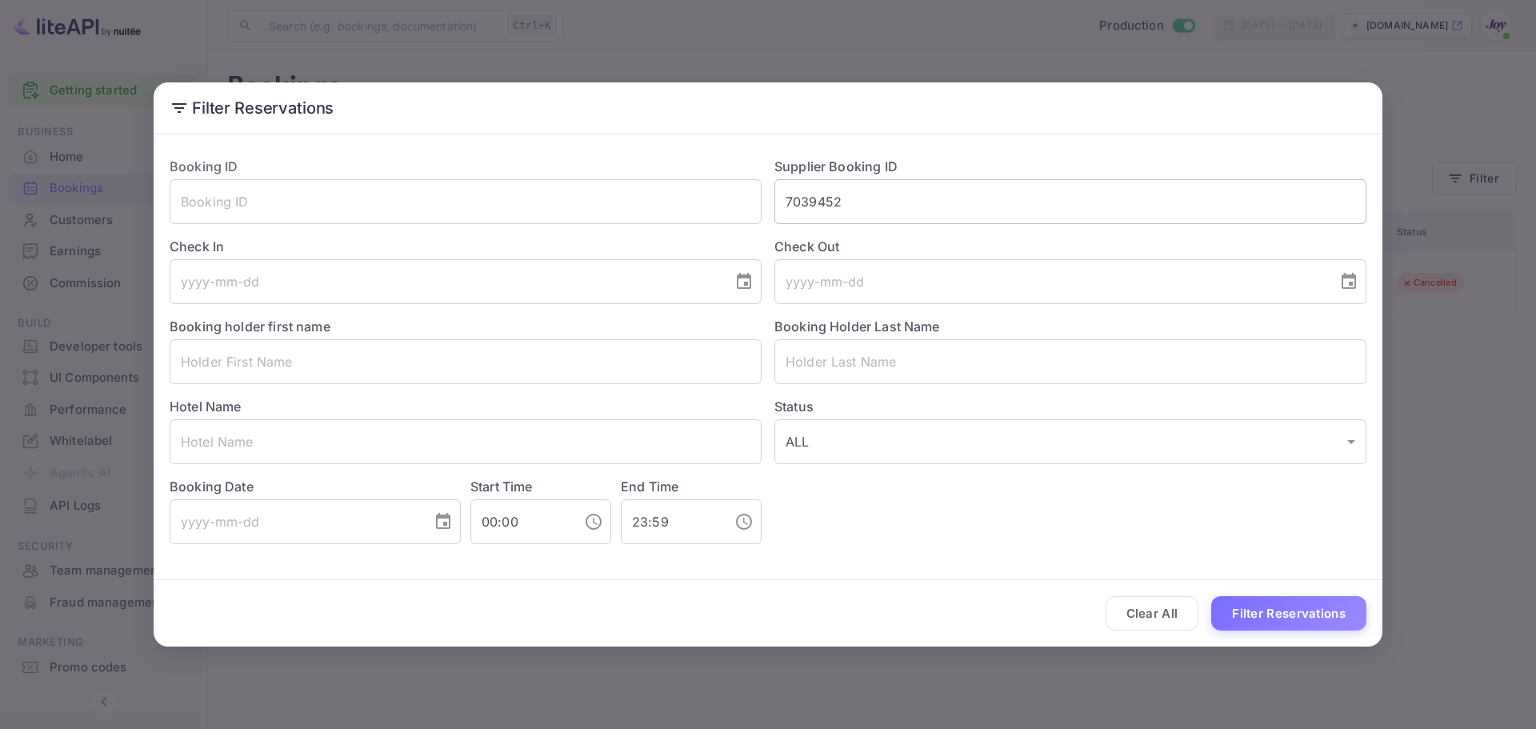
click at [896, 194] on input "7039452" at bounding box center [1071, 201] width 592 height 45
paste input "9181370"
type input "9181370"
click at [1274, 604] on button "Filter Reservations" at bounding box center [1289, 613] width 155 height 34
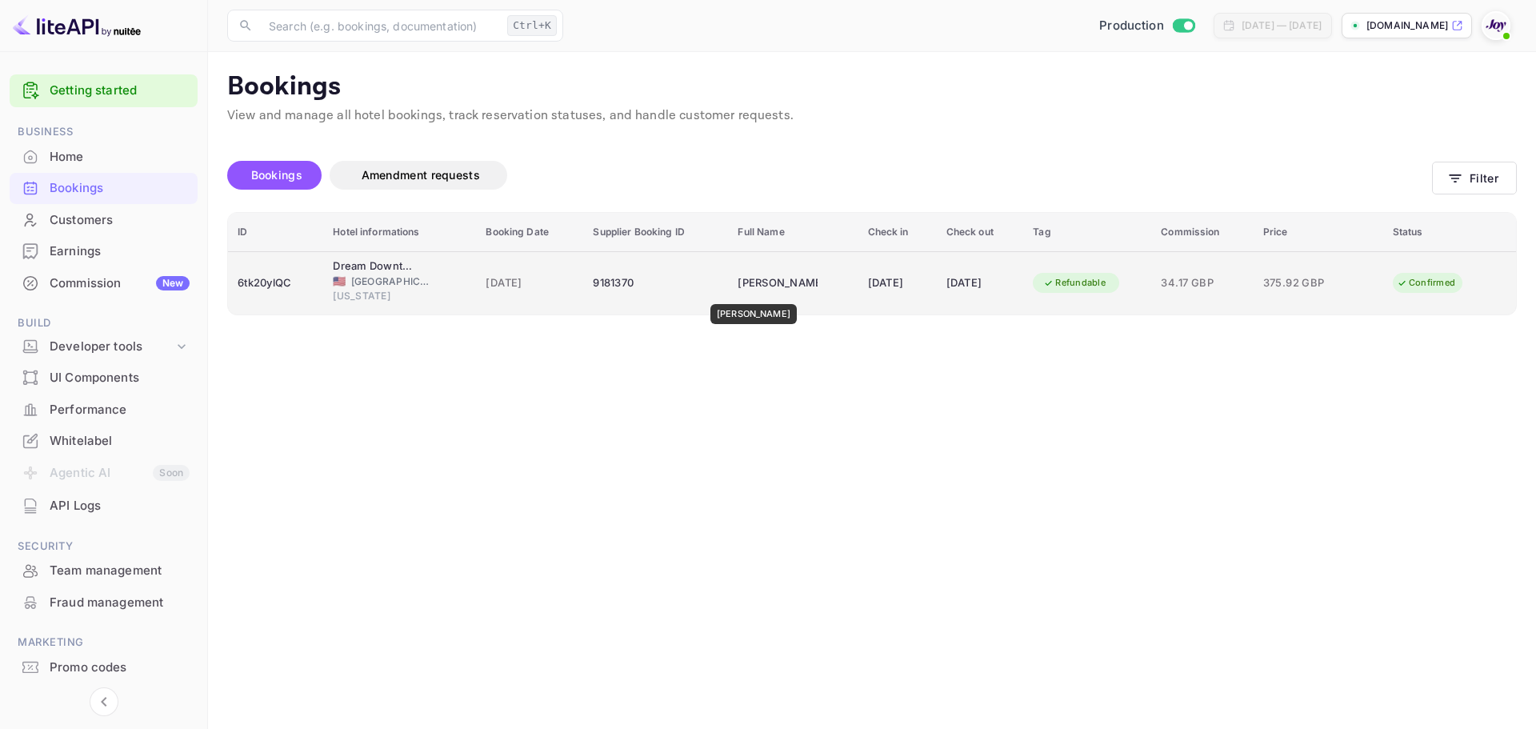
click at [747, 293] on div "[PERSON_NAME]" at bounding box center [778, 283] width 80 height 26
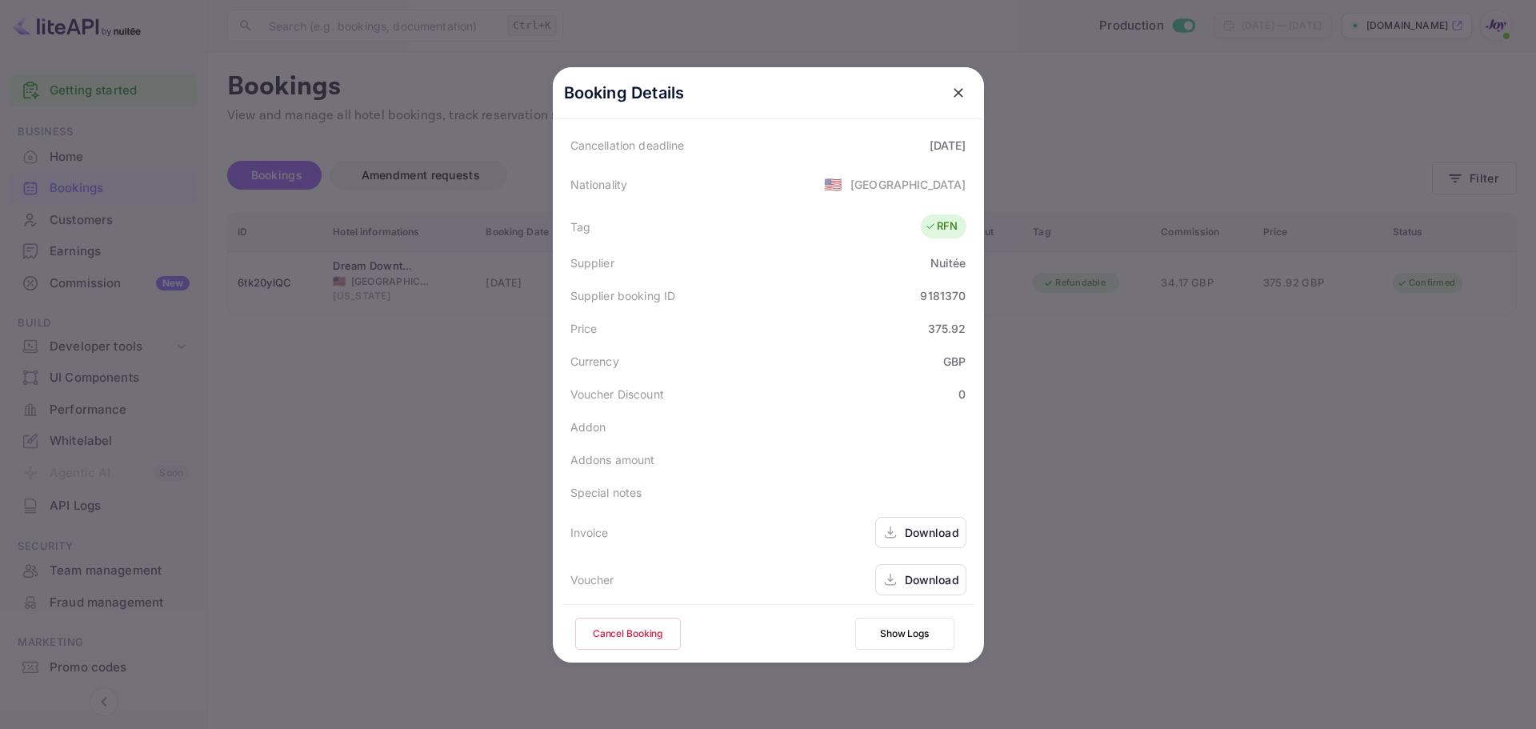
scroll to position [355, 0]
click at [906, 568] on div "Download" at bounding box center [932, 574] width 54 height 17
click at [943, 523] on div "Download" at bounding box center [932, 527] width 54 height 17
click at [1349, 401] on div at bounding box center [768, 364] width 1536 height 729
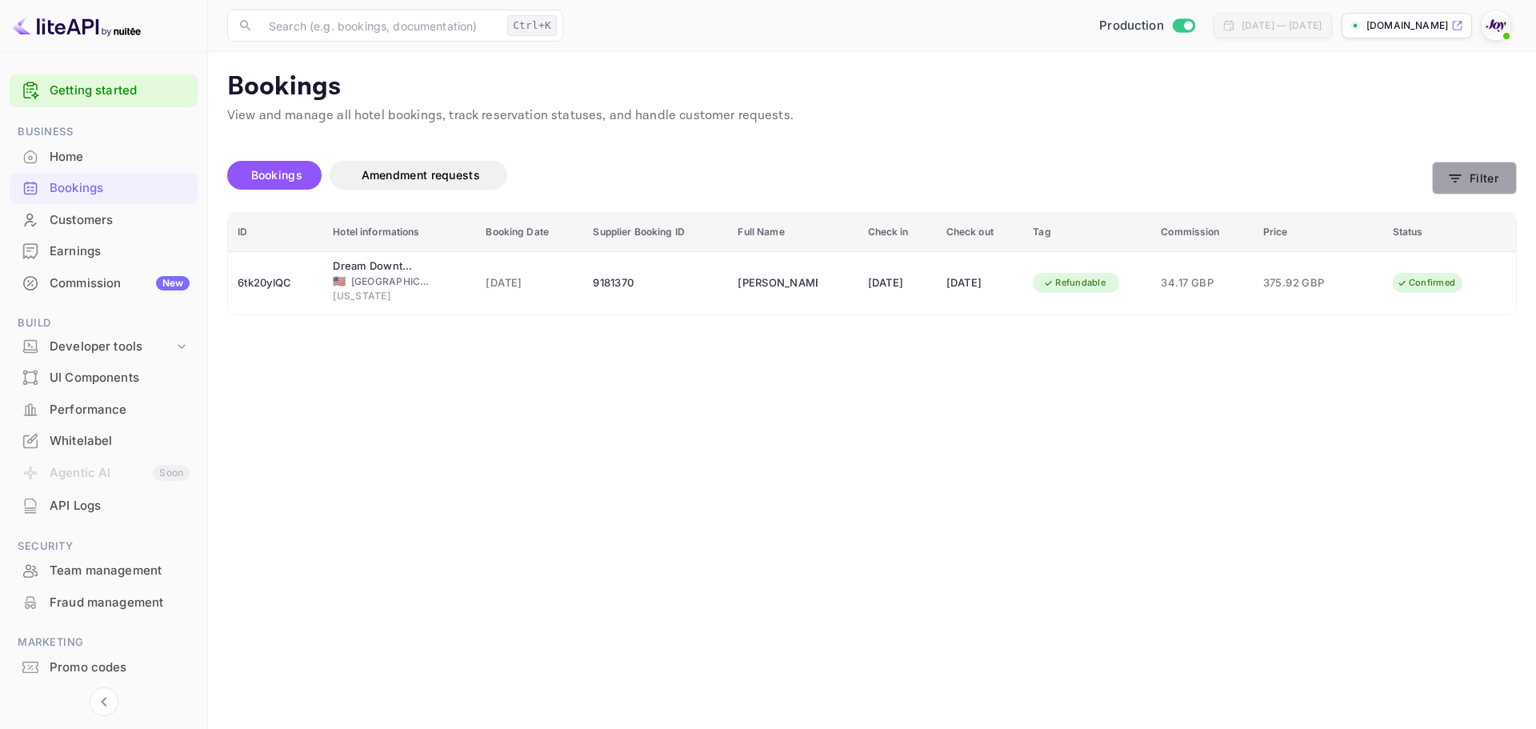
click at [1440, 174] on button "Filter" at bounding box center [1474, 178] width 85 height 33
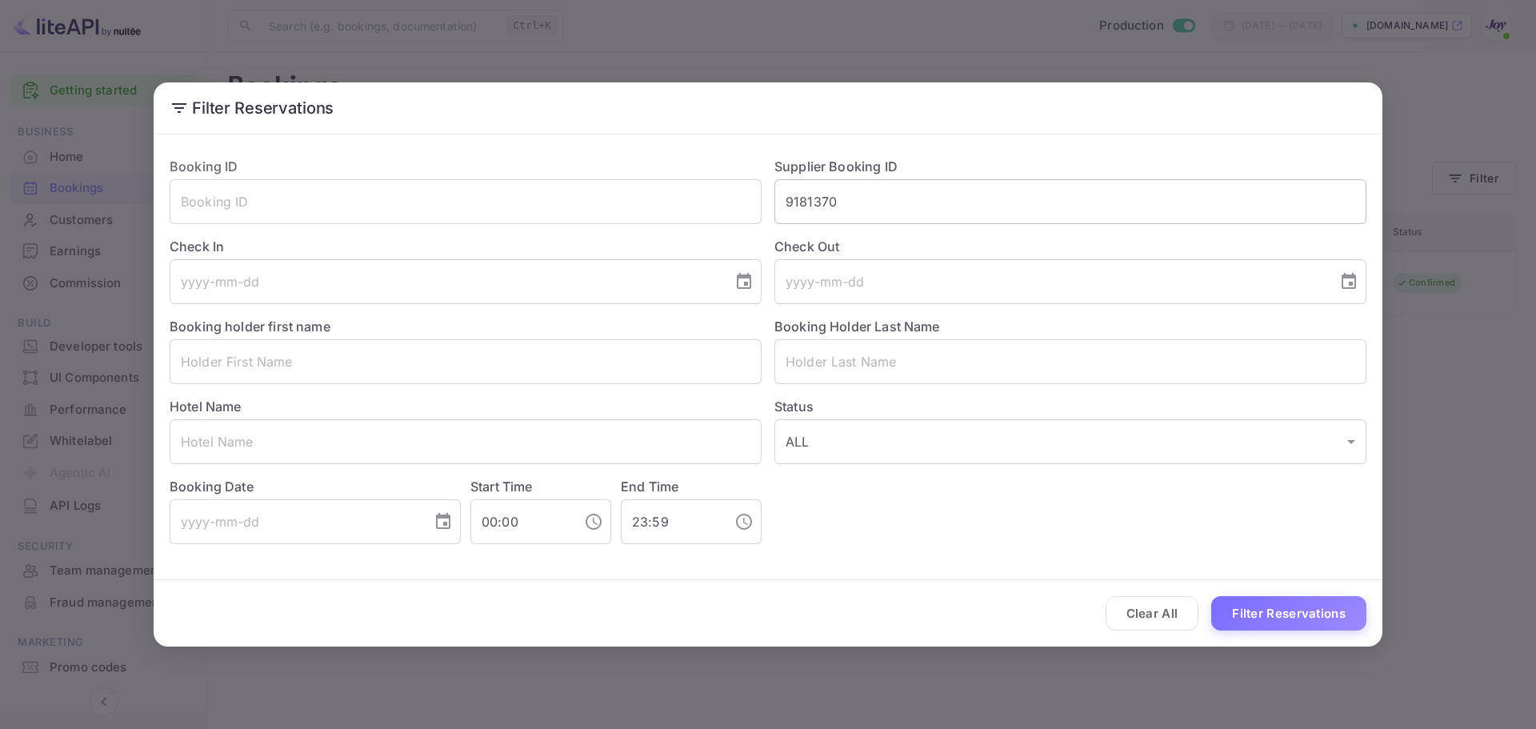
click at [893, 214] on input "9181370" at bounding box center [1071, 201] width 592 height 45
click at [1307, 627] on button "Filter Reservations" at bounding box center [1289, 613] width 155 height 34
click at [1307, 627] on div "Clear All Loading..." at bounding box center [768, 613] width 1229 height 66
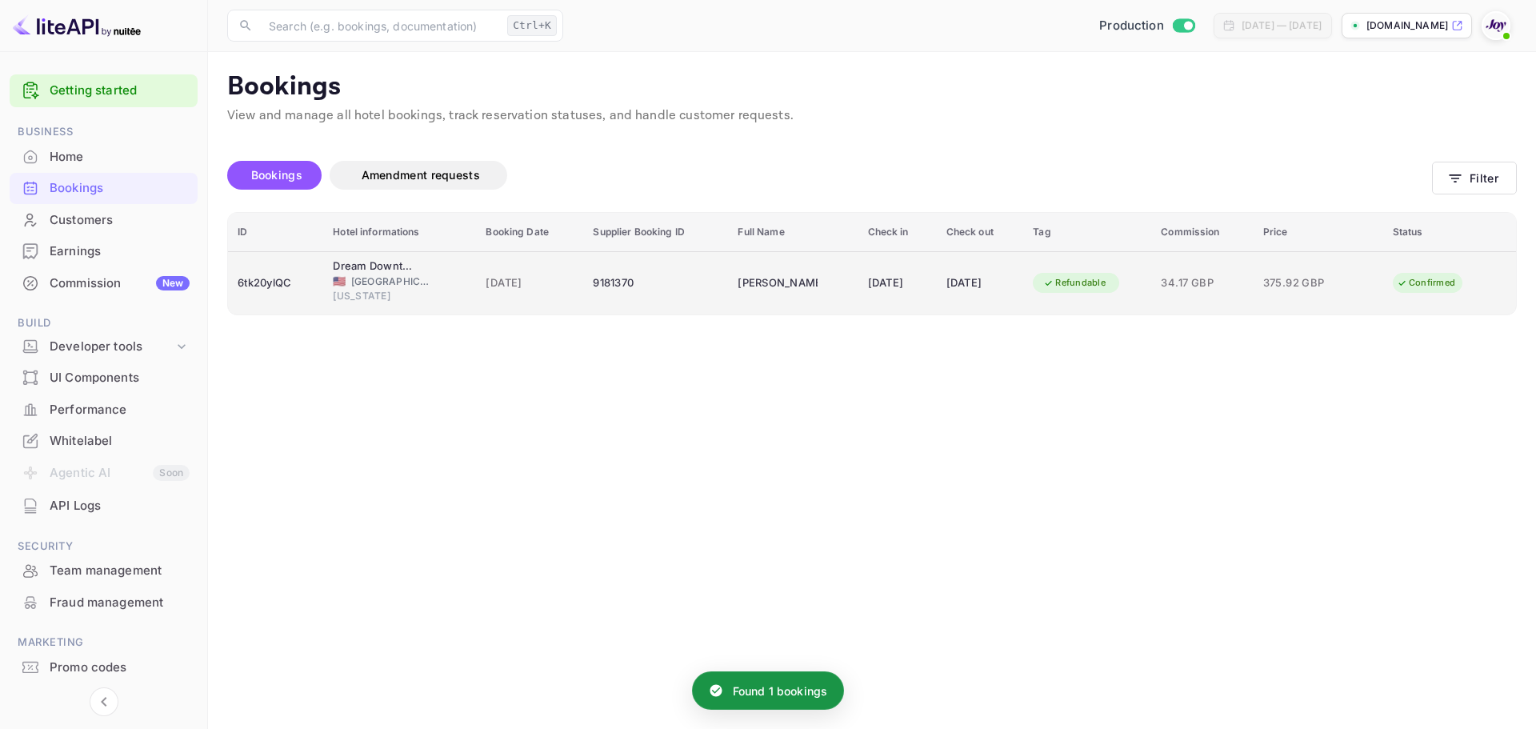
click at [940, 298] on td "[DATE]" at bounding box center [980, 282] width 87 height 63
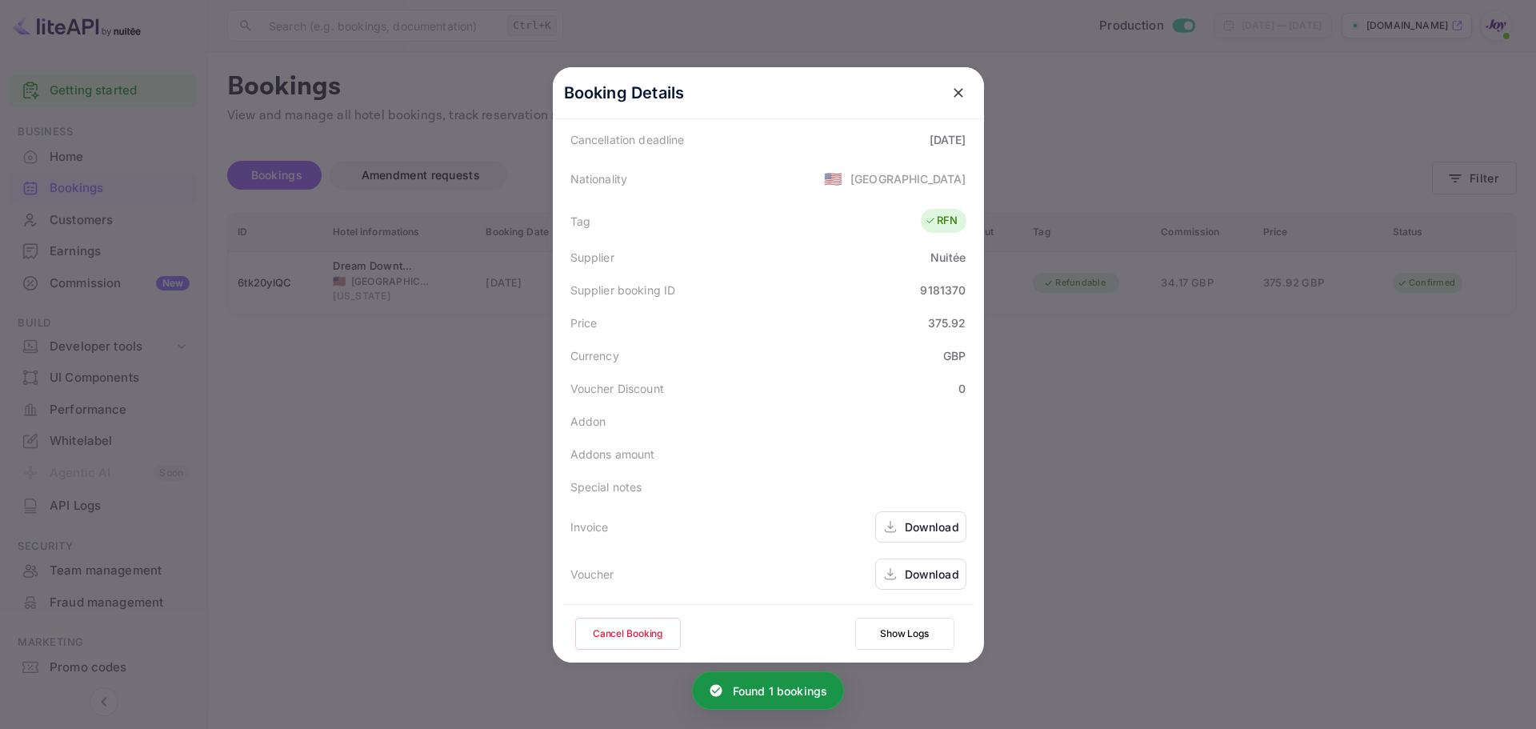
click at [920, 581] on div "Download" at bounding box center [932, 574] width 54 height 17
